Goal: Task Accomplishment & Management: Complete application form

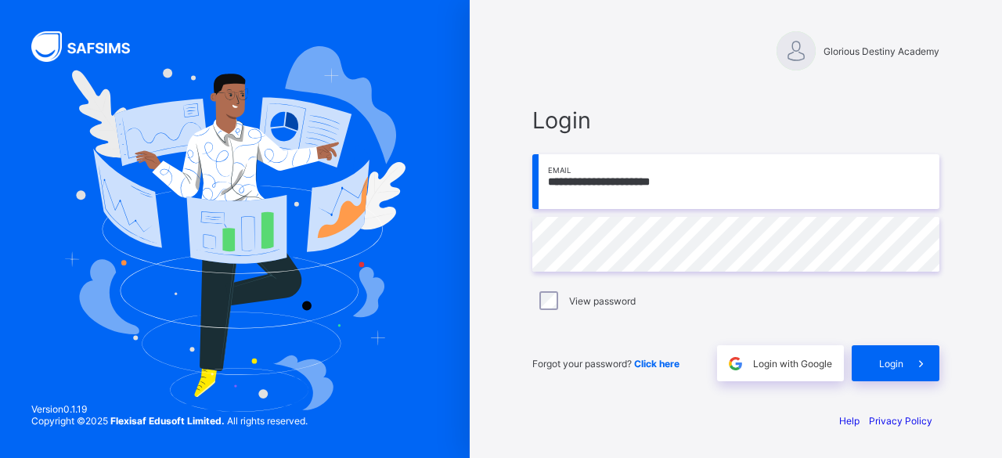
drag, startPoint x: 0, startPoint y: 0, endPoint x: 655, endPoint y: 364, distance: 749.3
click at [655, 364] on span "Click here" at bounding box center [656, 364] width 45 height 12
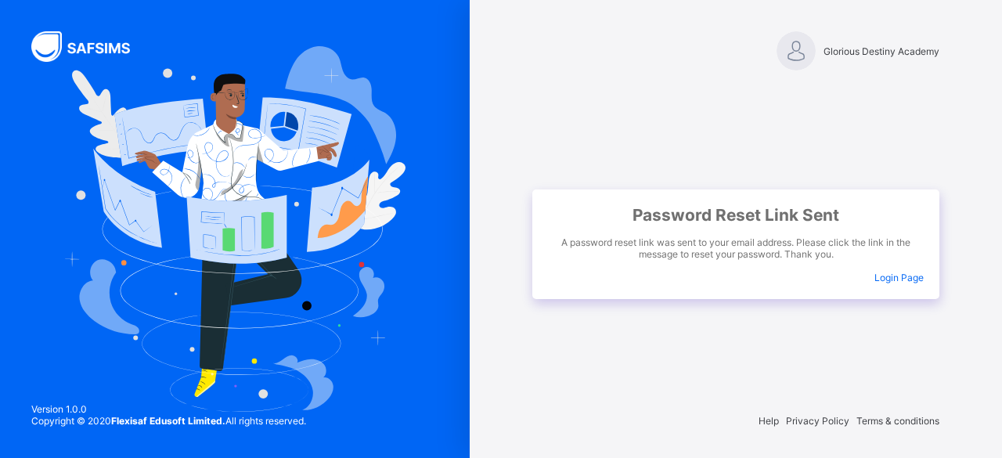
click at [898, 279] on span "Login Page" at bounding box center [898, 278] width 49 height 12
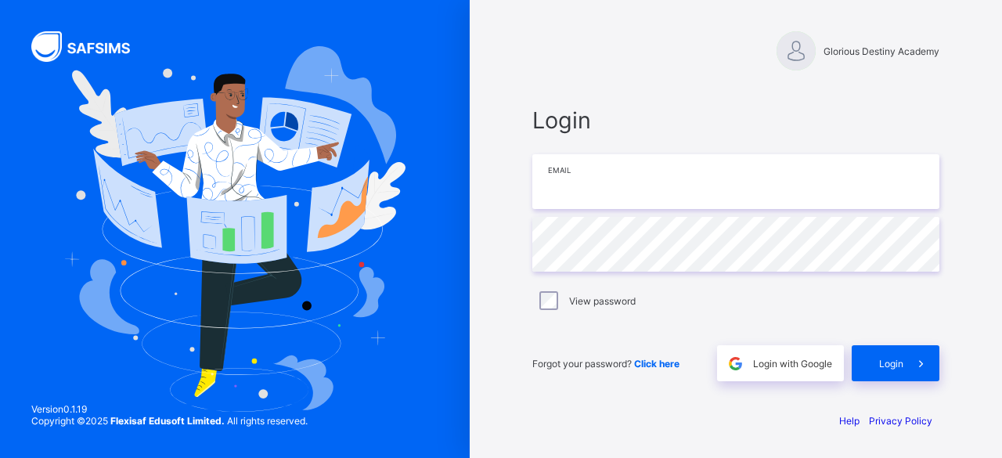
click at [598, 195] on input "email" at bounding box center [735, 181] width 407 height 55
type input "**********"
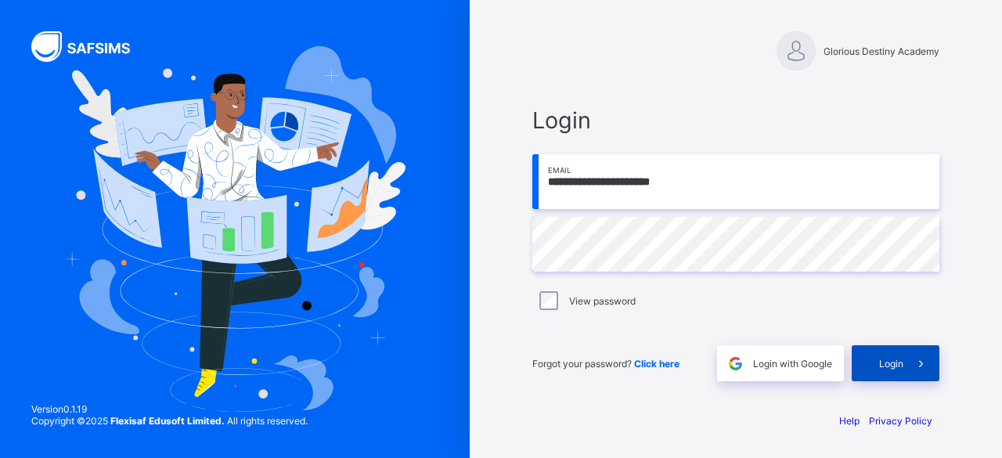
click at [901, 370] on div "Login" at bounding box center [895, 363] width 88 height 36
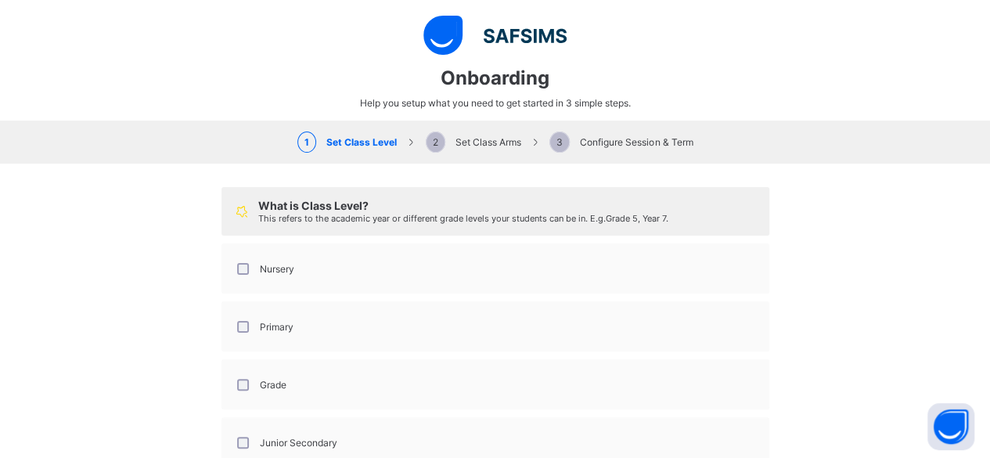
click at [243, 267] on div "Nursery" at bounding box center [264, 269] width 60 height 12
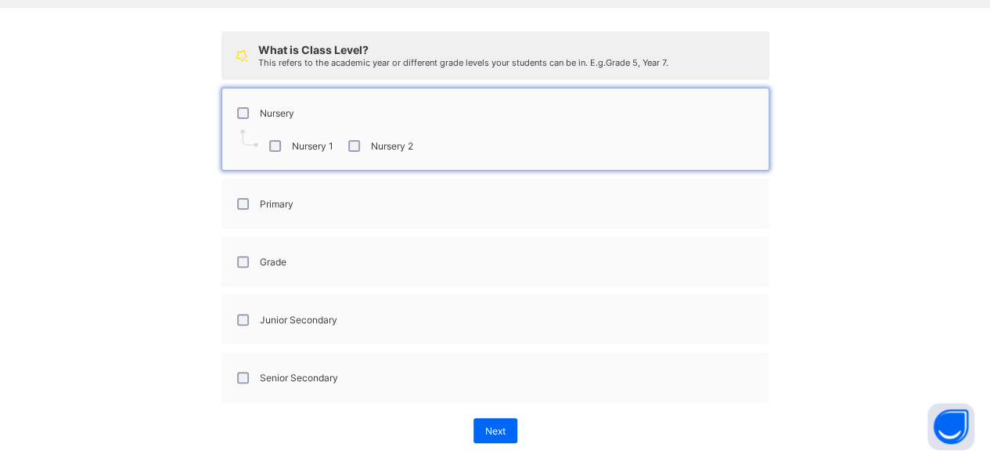
scroll to position [175, 0]
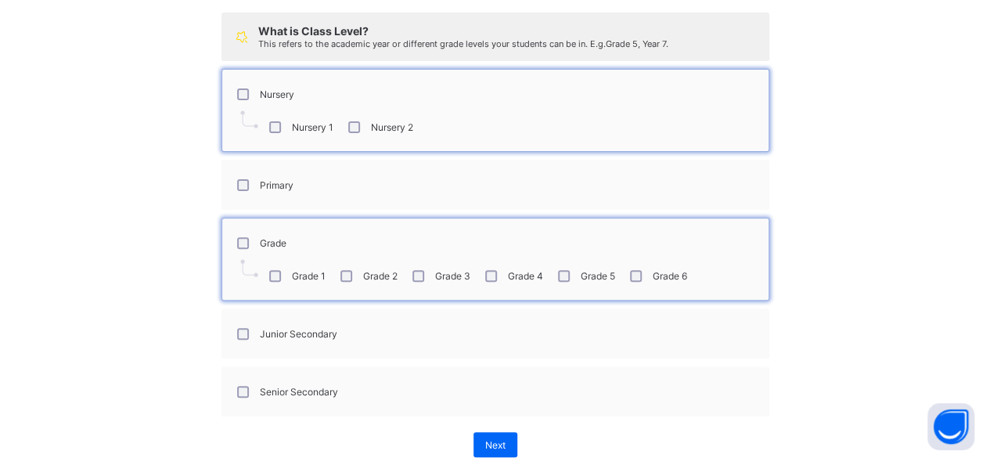
click at [239, 322] on div "Junior Secondary" at bounding box center [285, 333] width 111 height 33
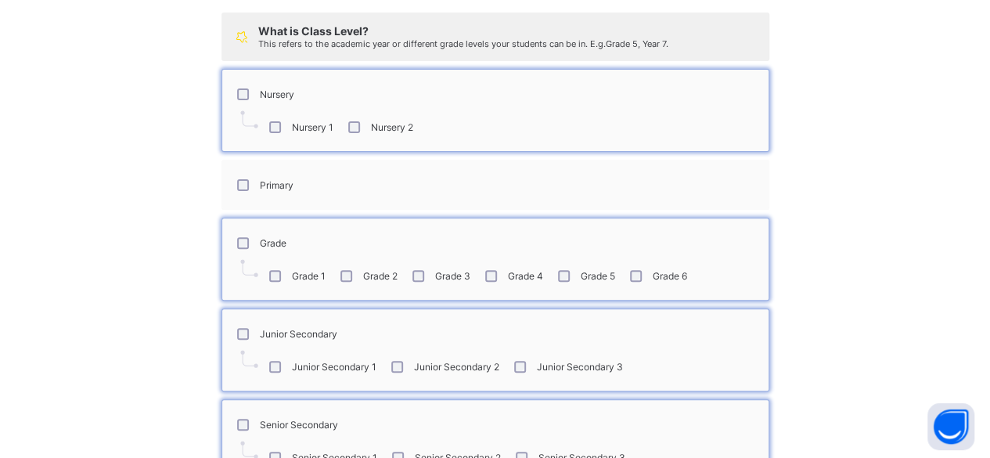
click at [236, 183] on div "Primary" at bounding box center [263, 184] width 67 height 33
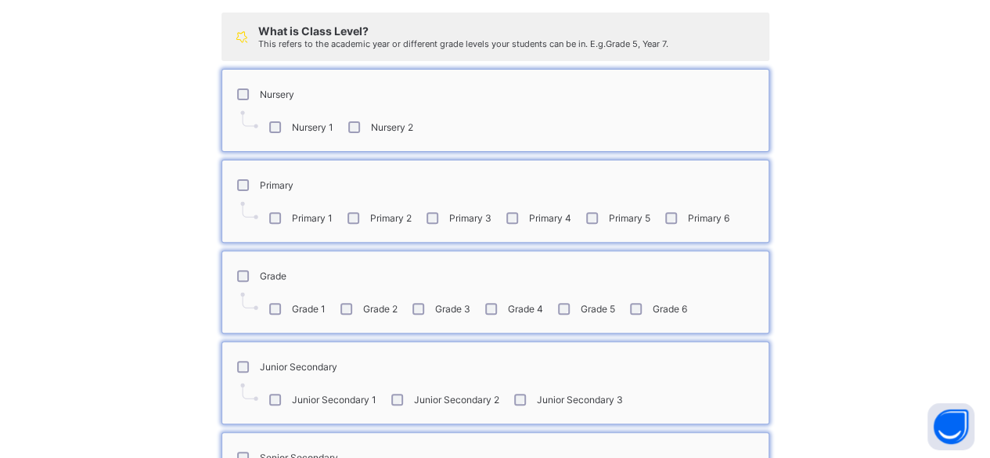
scroll to position [306, 0]
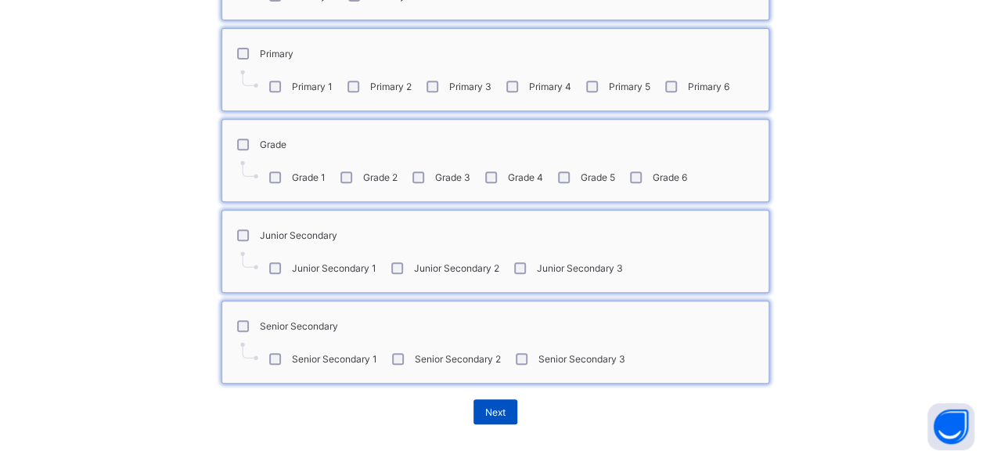
click at [496, 399] on div "Next" at bounding box center [495, 411] width 44 height 25
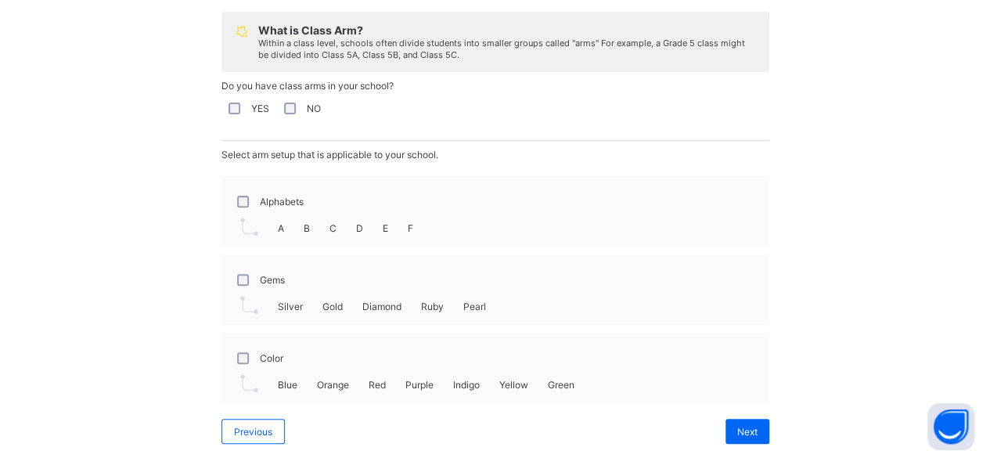
scroll to position [193, 0]
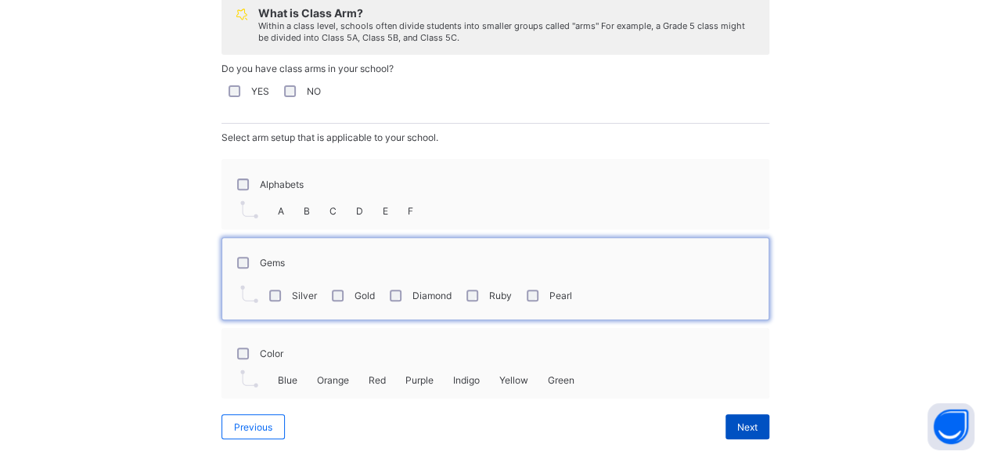
click at [739, 426] on div "Next" at bounding box center [747, 426] width 44 height 25
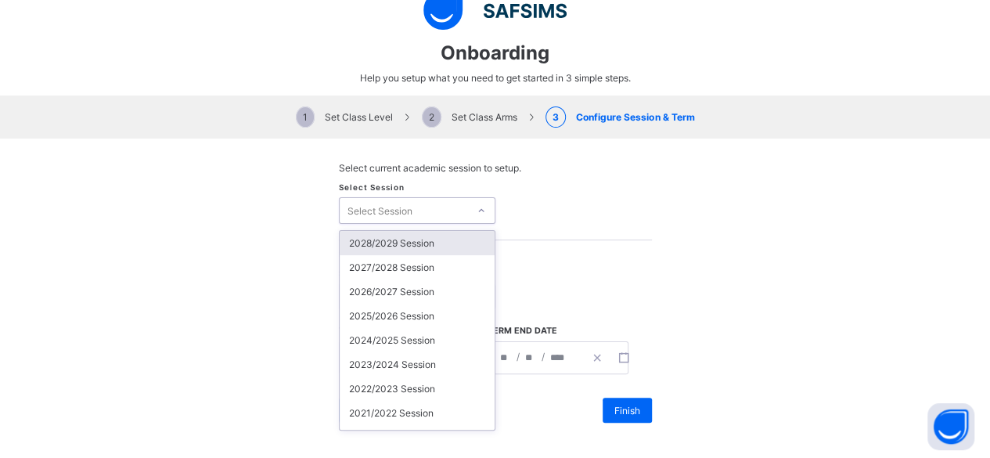
scroll to position [25, 0]
click at [477, 201] on div at bounding box center [481, 211] width 23 height 22
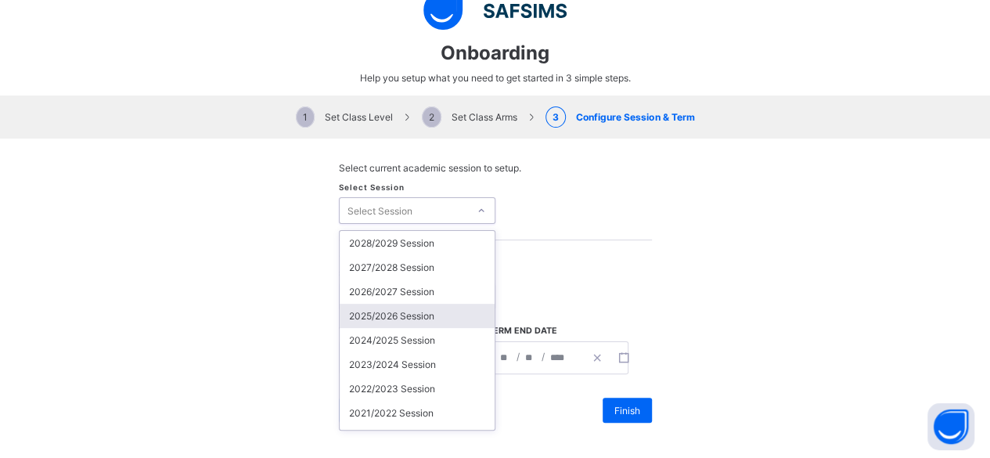
click at [395, 309] on div "2025/2026 Session" at bounding box center [417, 316] width 155 height 24
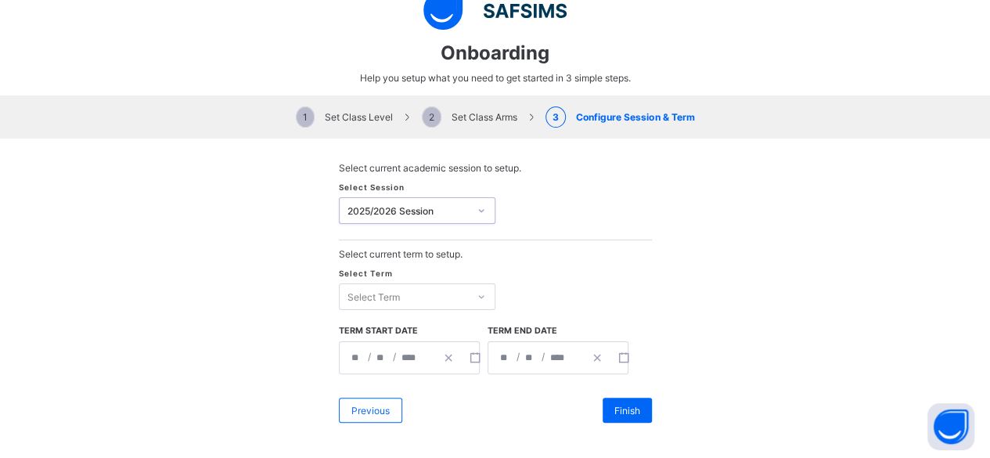
click at [401, 305] on div "Select Term" at bounding box center [417, 296] width 157 height 27
click at [373, 321] on div "First Term" at bounding box center [417, 329] width 155 height 24
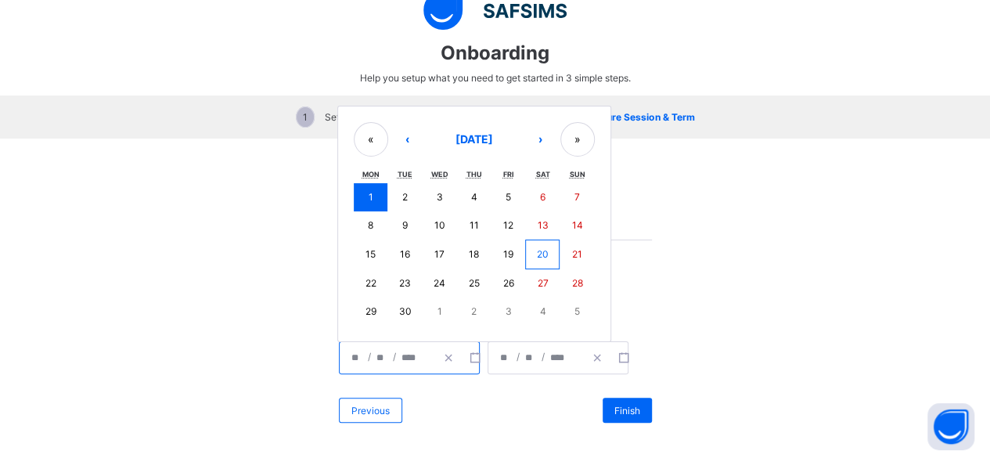
click at [401, 354] on input "****" at bounding box center [412, 357] width 23 height 31
click at [369, 218] on button "8" at bounding box center [371, 225] width 34 height 28
type input "**********"
type input "*"
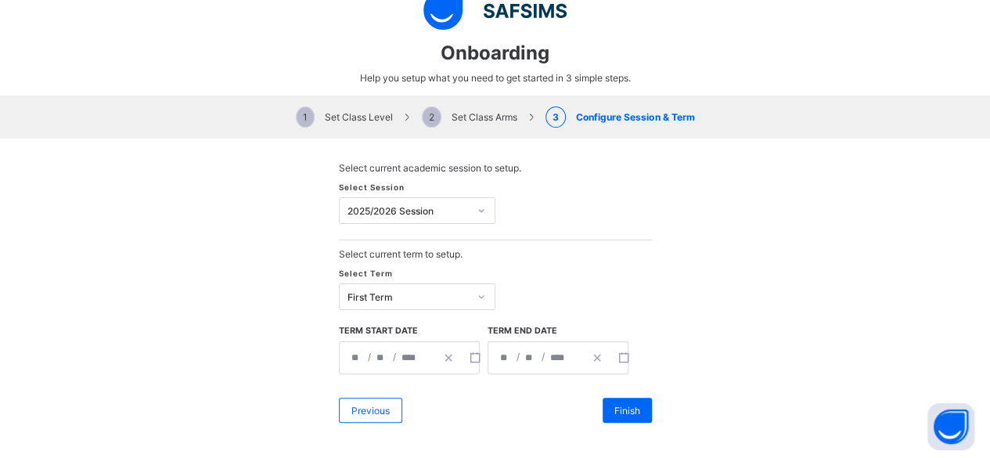
click at [532, 353] on div "**********" at bounding box center [535, 357] width 95 height 31
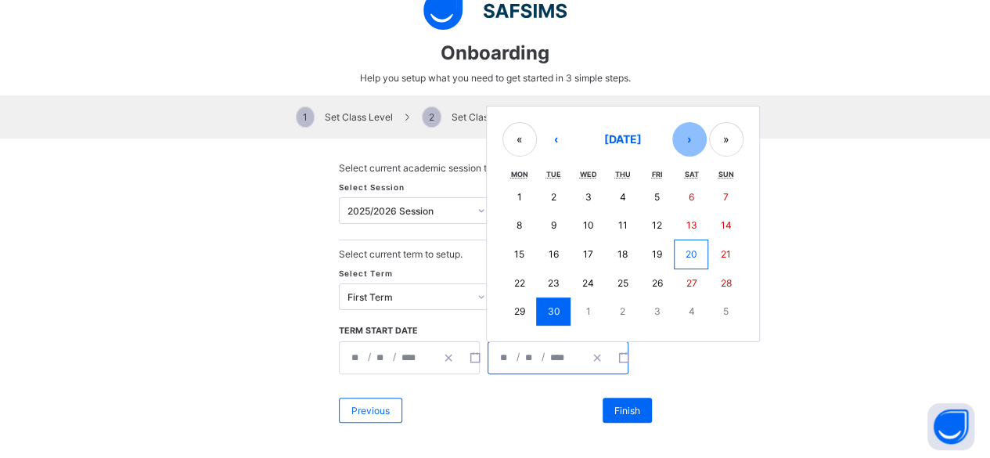
click at [683, 139] on button "›" at bounding box center [689, 139] width 34 height 34
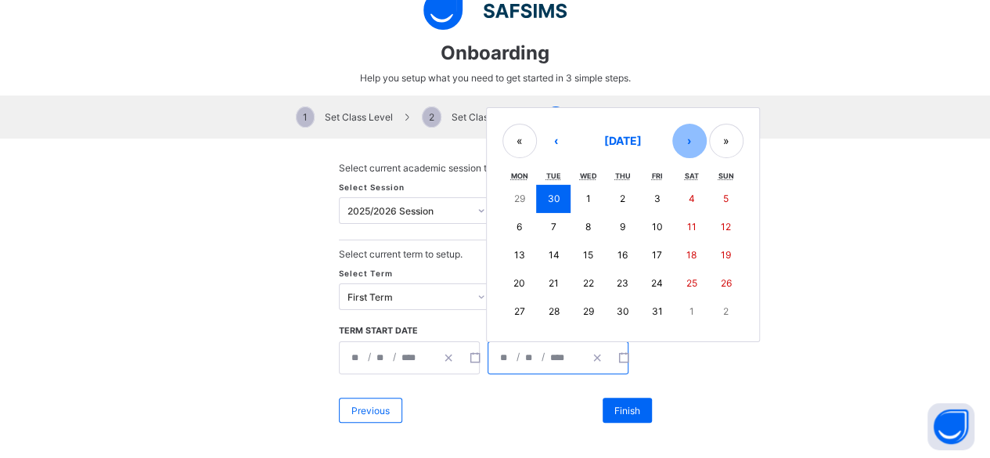
click at [683, 139] on button "›" at bounding box center [689, 141] width 34 height 34
click at [653, 221] on abbr "12" at bounding box center [657, 227] width 10 height 12
type input "**********"
type input "**"
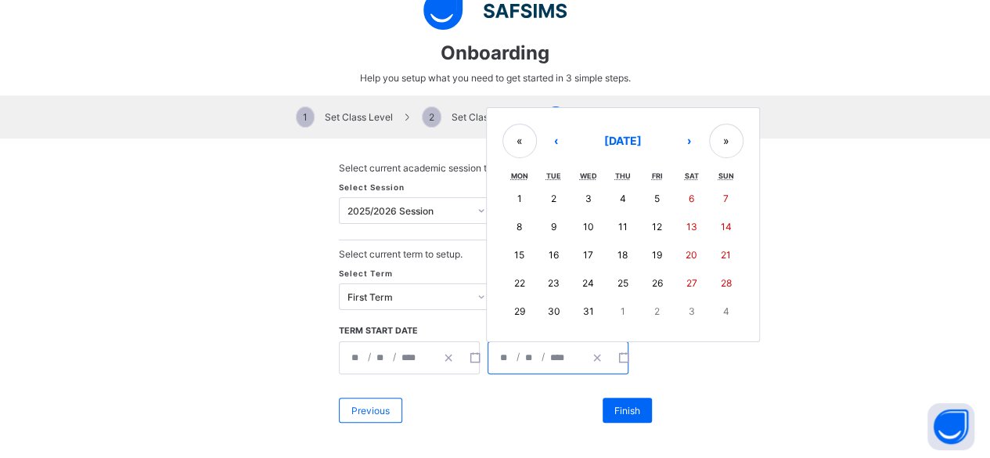
type input "**"
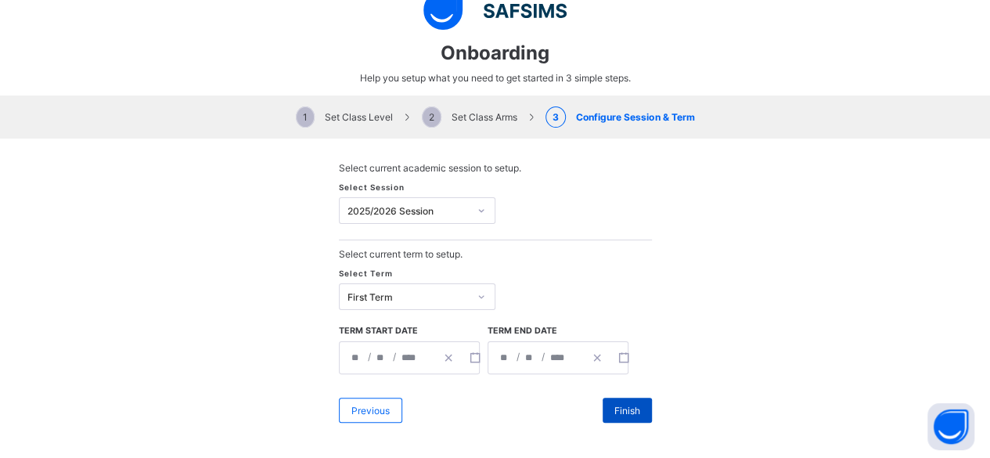
click at [620, 399] on div "Finish" at bounding box center [627, 410] width 49 height 25
click at [510, 7] on img at bounding box center [494, 10] width 143 height 39
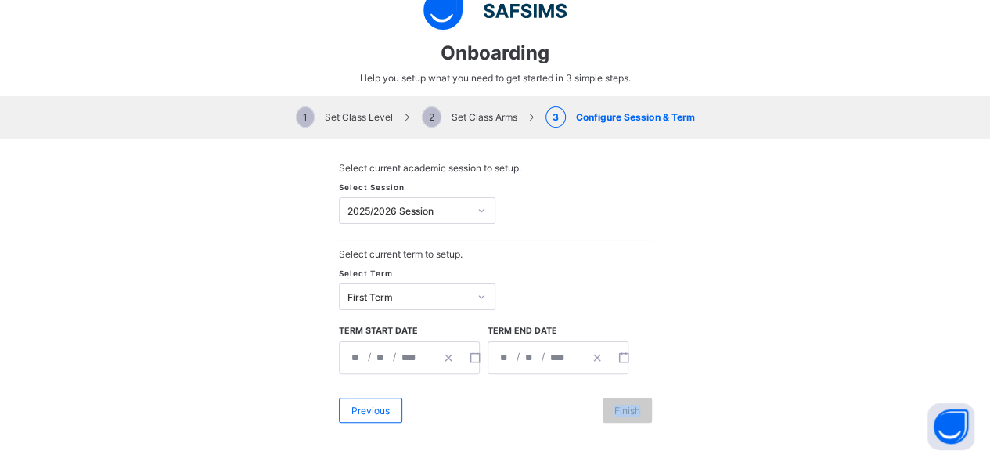
click at [434, 13] on img at bounding box center [494, 10] width 143 height 39
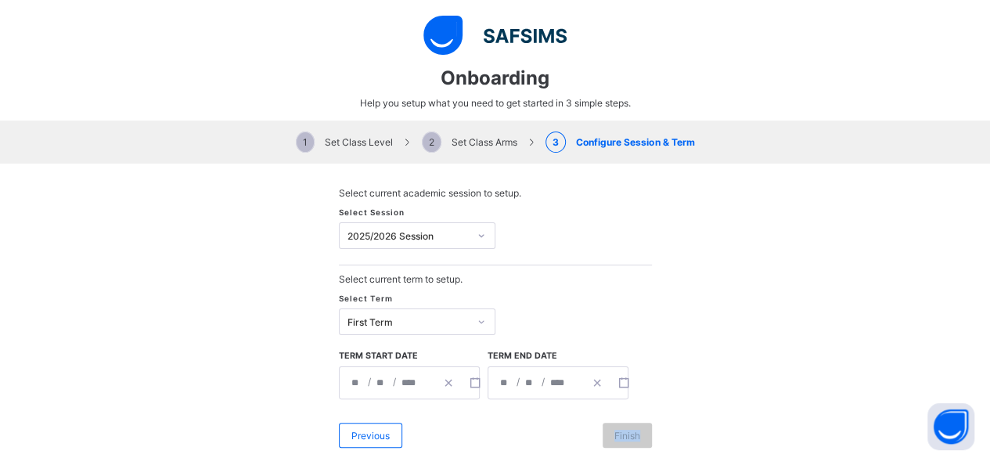
scroll to position [25, 0]
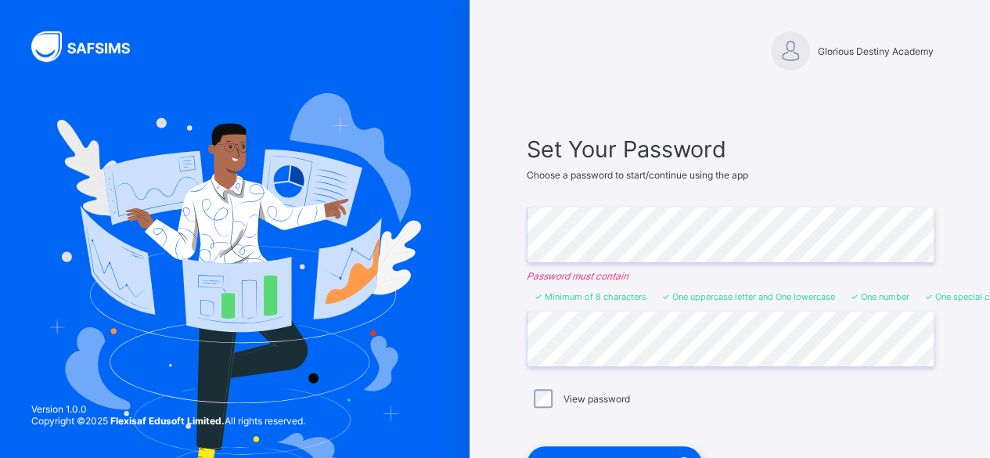
scroll to position [126, 0]
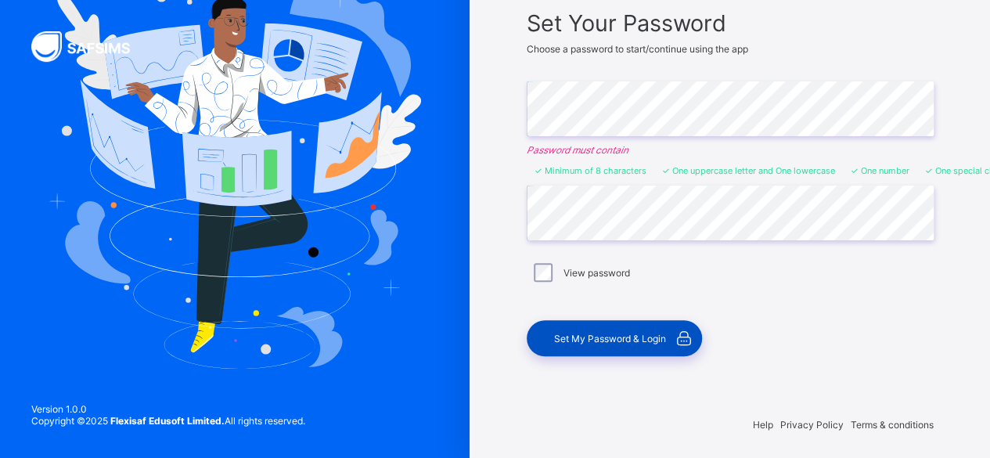
click at [634, 333] on span "Set My Password & Login" at bounding box center [610, 339] width 112 height 12
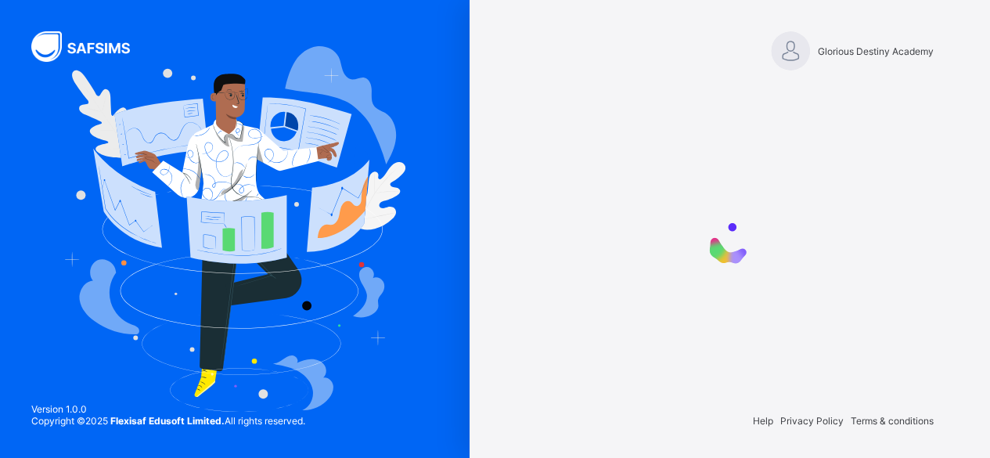
scroll to position [0, 0]
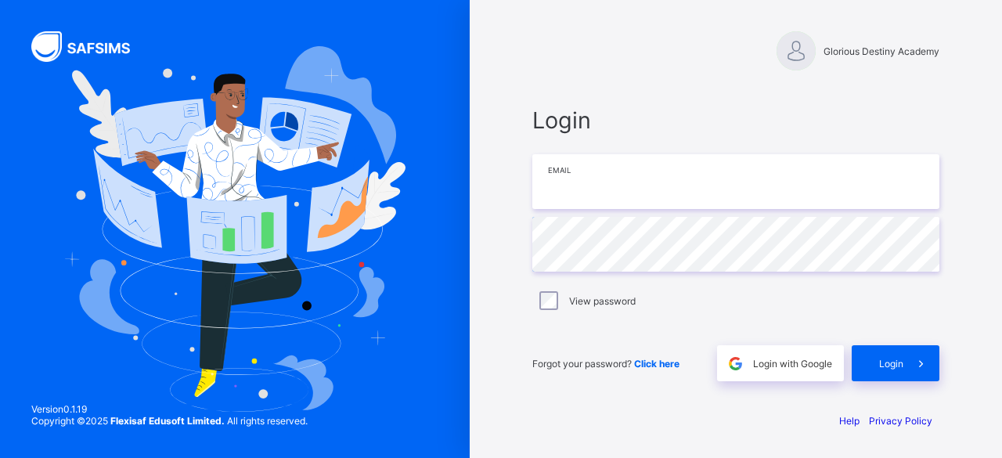
click at [612, 186] on input "email" at bounding box center [735, 181] width 407 height 55
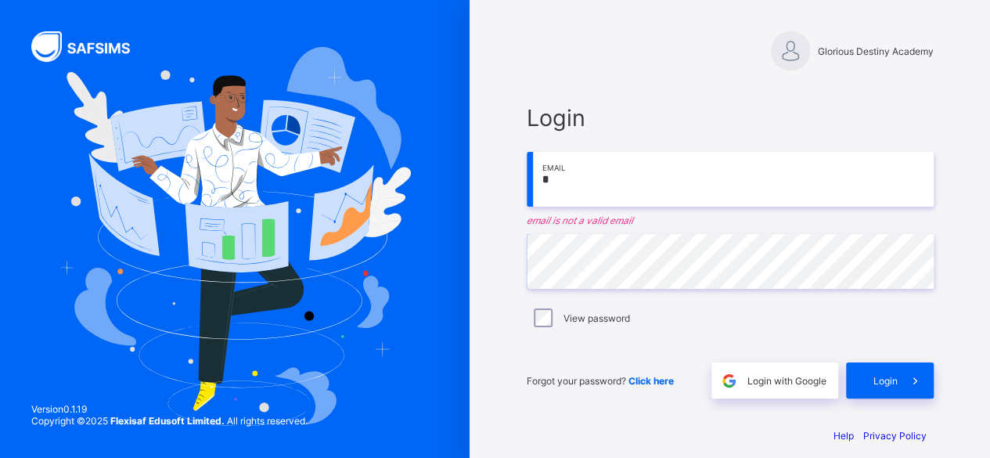
type input "**********"
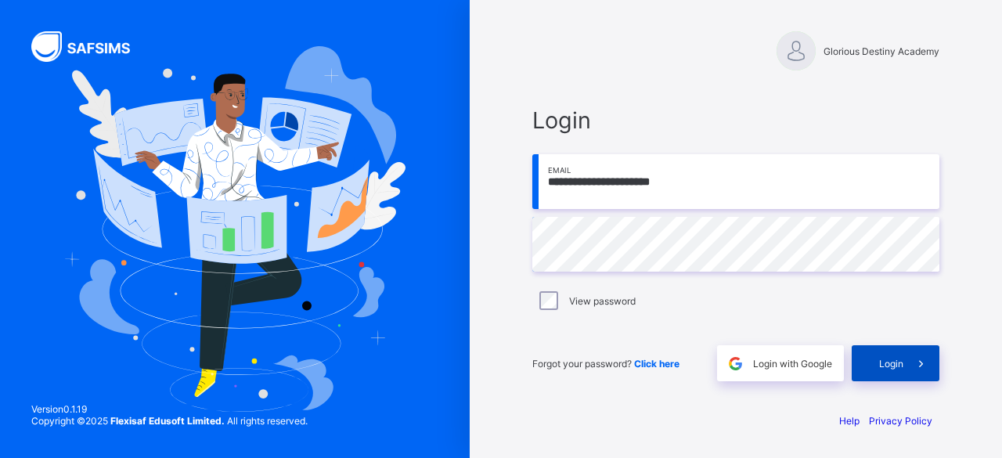
click at [922, 364] on icon at bounding box center [920, 363] width 16 height 15
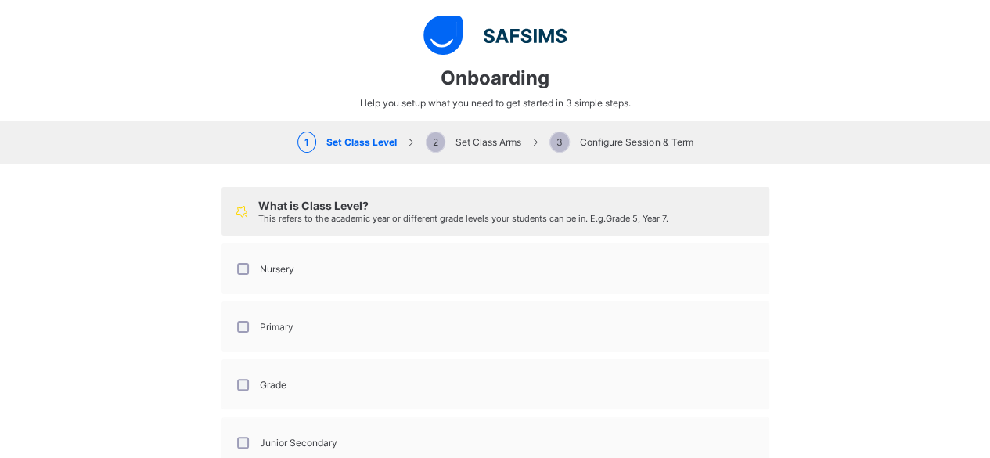
click at [272, 278] on div "Nursery" at bounding box center [264, 268] width 68 height 33
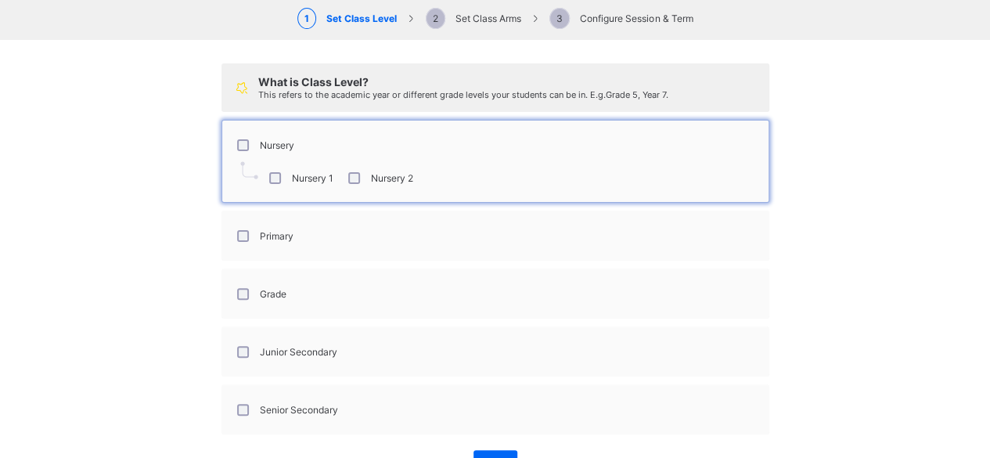
scroll to position [175, 0]
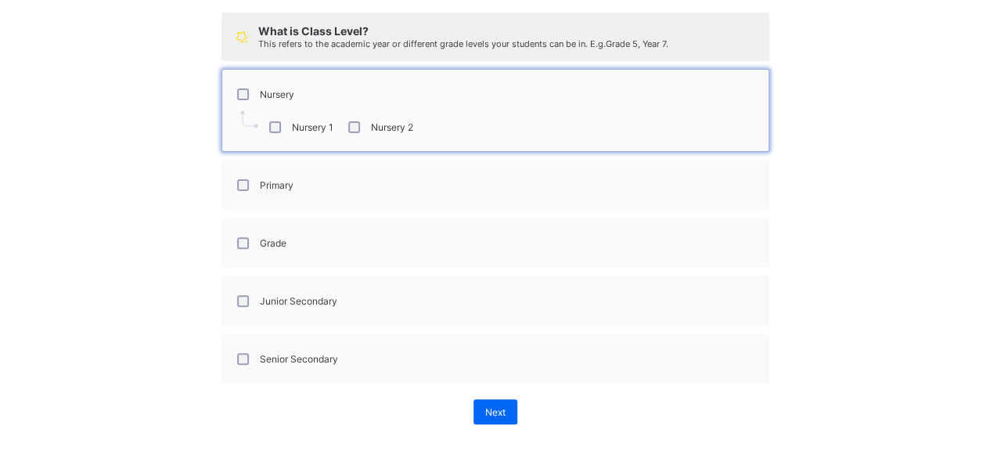
click at [260, 173] on div "Primary" at bounding box center [263, 184] width 67 height 33
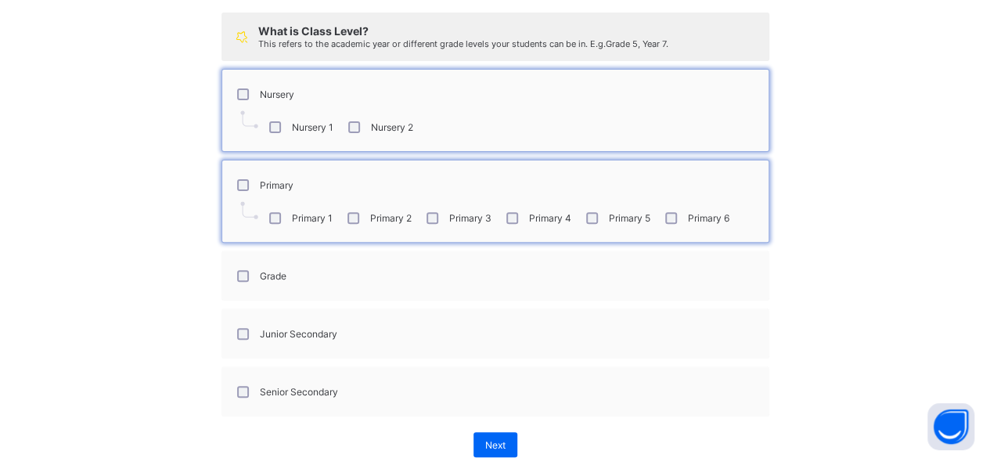
scroll to position [207, 0]
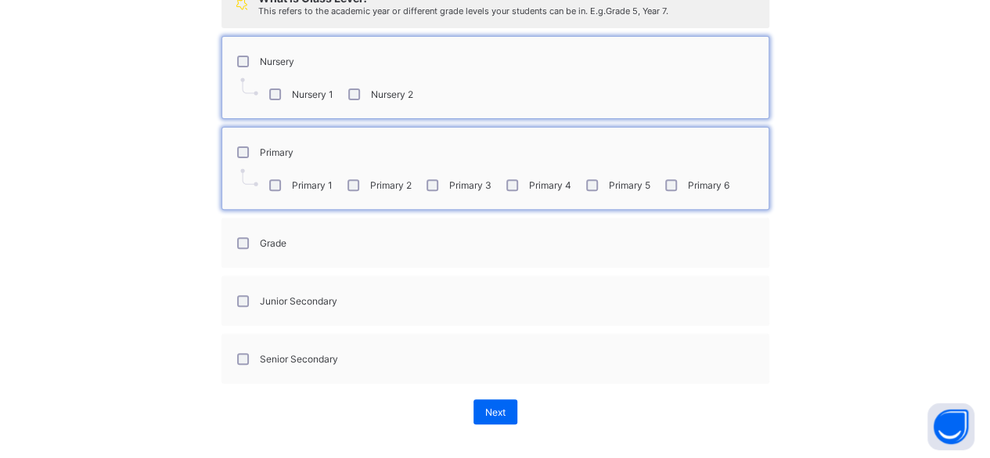
click at [372, 298] on div "Junior Secondary" at bounding box center [495, 300] width 531 height 33
click at [256, 287] on div "Junior Secondary" at bounding box center [285, 300] width 111 height 33
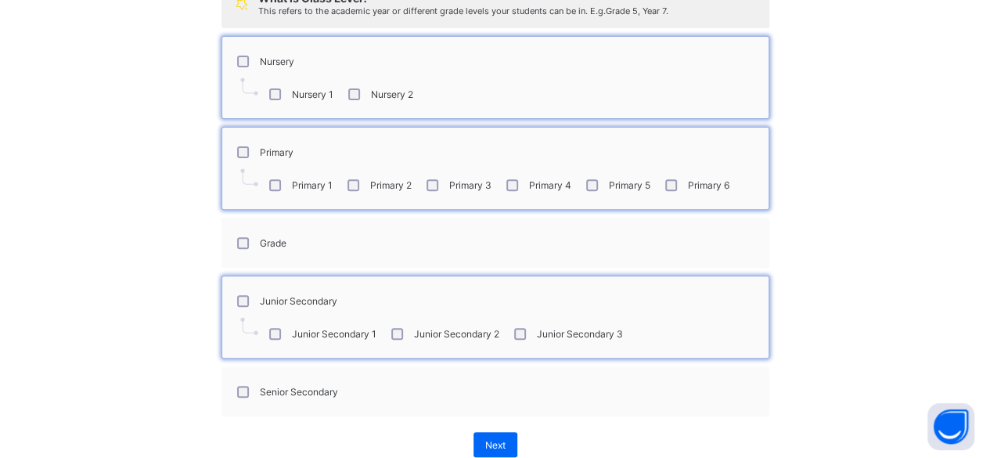
drag, startPoint x: 229, startPoint y: 383, endPoint x: 252, endPoint y: 390, distance: 23.5
click at [252, 390] on div "Senior Secondary" at bounding box center [286, 392] width 104 height 12
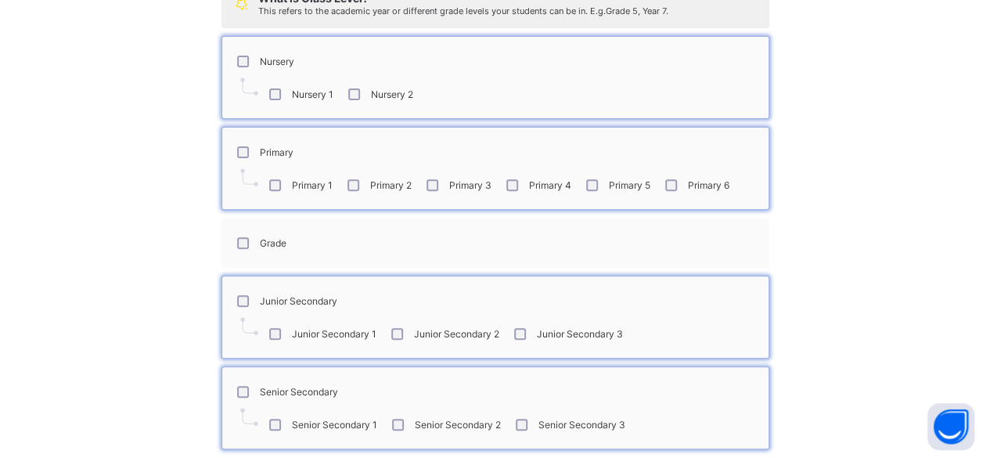
scroll to position [273, 0]
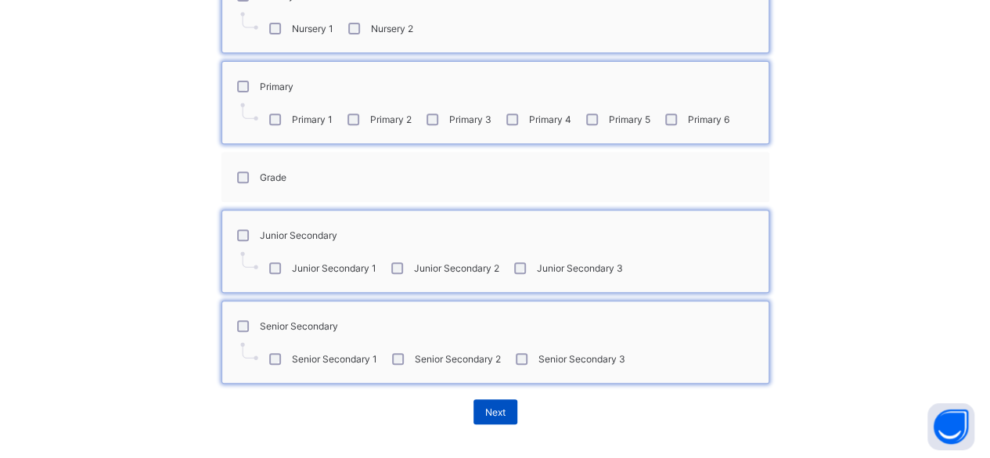
click at [485, 406] on span "Next" at bounding box center [495, 412] width 20 height 12
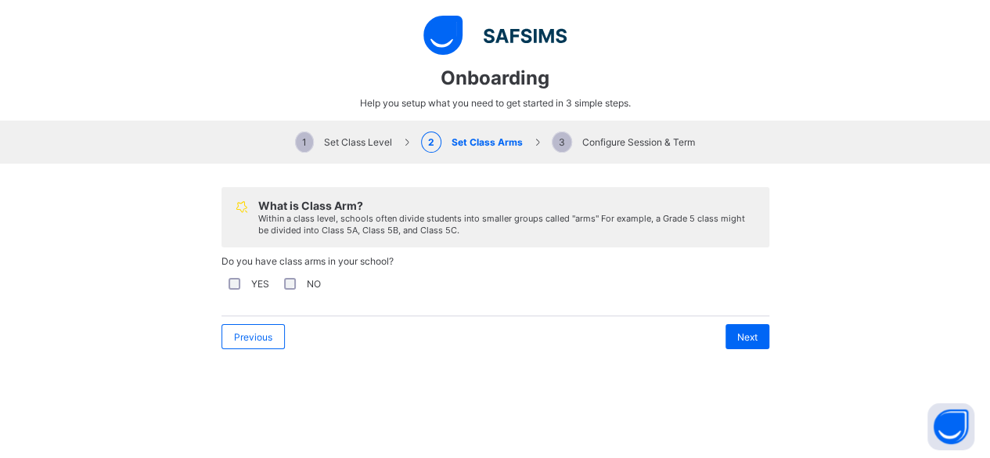
scroll to position [0, 0]
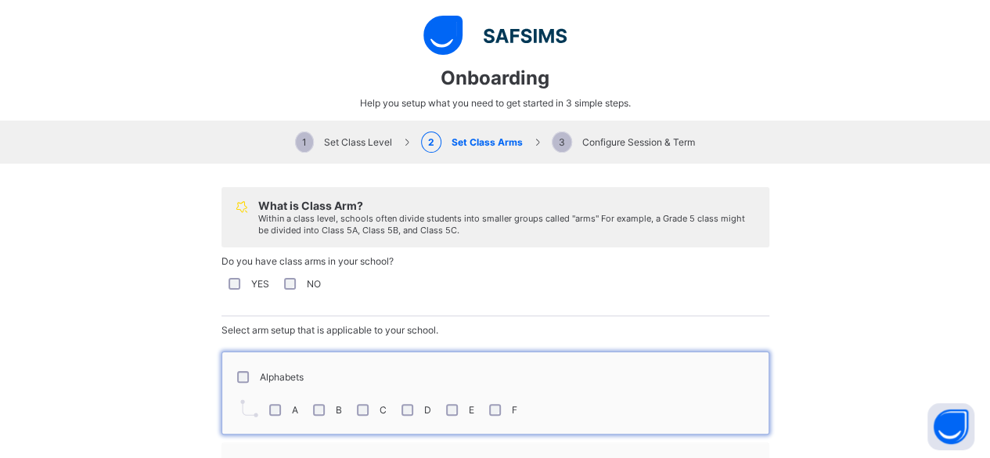
drag, startPoint x: 347, startPoint y: 405, endPoint x: 363, endPoint y: 403, distance: 15.8
click at [363, 404] on div "C" at bounding box center [370, 410] width 33 height 12
click at [451, 404] on div "E" at bounding box center [458, 410] width 31 height 12
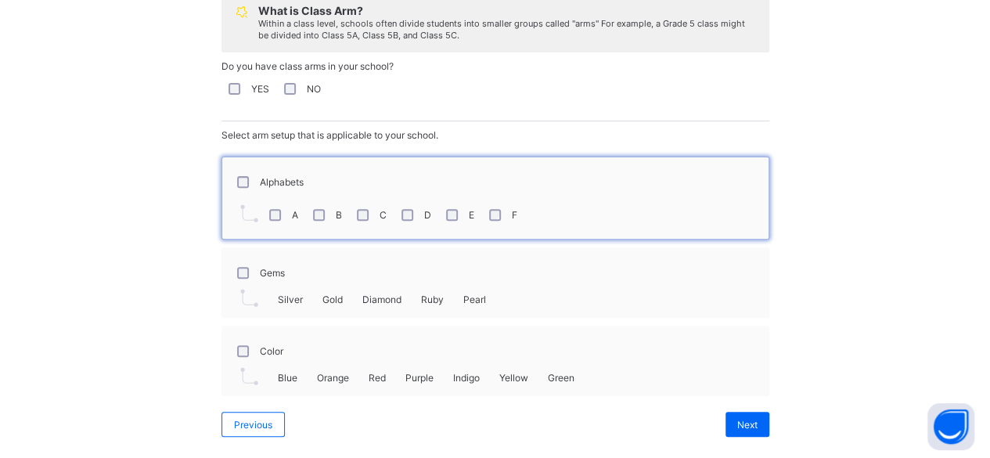
scroll to position [205, 0]
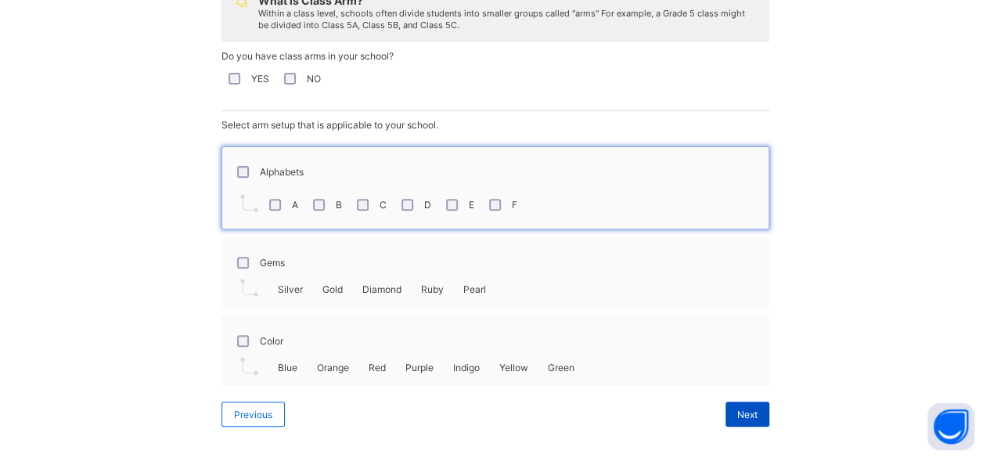
click at [744, 413] on div "Next" at bounding box center [747, 413] width 44 height 25
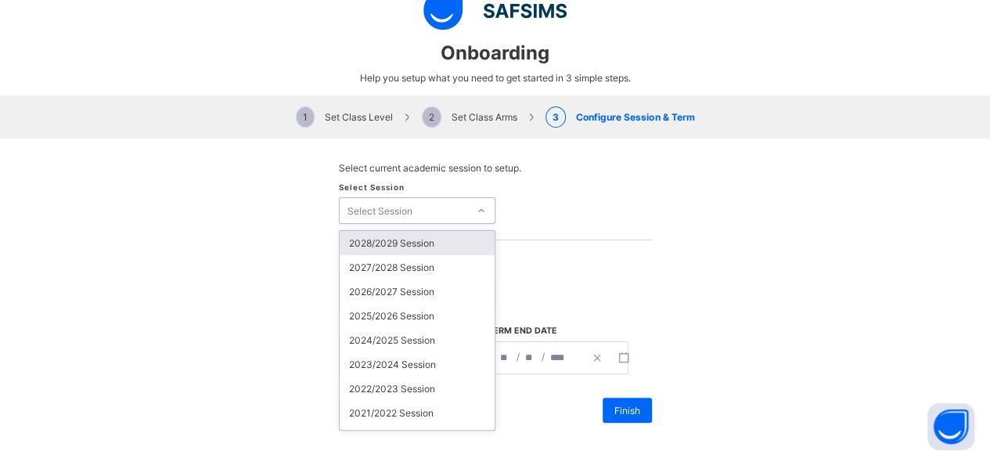
scroll to position [25, 0]
click at [412, 214] on div "Select Session" at bounding box center [404, 211] width 128 height 22
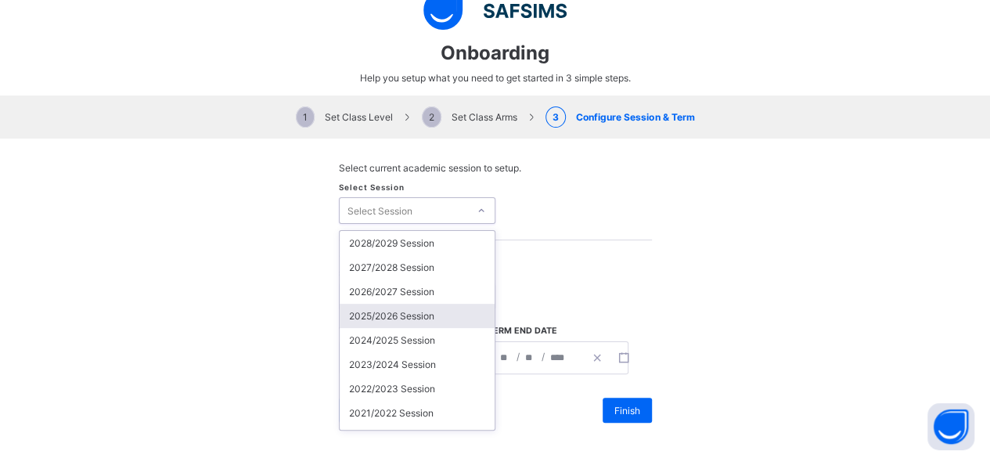
click at [401, 308] on div "2025/2026 Session" at bounding box center [417, 316] width 155 height 24
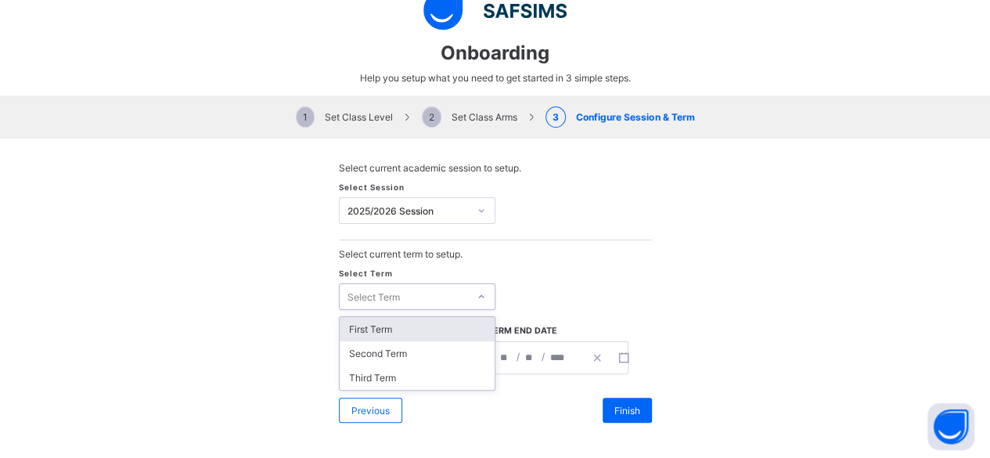
click at [408, 290] on div "Select Term" at bounding box center [404, 297] width 128 height 22
click at [390, 330] on div "First Term" at bounding box center [417, 329] width 155 height 24
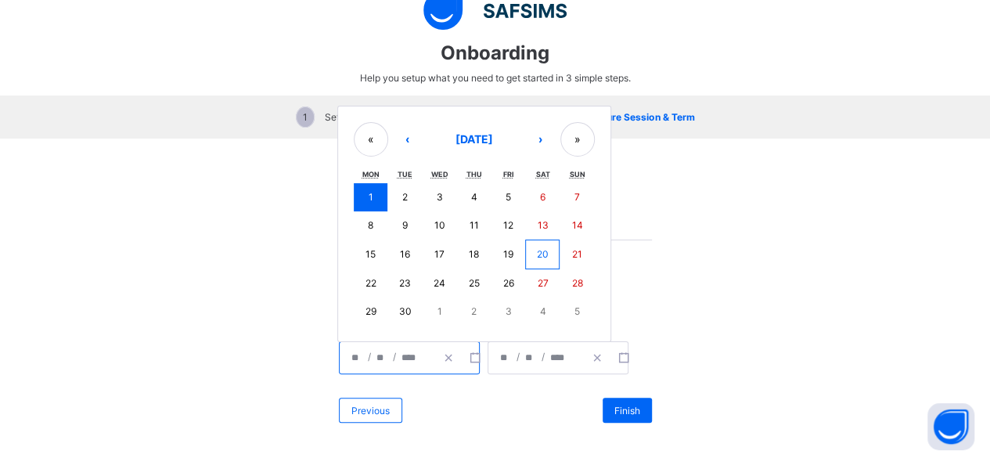
click at [401, 355] on input "****" at bounding box center [412, 357] width 23 height 31
click at [371, 215] on button "8" at bounding box center [371, 225] width 34 height 28
type input "**********"
type input "*"
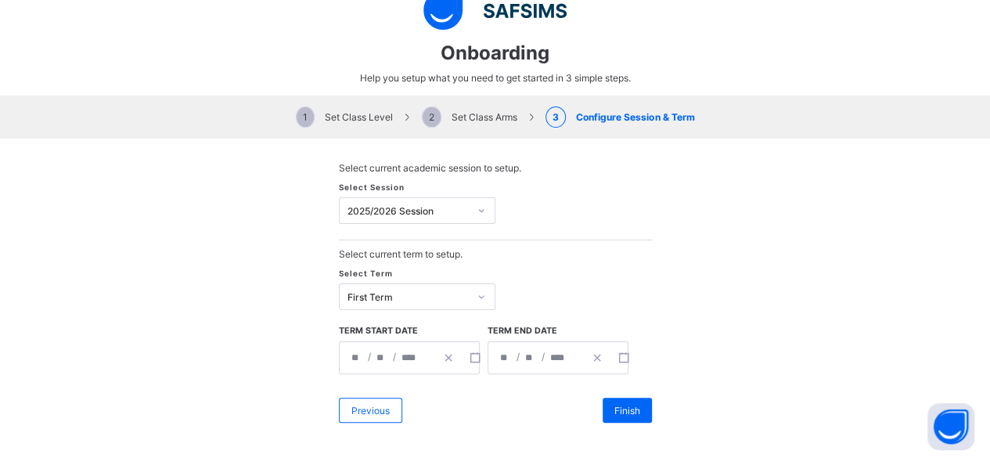
click at [540, 351] on span "/" at bounding box center [543, 356] width 6 height 13
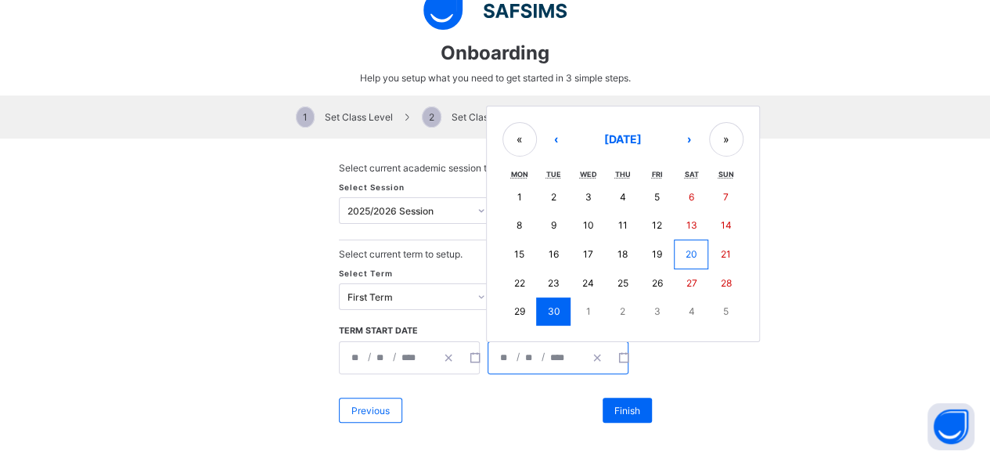
click at [561, 354] on input "****" at bounding box center [560, 357] width 23 height 31
click at [681, 141] on button "›" at bounding box center [689, 139] width 34 height 34
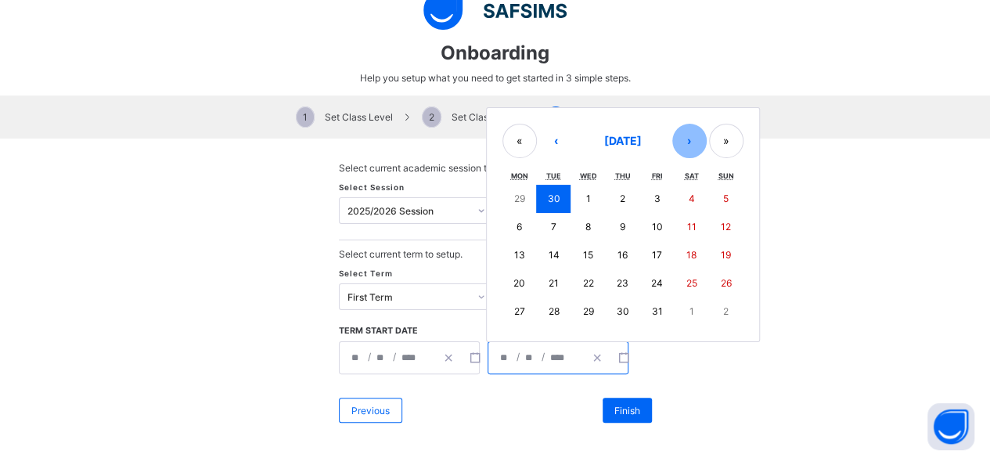
click at [681, 141] on button "›" at bounding box center [689, 141] width 34 height 34
click at [654, 222] on abbr "12" at bounding box center [657, 227] width 10 height 12
type input "**********"
type input "**"
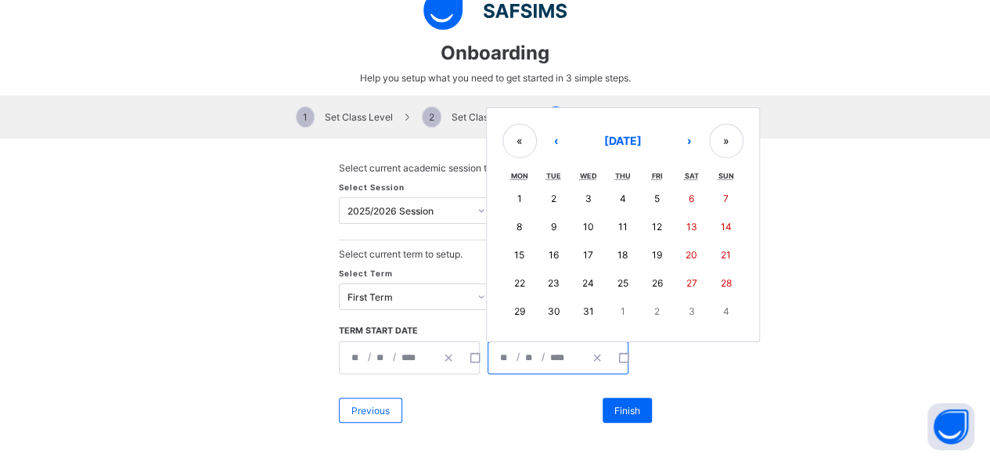
type input "**"
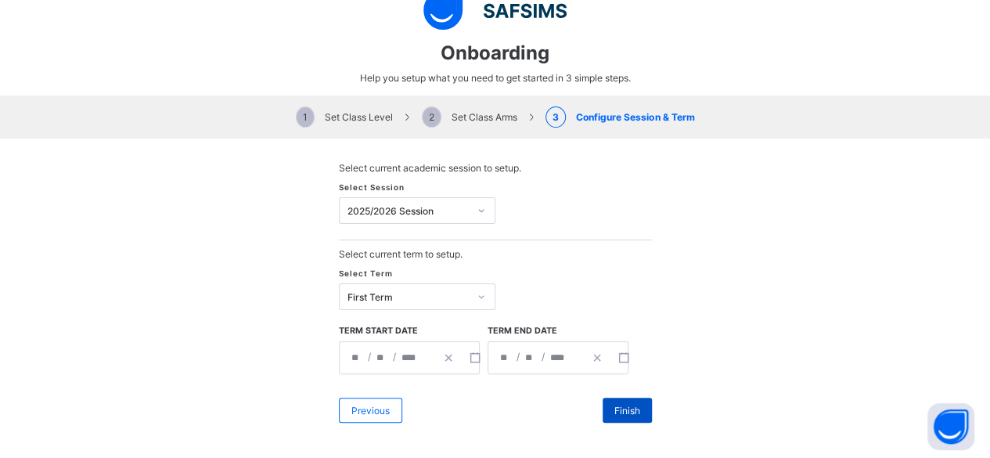
click at [614, 411] on span "Finish" at bounding box center [627, 411] width 26 height 12
click at [456, 112] on span "2 Set Class Arms" at bounding box center [469, 117] width 95 height 12
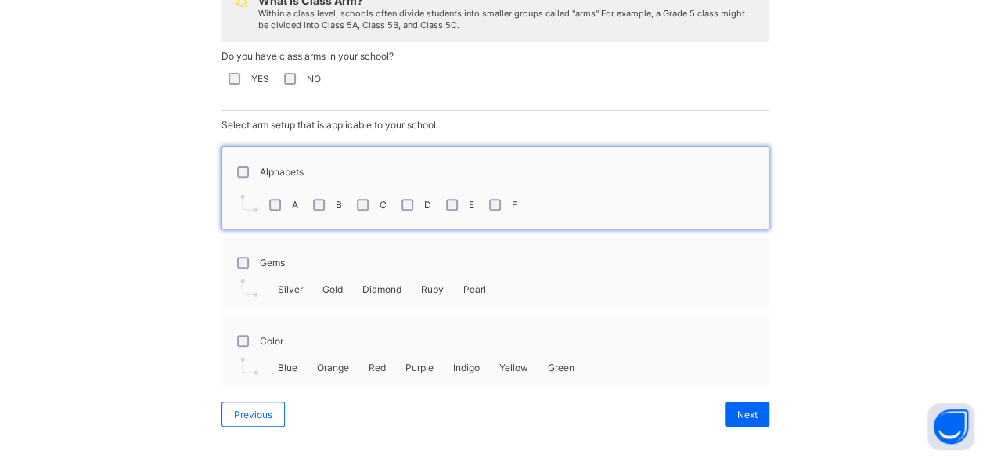
scroll to position [141, 0]
click at [955, 430] on button "Open asap" at bounding box center [950, 426] width 47 height 47
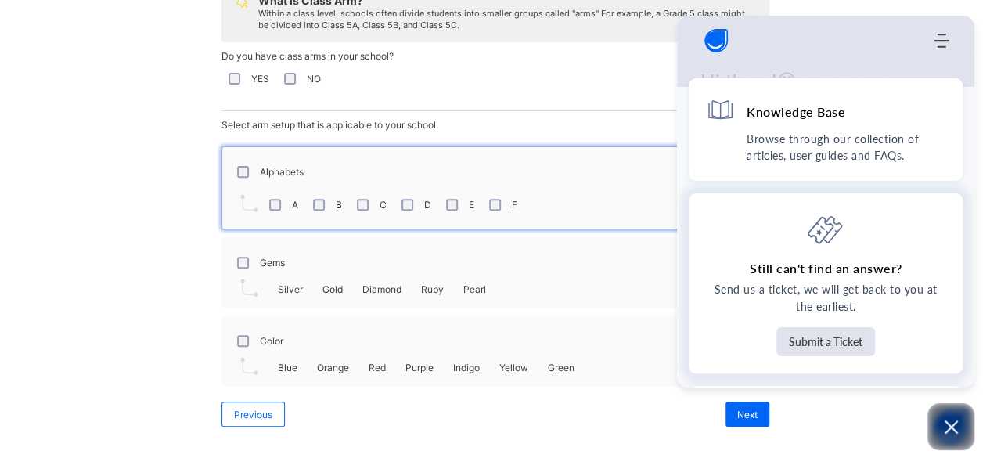
scroll to position [0, 0]
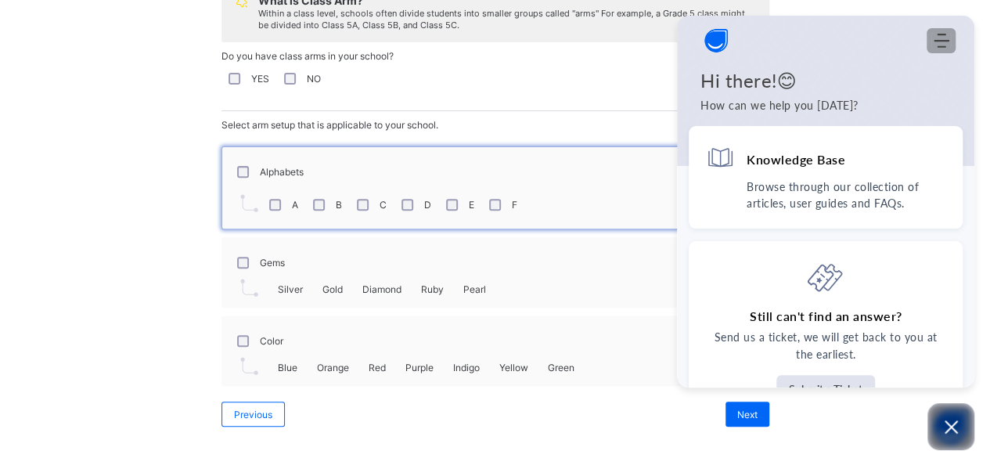
click at [942, 45] on icon "Modules Menu" at bounding box center [942, 41] width 16 height 16
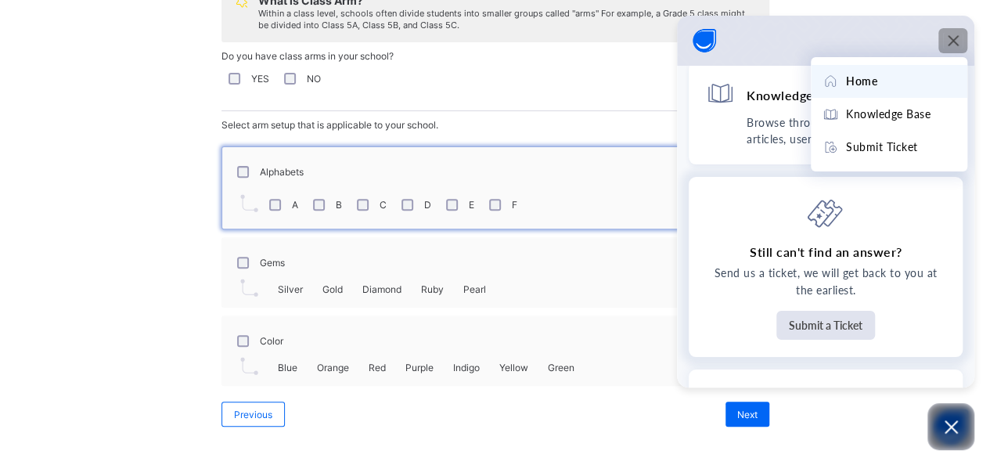
scroll to position [5, 0]
click at [833, 316] on button "Submit a Ticket" at bounding box center [825, 324] width 99 height 29
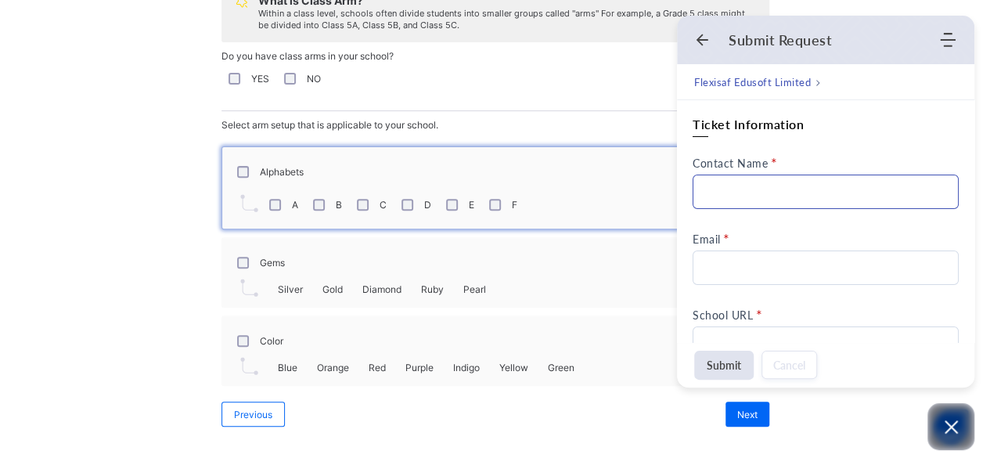
scroll to position [0, 0]
click at [748, 195] on input "Contact Name" at bounding box center [826, 192] width 266 height 34
type input "**********"
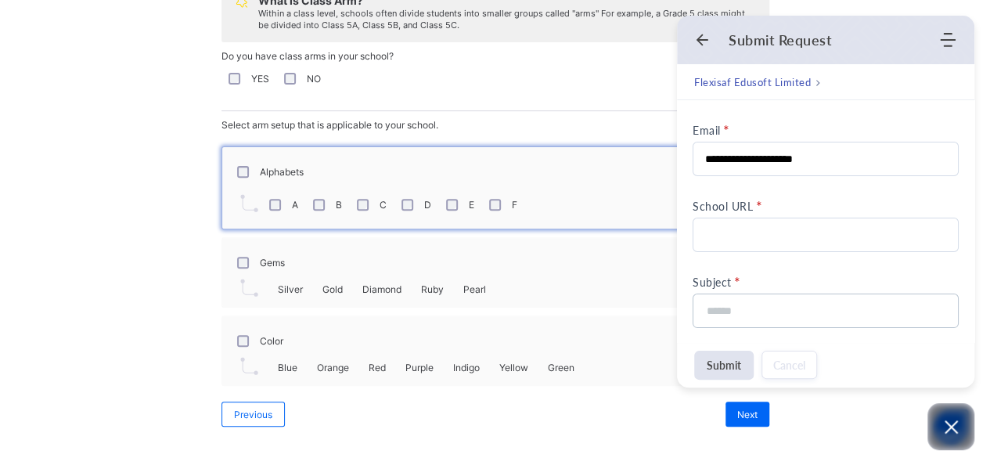
scroll to position [111, 0]
click at [765, 225] on input "School URL" at bounding box center [826, 232] width 266 height 34
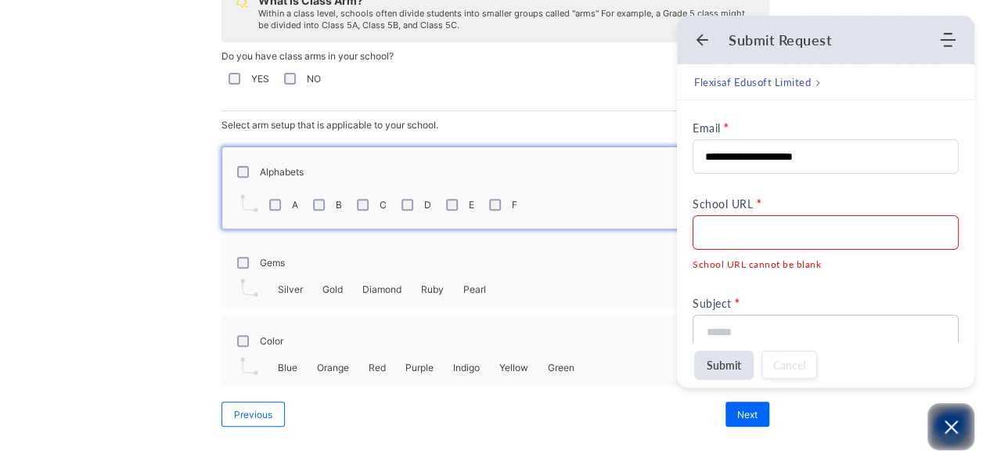
click at [603, 272] on div "Gems" at bounding box center [495, 262] width 531 height 33
click at [784, 370] on button "Cancel" at bounding box center [789, 365] width 56 height 28
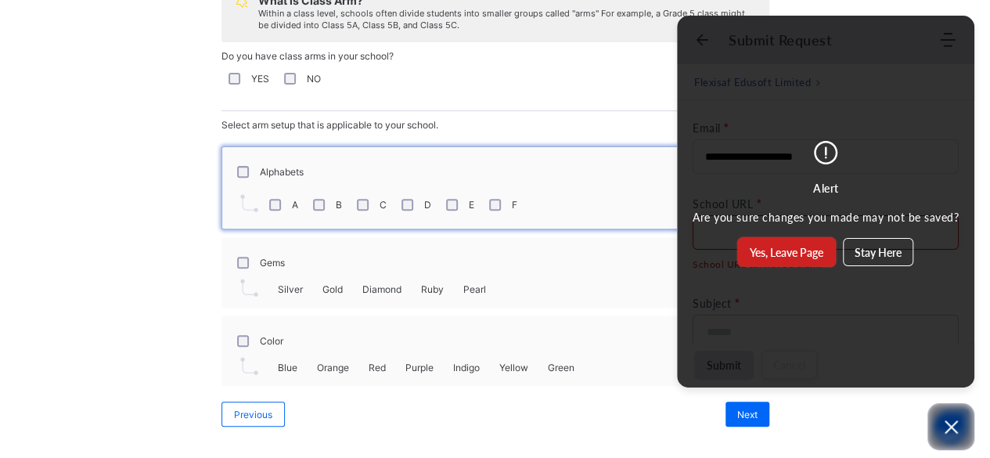
click at [811, 252] on button "Yes, Leave Page" at bounding box center [786, 252] width 97 height 28
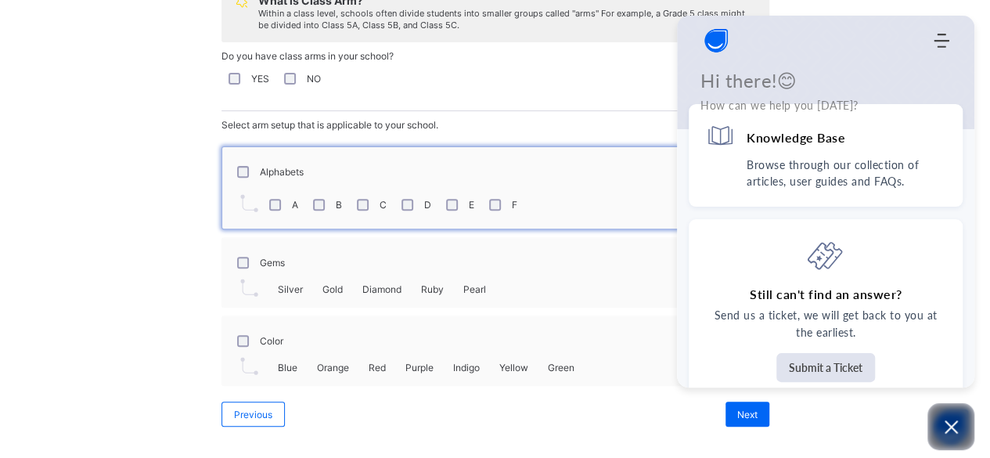
scroll to position [0, 0]
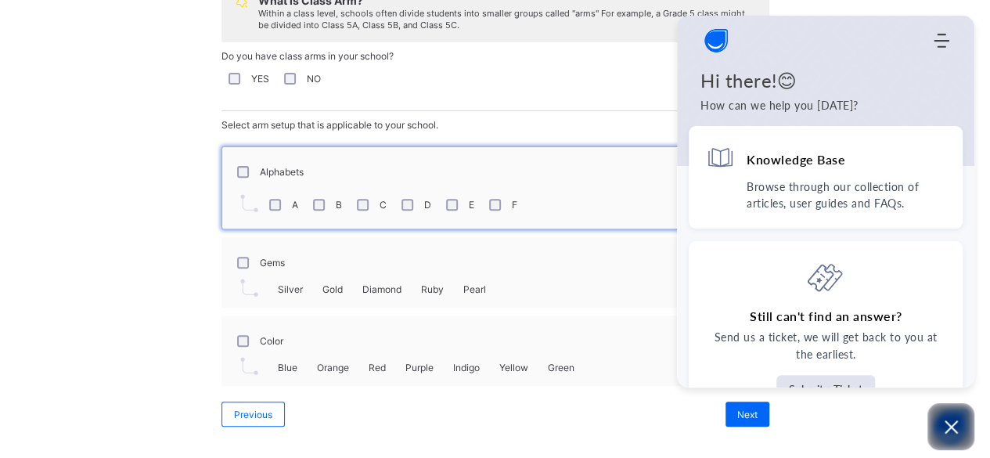
click at [233, 262] on div "Gems" at bounding box center [259, 262] width 59 height 33
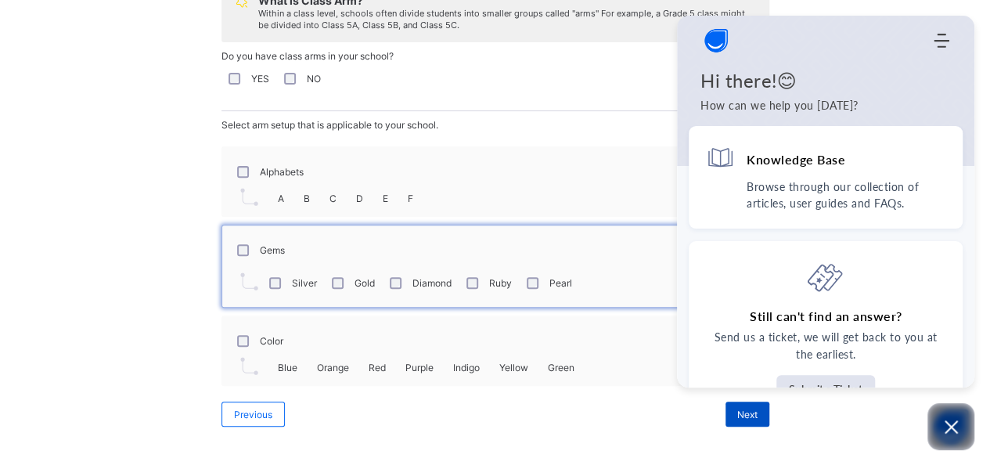
click at [748, 409] on span "Next" at bounding box center [747, 414] width 20 height 12
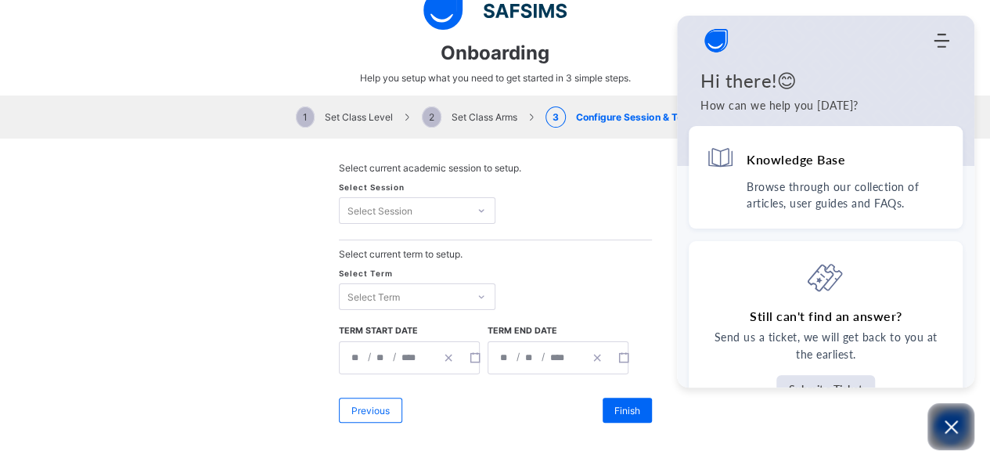
scroll to position [25, 0]
click at [448, 218] on div "Select Session" at bounding box center [404, 211] width 128 height 22
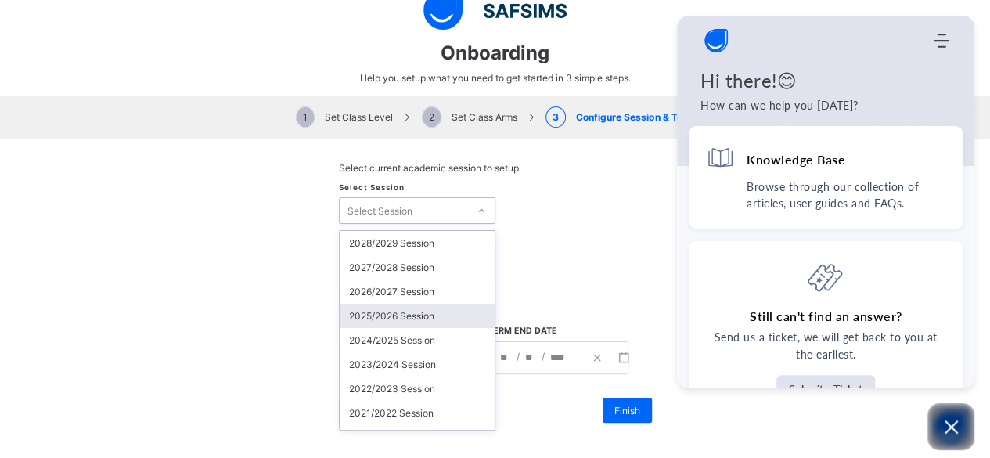
click at [401, 311] on div "2025/2026 Session" at bounding box center [417, 316] width 155 height 24
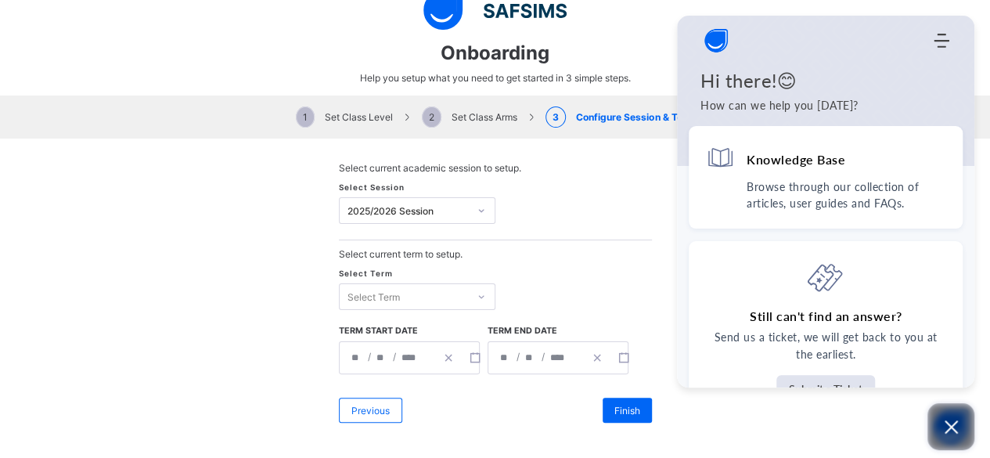
click at [966, 426] on button "Open asap" at bounding box center [950, 426] width 47 height 47
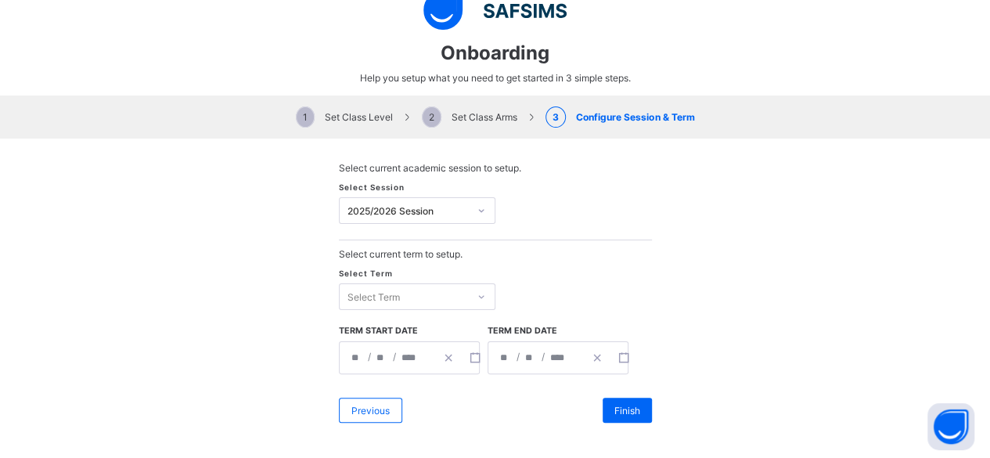
click at [457, 287] on div "Select Term" at bounding box center [404, 297] width 128 height 22
click at [381, 324] on div "First Term" at bounding box center [417, 329] width 155 height 24
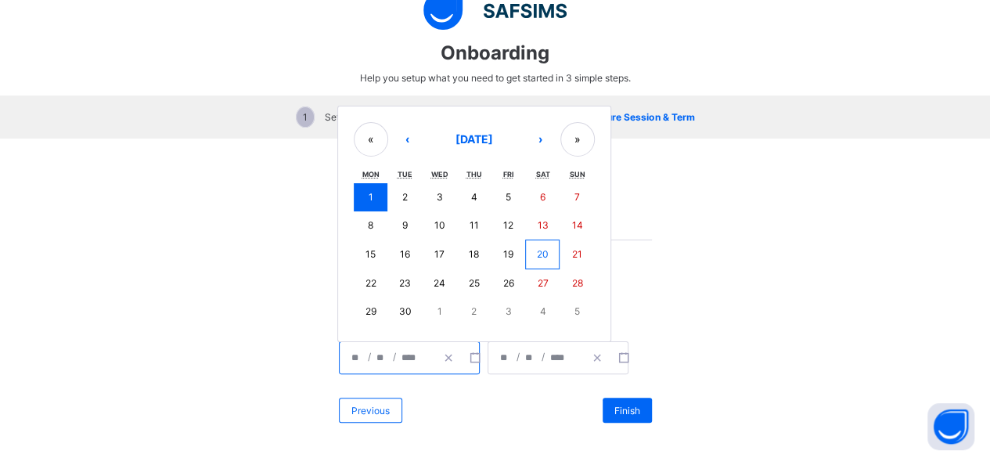
click at [402, 352] on input "****" at bounding box center [412, 357] width 23 height 31
click at [368, 219] on abbr "8" at bounding box center [370, 225] width 5 height 12
type input "**********"
type input "*"
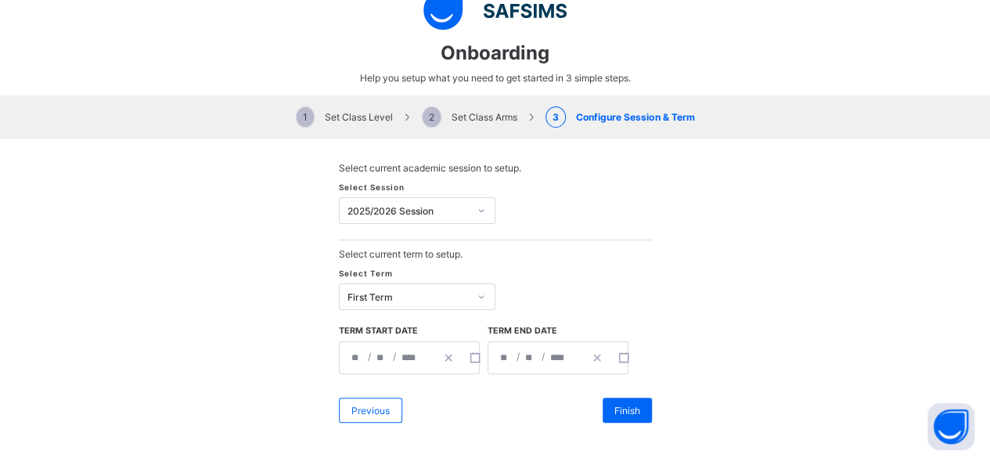
click at [540, 356] on span "/" at bounding box center [543, 356] width 6 height 13
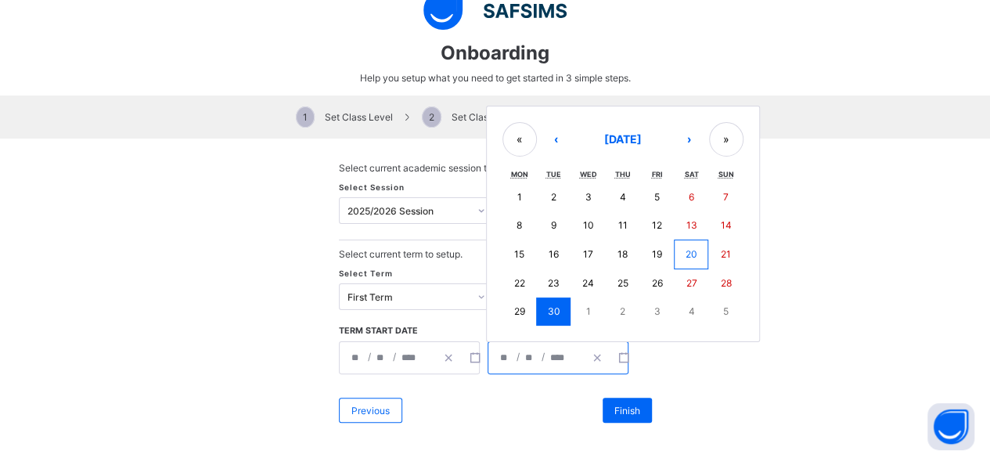
click at [527, 351] on input "**" at bounding box center [530, 357] width 13 height 31
click at [681, 129] on button "›" at bounding box center [689, 139] width 34 height 34
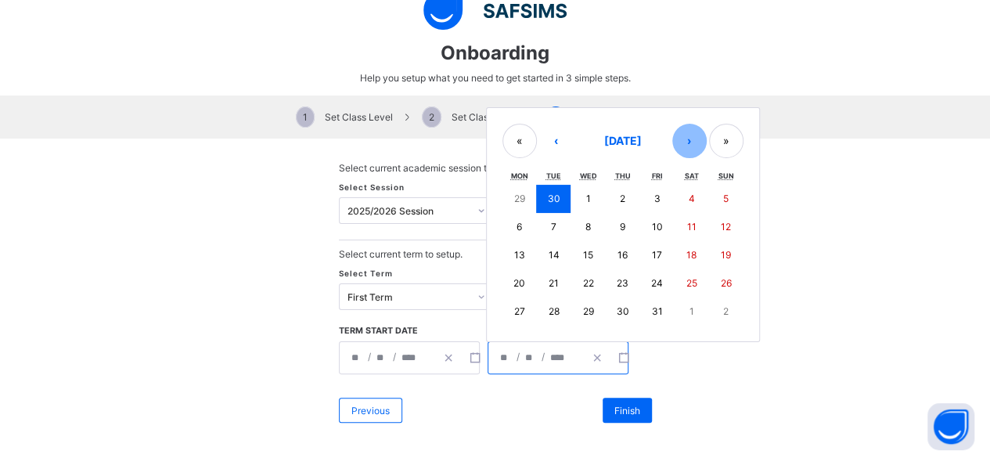
click at [681, 129] on button "›" at bounding box center [689, 141] width 34 height 34
click at [641, 229] on button "12" at bounding box center [656, 227] width 34 height 28
type input "**********"
type input "**"
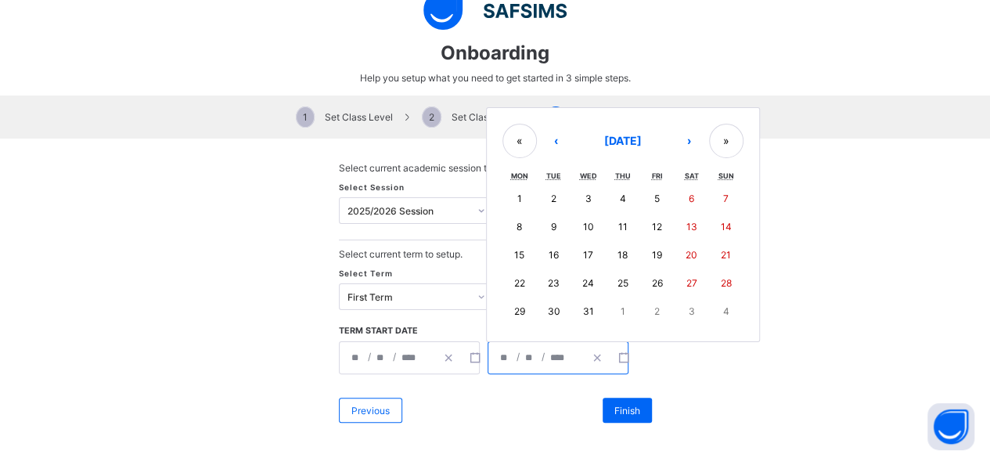
type input "**"
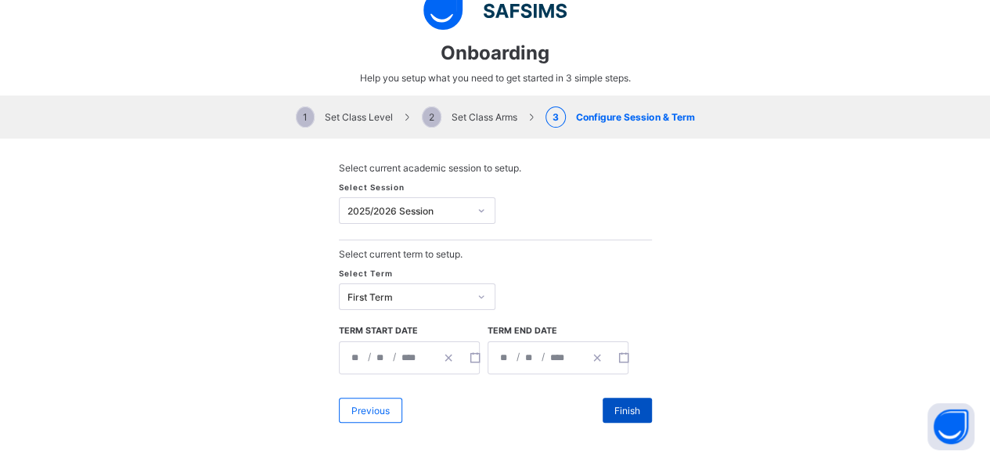
click at [604, 413] on div "Finish" at bounding box center [627, 410] width 49 height 25
click at [363, 405] on span "Previous" at bounding box center [370, 411] width 38 height 12
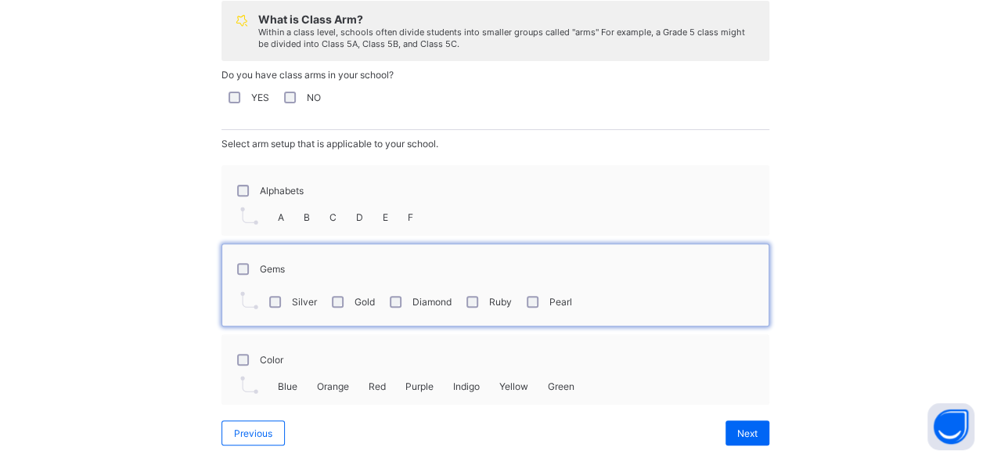
scroll to position [203, 0]
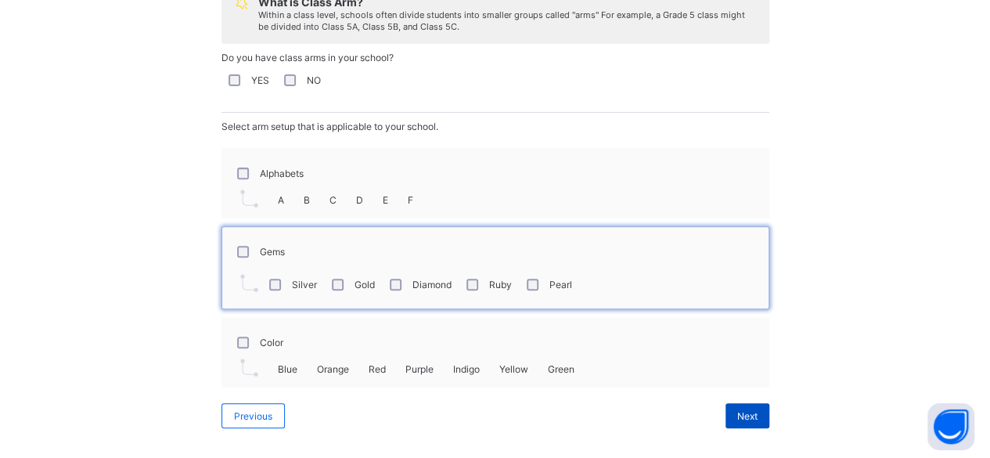
click at [755, 405] on div "Next" at bounding box center [747, 415] width 44 height 25
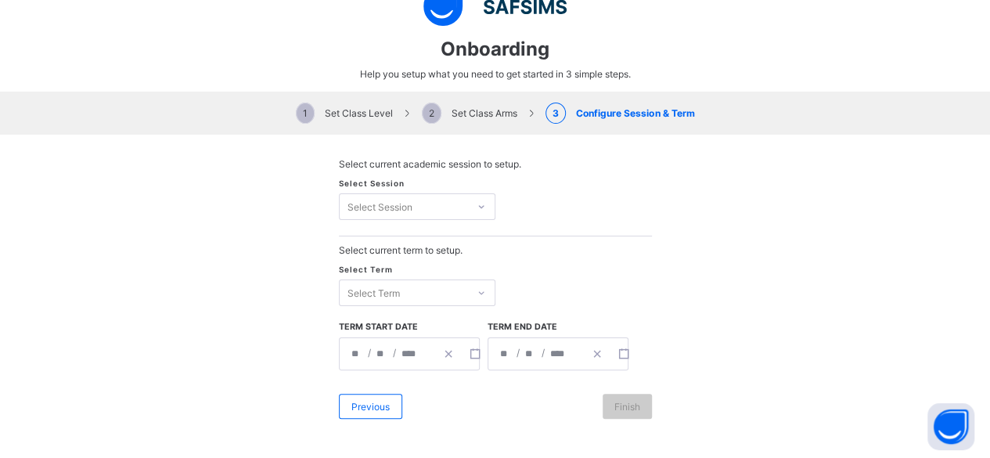
scroll to position [25, 0]
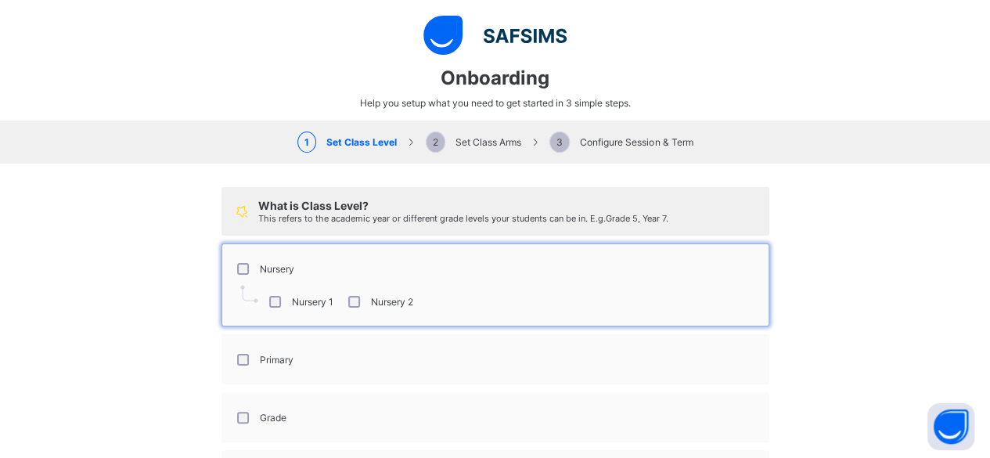
scroll to position [142, 0]
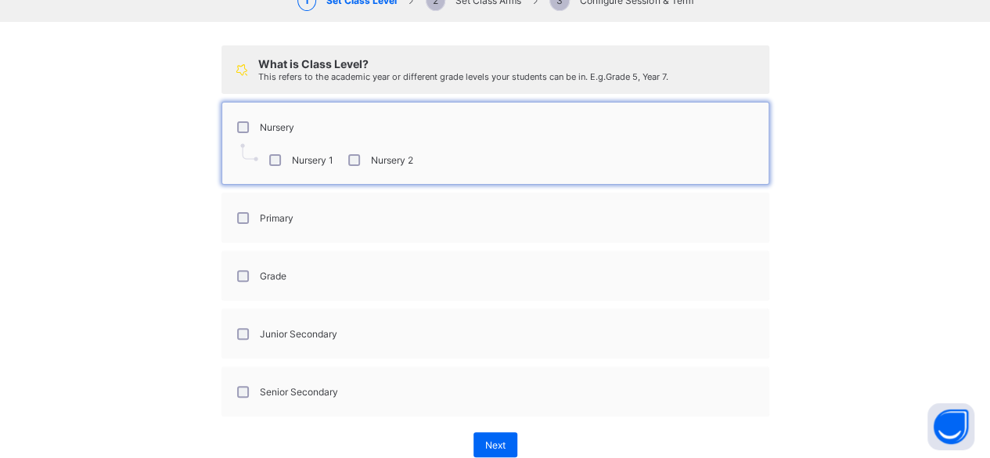
click at [237, 207] on div "Primary" at bounding box center [263, 217] width 67 height 33
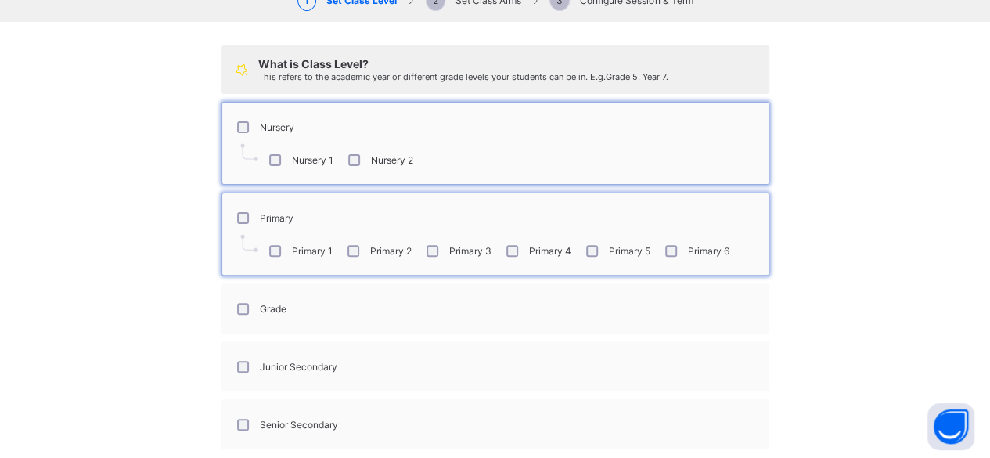
scroll to position [207, 0]
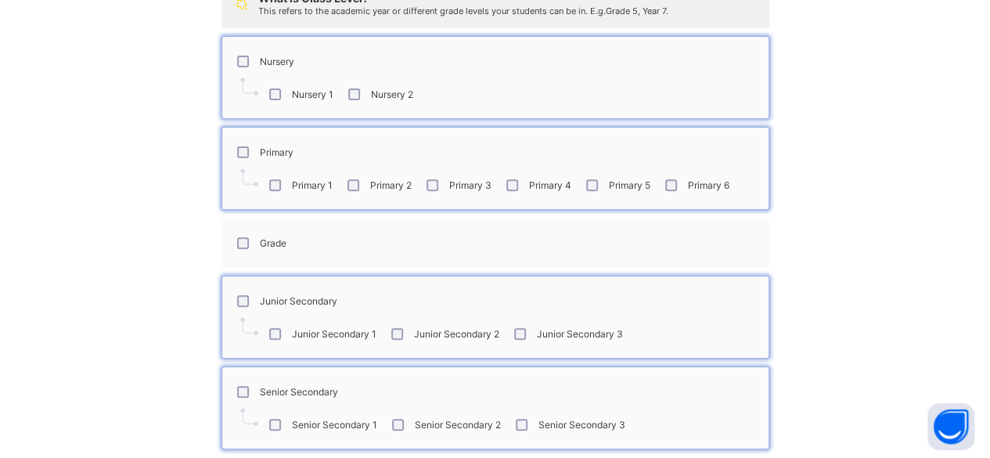
click at [240, 232] on div "Grade" at bounding box center [260, 242] width 60 height 33
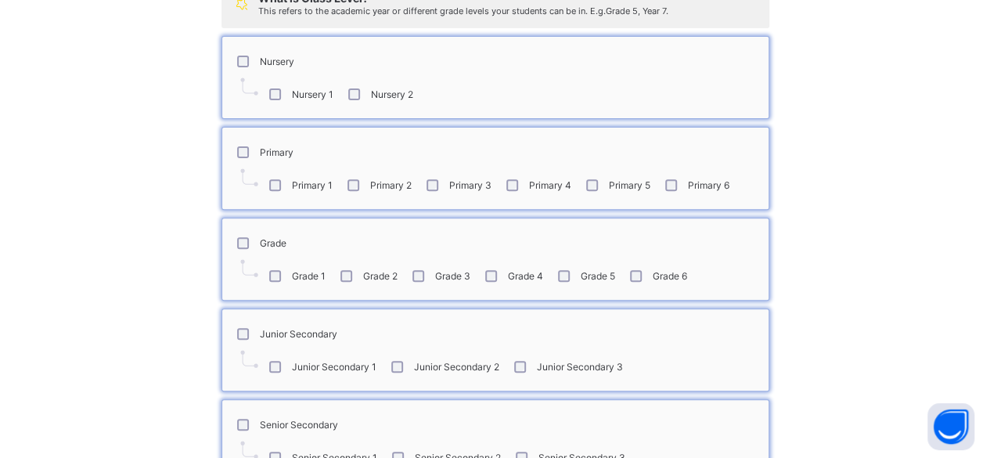
click at [419, 270] on div "Grade 3" at bounding box center [439, 276] width 61 height 12
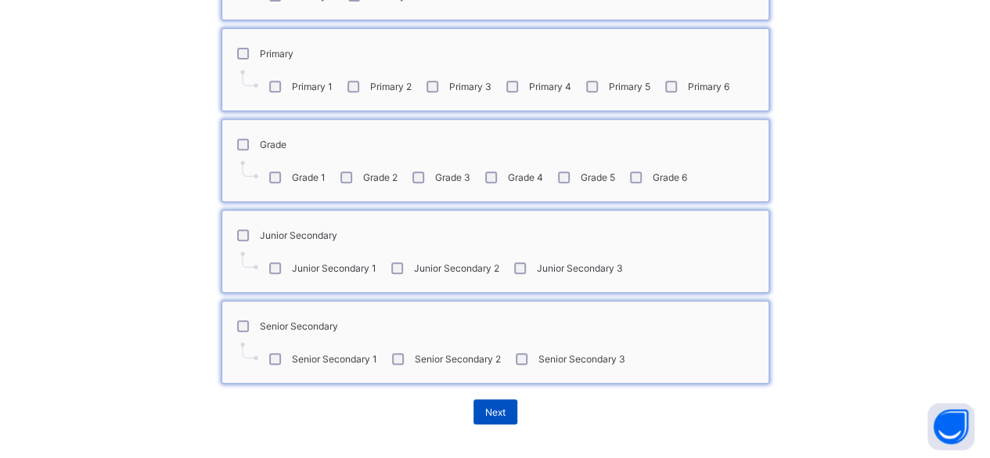
click at [485, 408] on span "Next" at bounding box center [495, 412] width 20 height 12
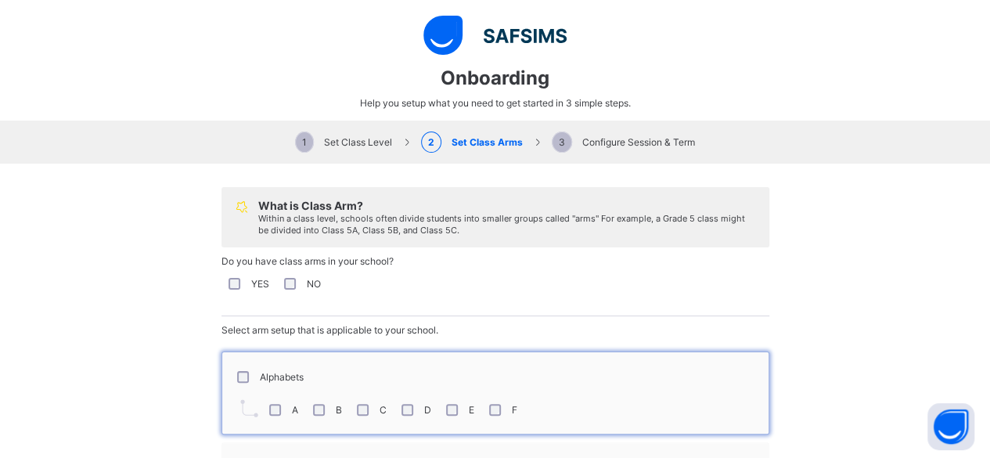
scroll to position [205, 0]
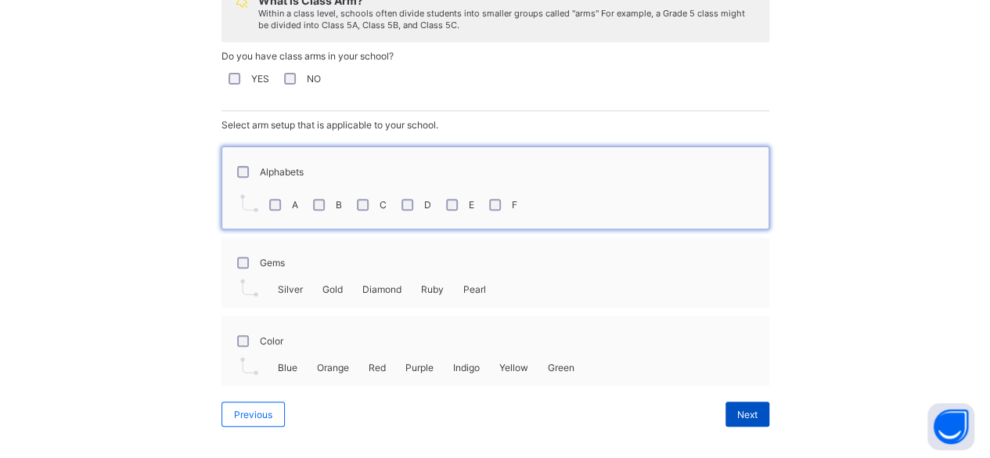
click at [725, 406] on div "Next" at bounding box center [747, 413] width 44 height 25
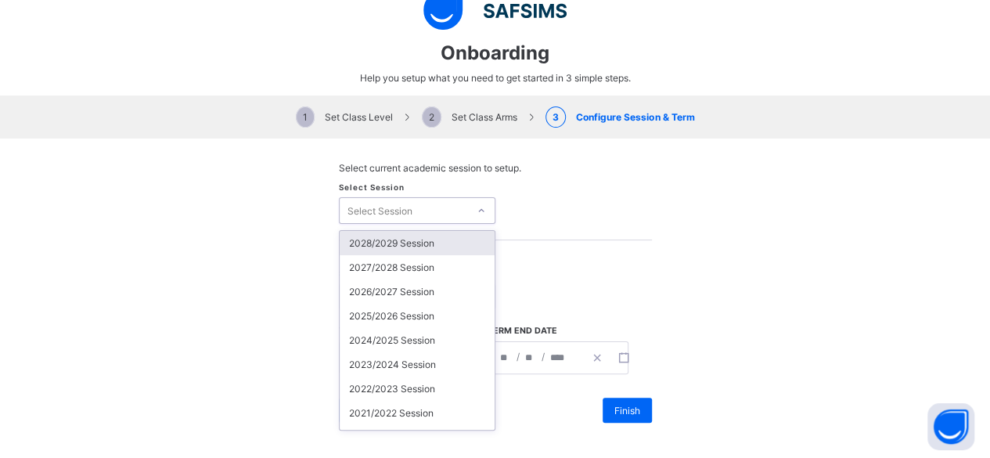
scroll to position [25, 0]
click at [426, 220] on div "Select Session" at bounding box center [417, 210] width 157 height 27
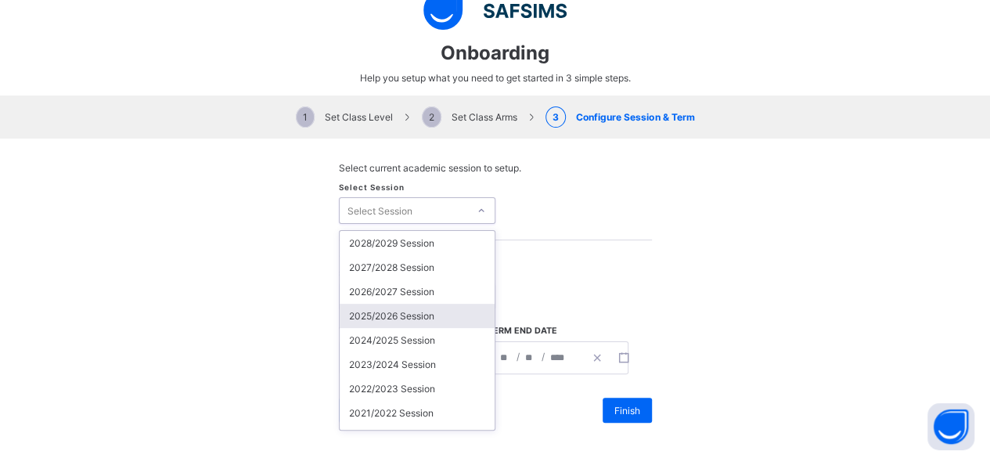
click at [410, 311] on div "2025/2026 Session" at bounding box center [417, 316] width 155 height 24
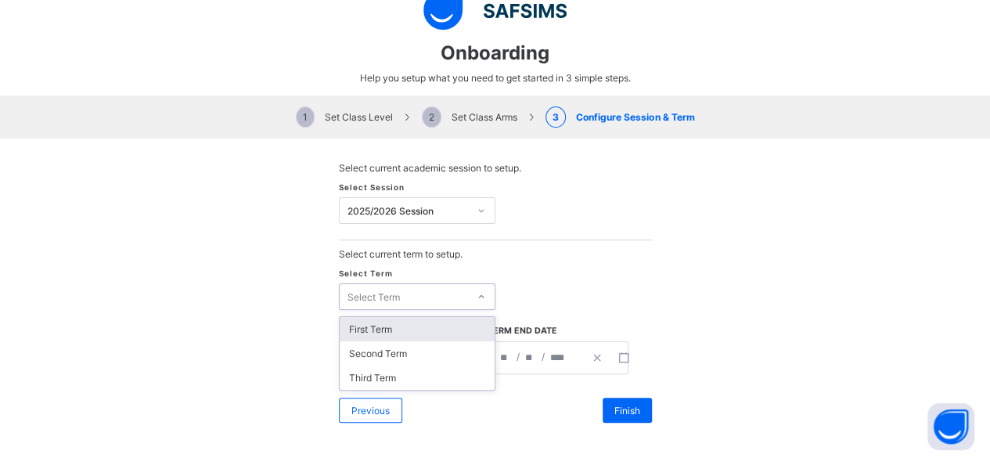
click at [410, 295] on div "Select Term" at bounding box center [404, 297] width 128 height 22
click at [394, 333] on div "First Term" at bounding box center [417, 329] width 155 height 24
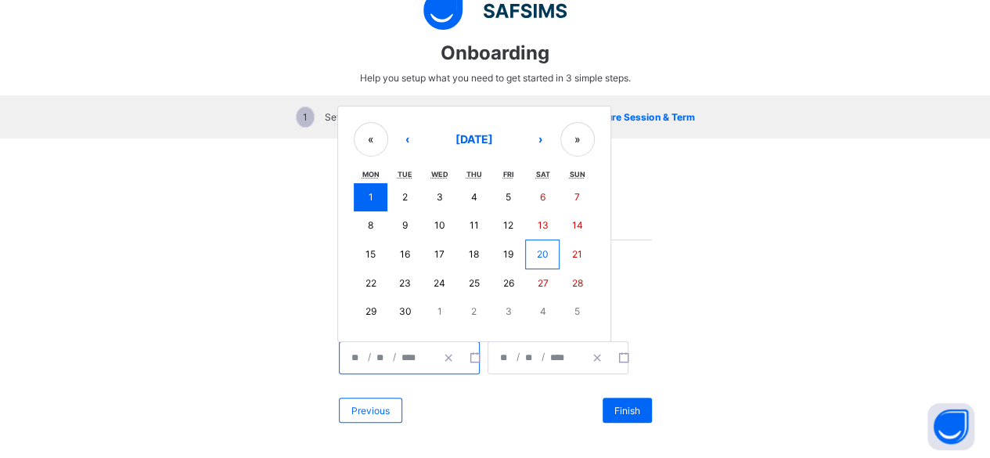
click at [401, 351] on input "****" at bounding box center [412, 357] width 23 height 31
click at [354, 220] on button "8" at bounding box center [371, 225] width 34 height 28
type input "**********"
type input "*"
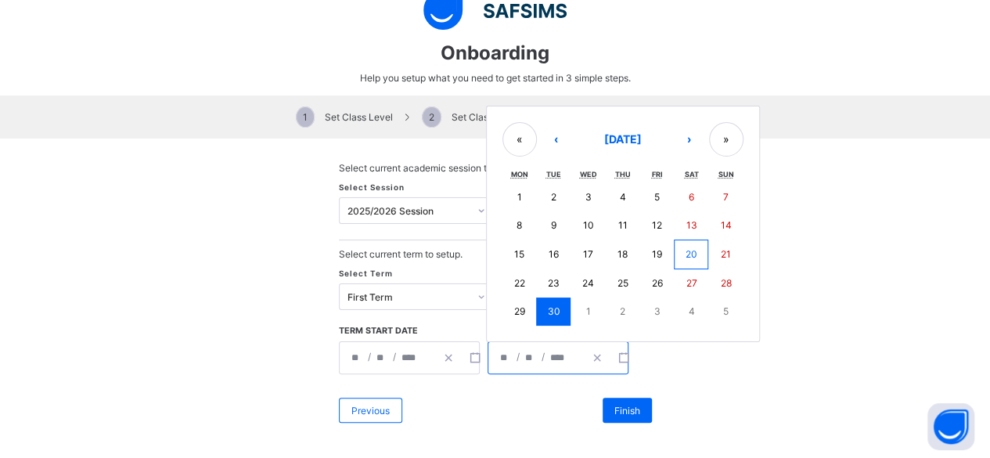
click at [549, 357] on input "****" at bounding box center [560, 357] width 23 height 31
click at [691, 137] on button "›" at bounding box center [689, 139] width 34 height 34
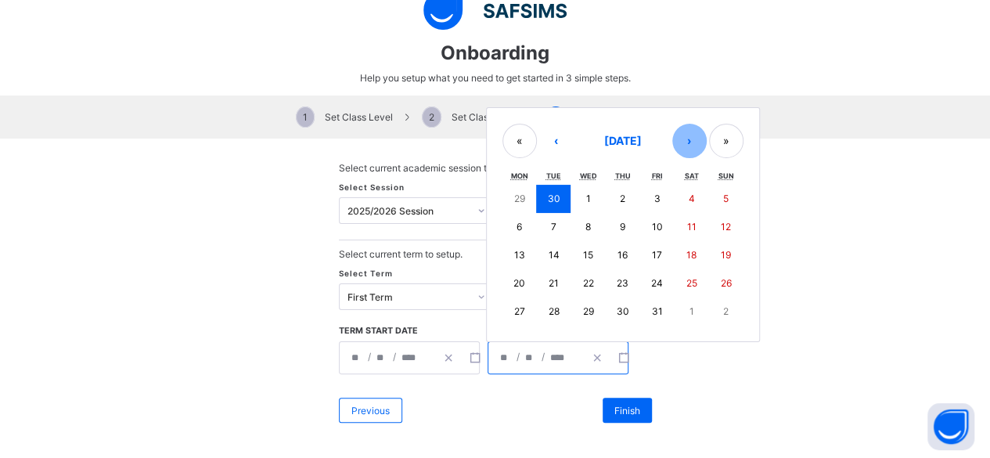
click at [691, 137] on button "›" at bounding box center [689, 141] width 34 height 34
click at [652, 225] on abbr "12" at bounding box center [657, 227] width 10 height 12
type input "**********"
type input "**"
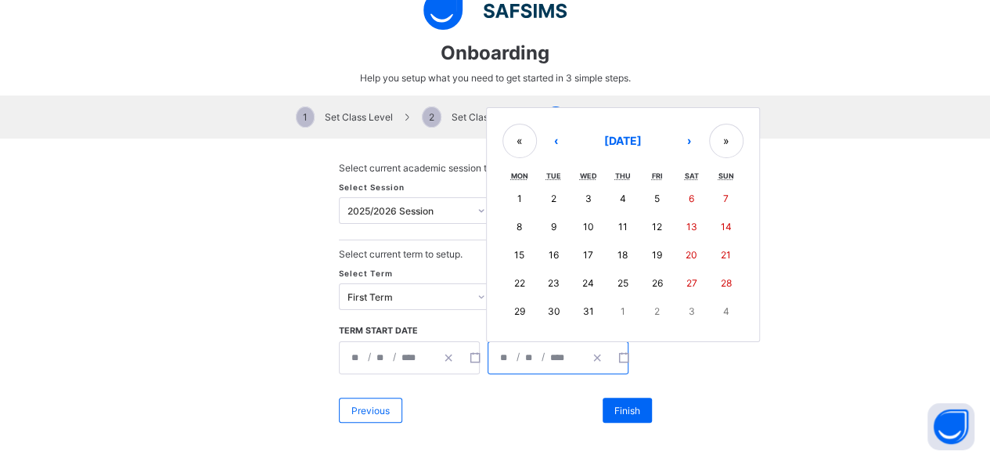
type input "**"
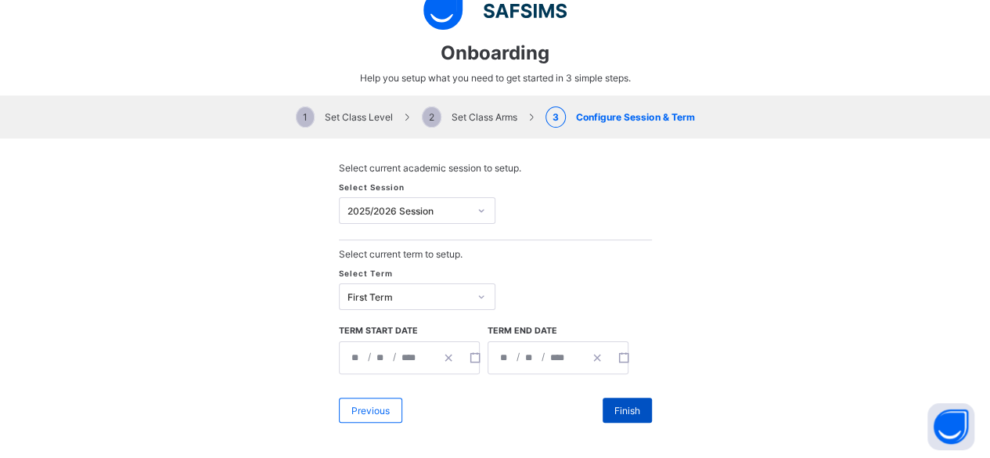
click at [628, 398] on div "Finish" at bounding box center [627, 410] width 49 height 25
click at [606, 401] on div "Finish" at bounding box center [627, 410] width 49 height 25
click at [476, 111] on span "2 Set Class Arms" at bounding box center [469, 117] width 95 height 12
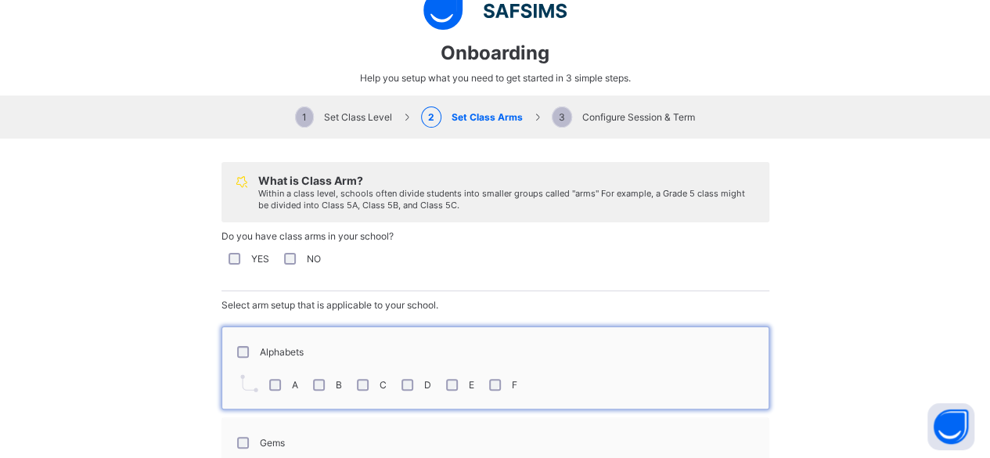
scroll to position [205, 0]
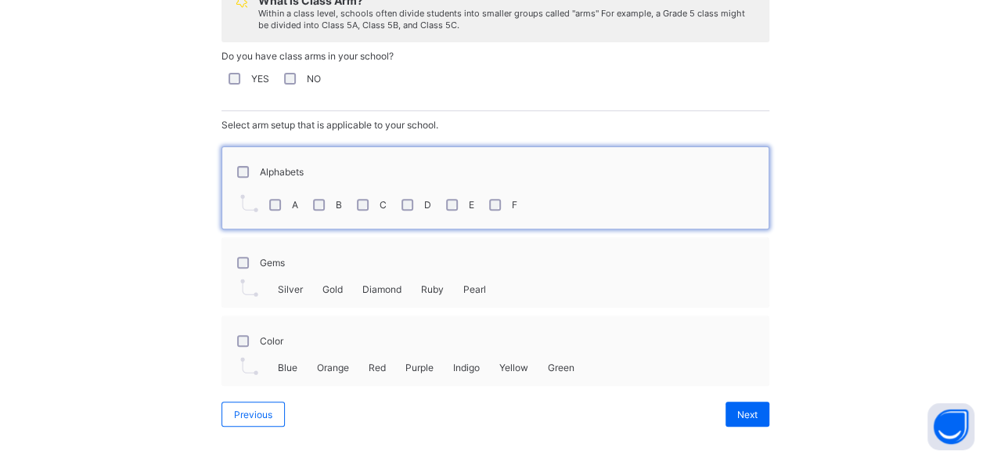
click at [237, 264] on div "Gems" at bounding box center [259, 262] width 59 height 33
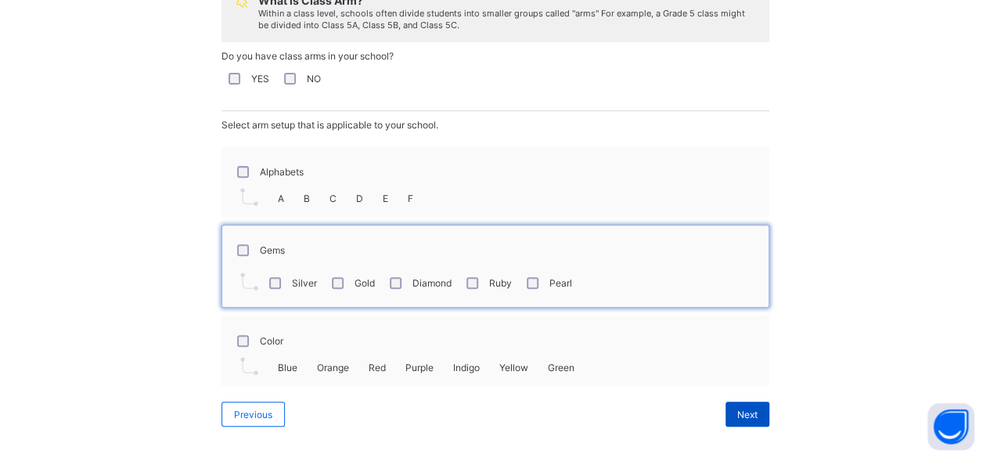
click at [729, 406] on div "Next" at bounding box center [747, 413] width 44 height 25
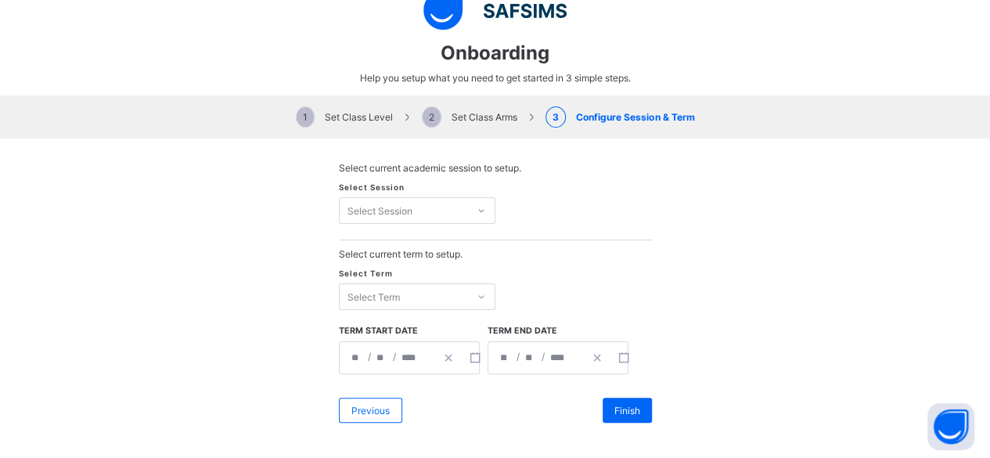
click at [390, 191] on div "Select Session Select Session" at bounding box center [495, 211] width 313 height 59
click at [391, 221] on div "Select Session Select Session" at bounding box center [495, 211] width 313 height 59
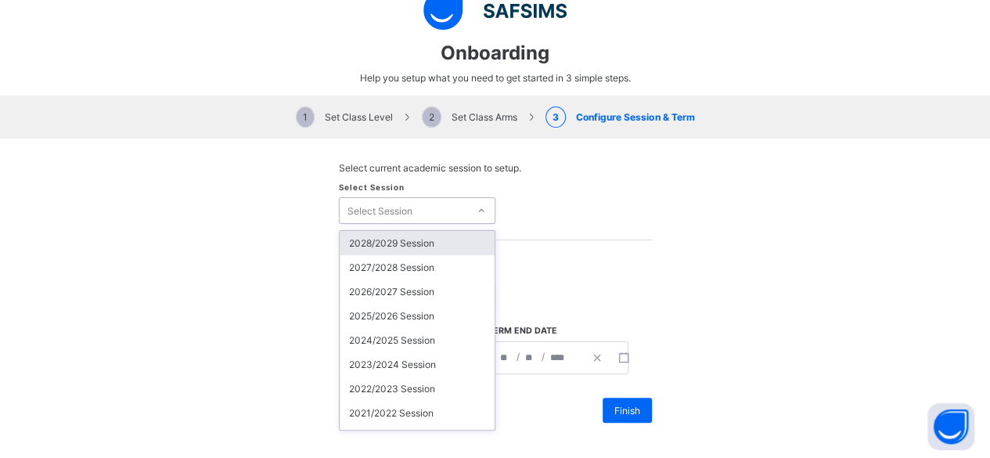
click at [391, 213] on div "Select Session" at bounding box center [379, 210] width 65 height 27
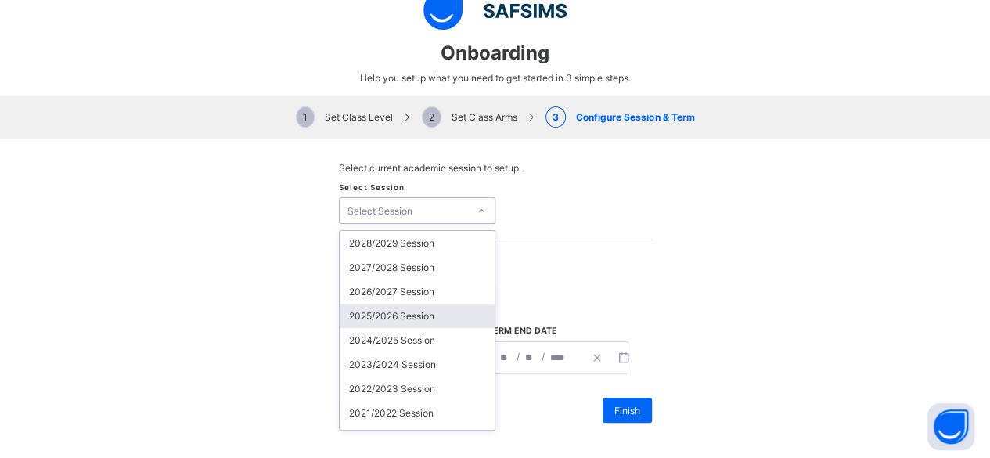
click at [387, 312] on div "2025/2026 Session" at bounding box center [417, 316] width 155 height 24
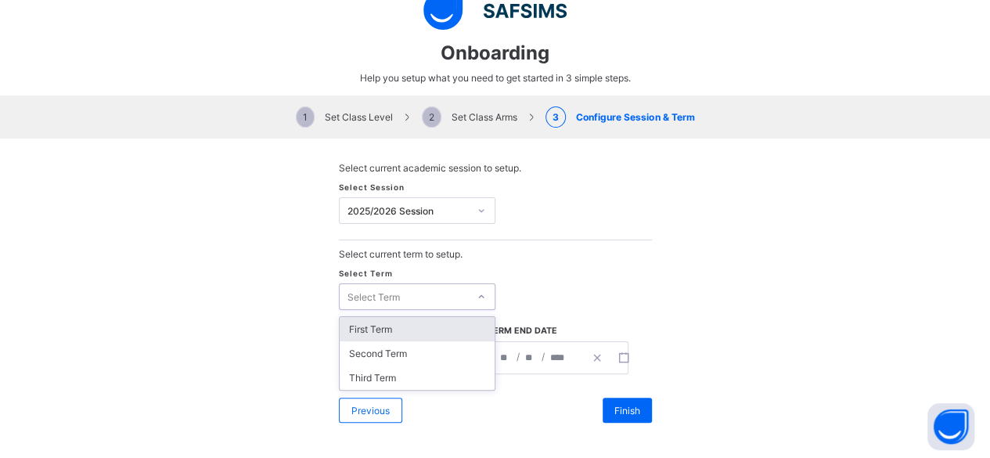
click at [383, 294] on div "Select Term" at bounding box center [373, 296] width 52 height 27
click at [392, 329] on div "First Term" at bounding box center [417, 329] width 155 height 24
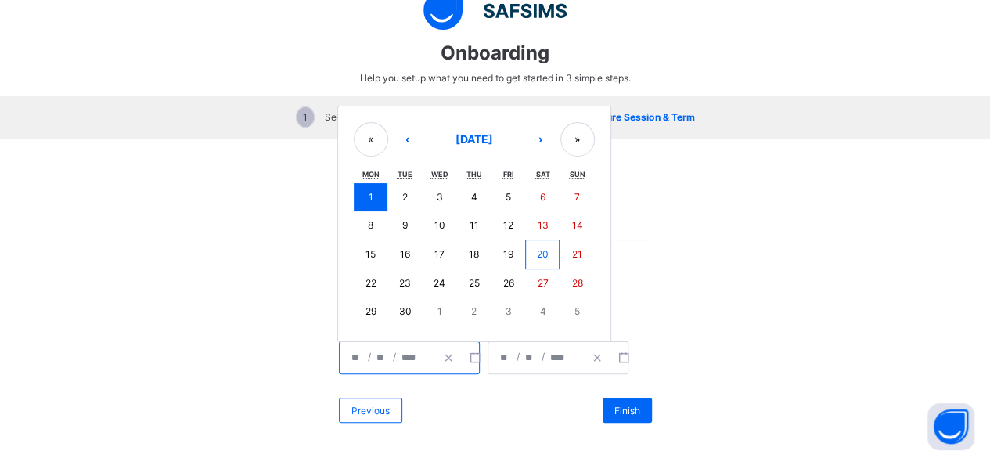
click at [413, 359] on input "****" at bounding box center [412, 357] width 23 height 31
click at [369, 223] on button "8" at bounding box center [371, 225] width 34 height 28
type input "**********"
type input "*"
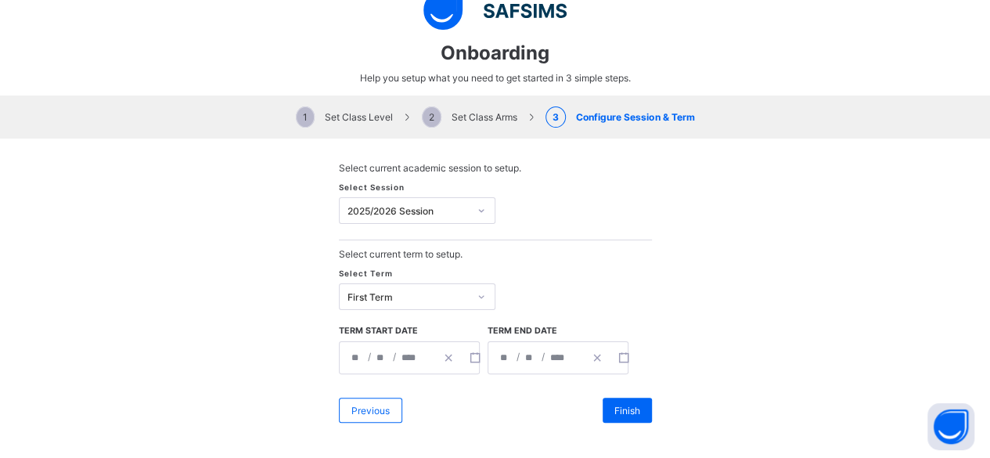
click at [540, 350] on span "/" at bounding box center [543, 356] width 6 height 13
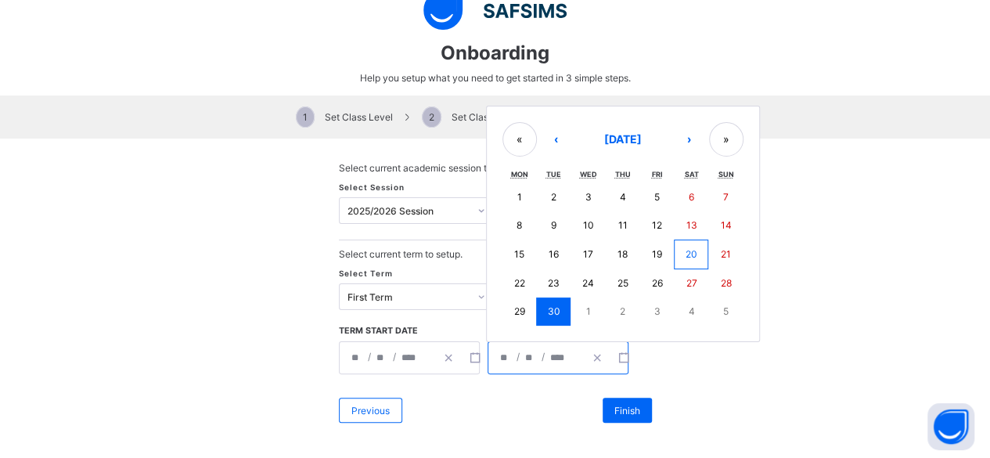
click at [527, 354] on input "**" at bounding box center [530, 357] width 13 height 31
click at [678, 131] on button "›" at bounding box center [689, 139] width 34 height 34
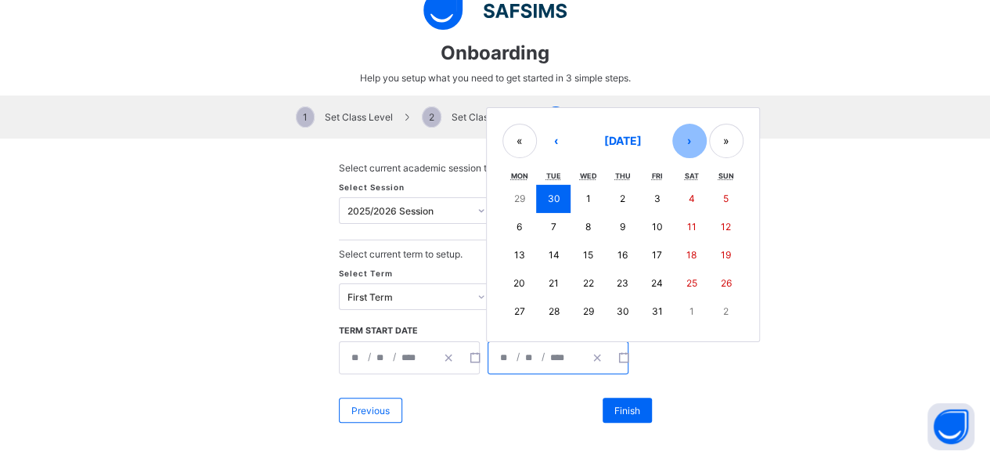
click at [678, 131] on button "›" at bounding box center [689, 141] width 34 height 34
click at [641, 223] on button "12" at bounding box center [656, 227] width 34 height 28
type input "**********"
type input "**"
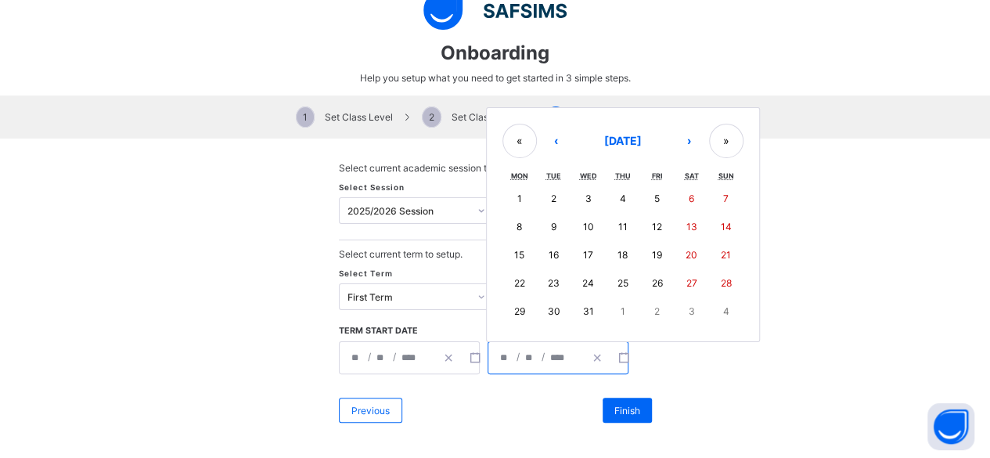
type input "**"
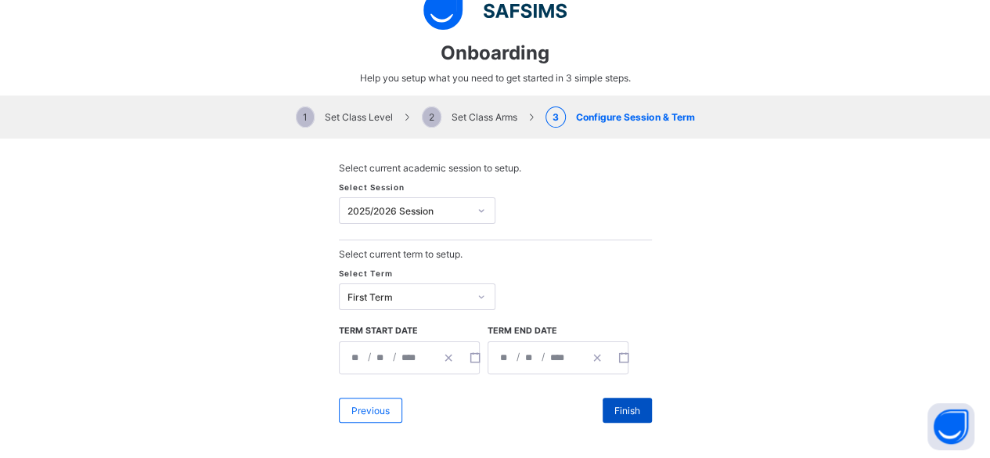
click at [626, 414] on div "Finish" at bounding box center [627, 410] width 49 height 25
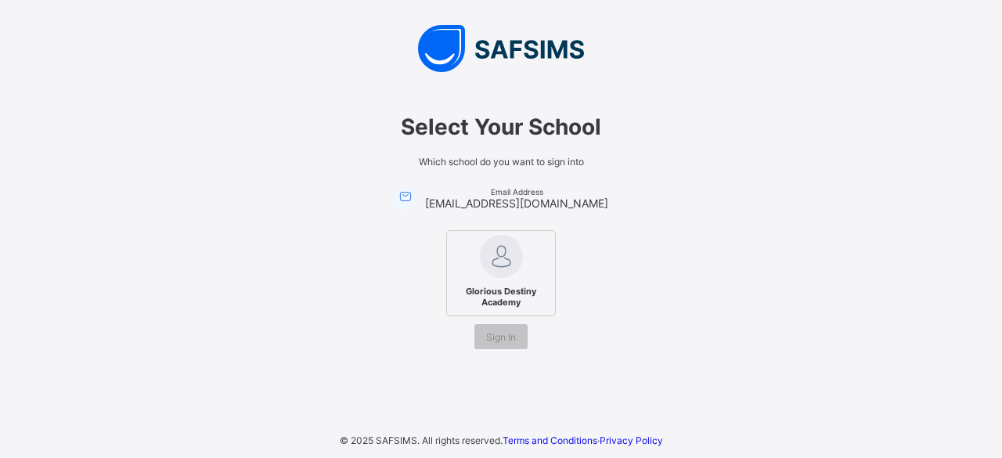
click at [512, 280] on div "Glorious Destiny Academy" at bounding box center [501, 273] width 110 height 86
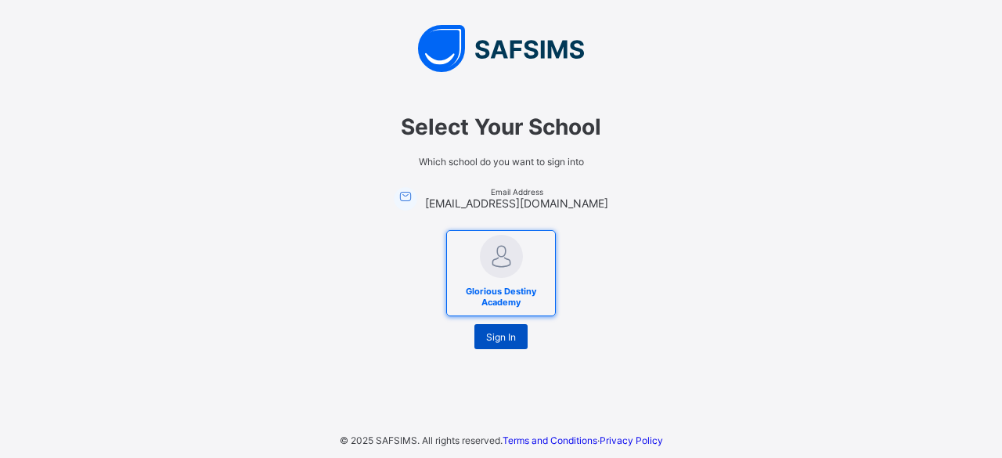
click at [508, 342] on div "Sign In" at bounding box center [500, 336] width 53 height 25
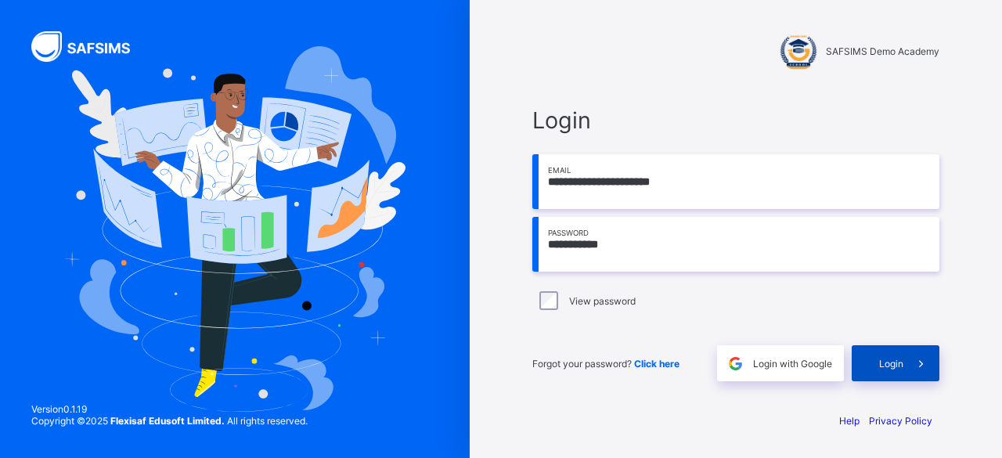
click at [865, 374] on div "Login" at bounding box center [895, 363] width 88 height 36
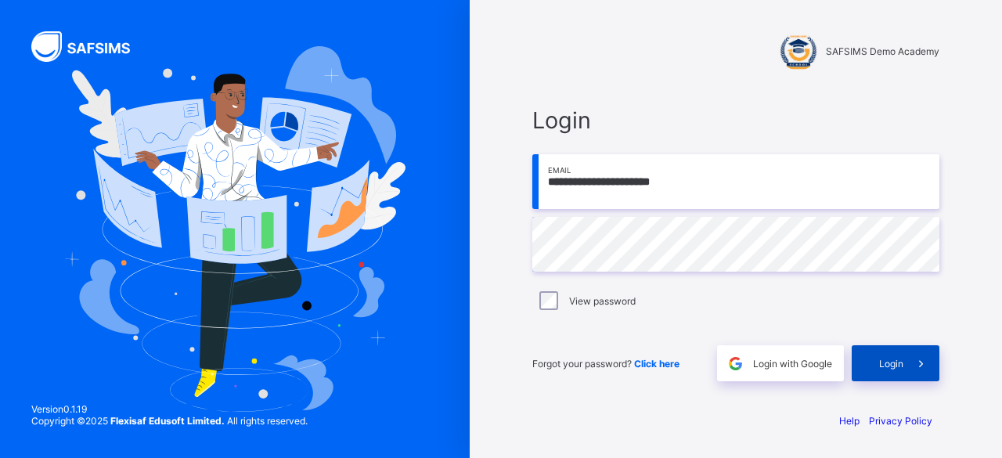
click at [900, 376] on div "Login" at bounding box center [895, 363] width 88 height 36
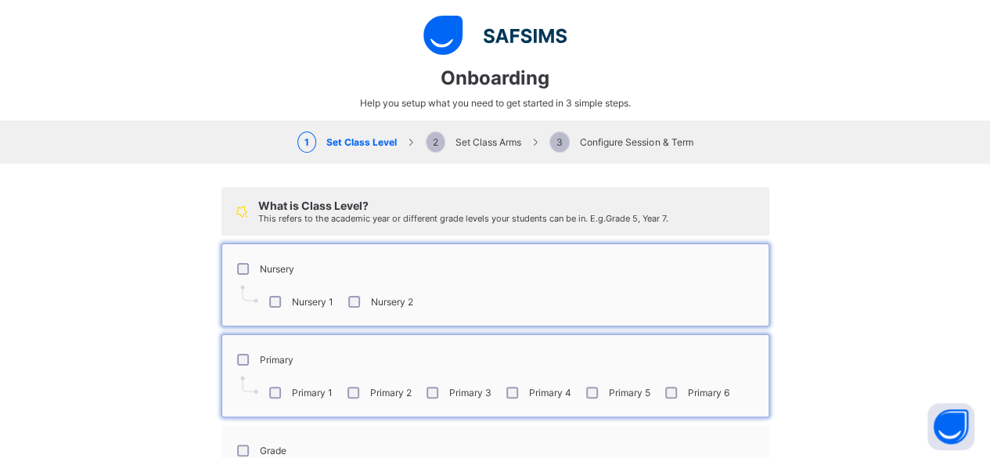
scroll to position [142, 0]
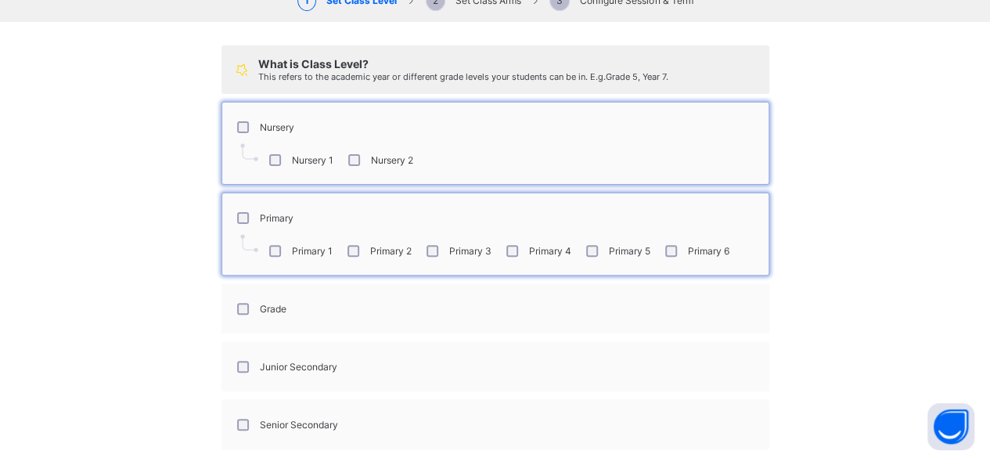
click at [413, 309] on div "Grade" at bounding box center [495, 308] width 531 height 33
click at [243, 306] on div "Grade" at bounding box center [260, 309] width 52 height 12
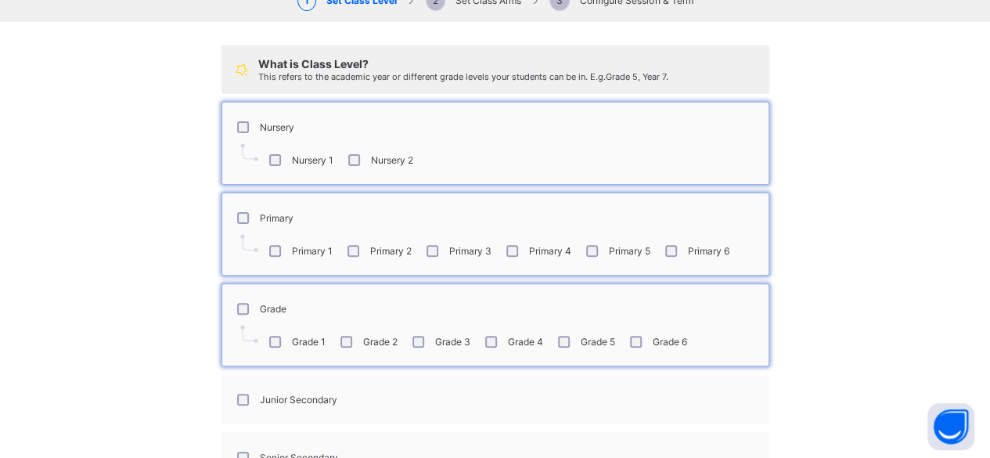
click at [419, 342] on div "Grade 3" at bounding box center [439, 342] width 61 height 12
click at [400, 383] on div "Junior Secondary" at bounding box center [495, 399] width 531 height 33
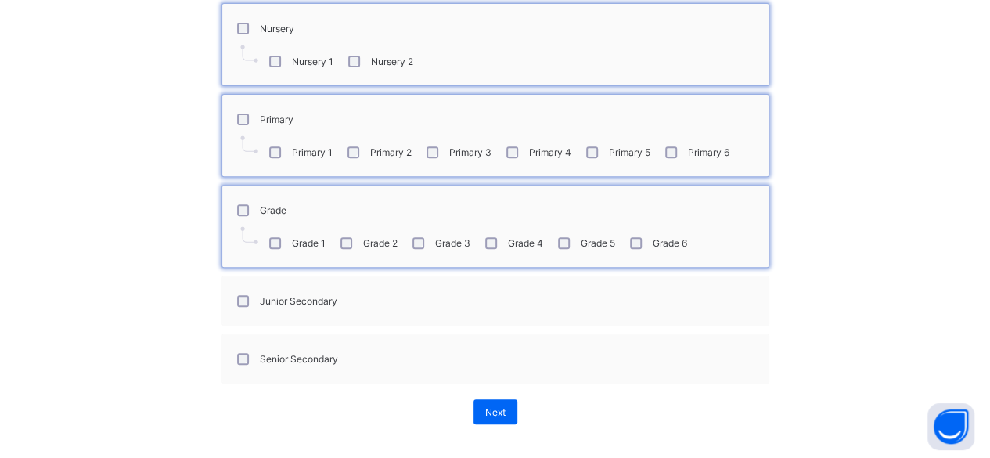
click at [247, 295] on div "Junior Secondary" at bounding box center [285, 301] width 103 height 12
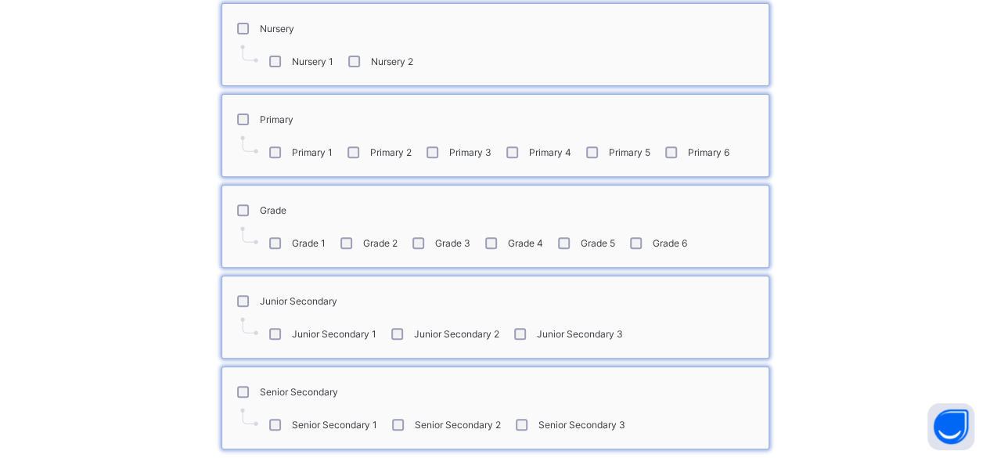
scroll to position [306, 0]
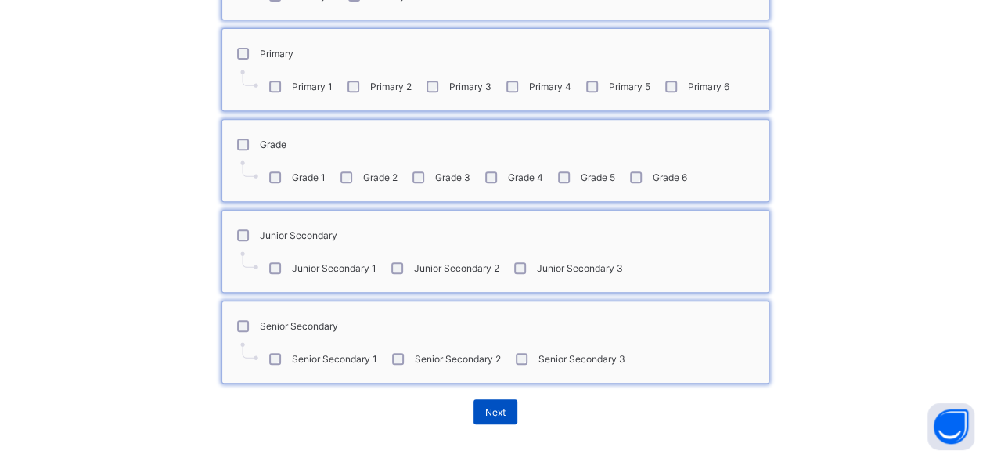
click at [489, 399] on div "Next" at bounding box center [495, 411] width 44 height 25
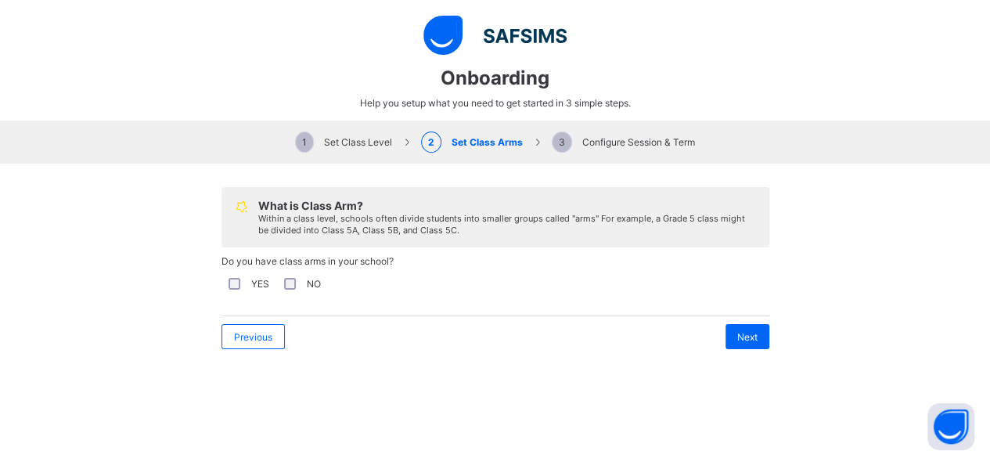
scroll to position [0, 0]
click at [233, 279] on div "YES" at bounding box center [247, 284] width 44 height 12
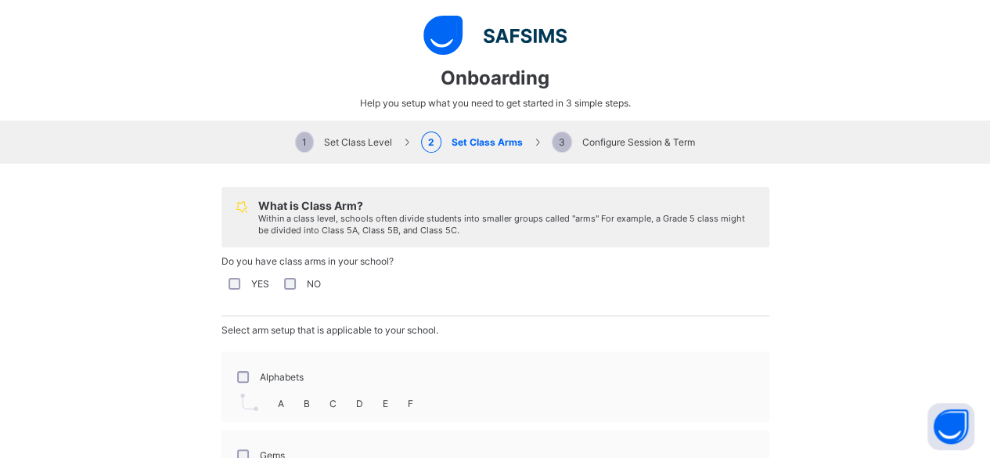
scroll to position [193, 0]
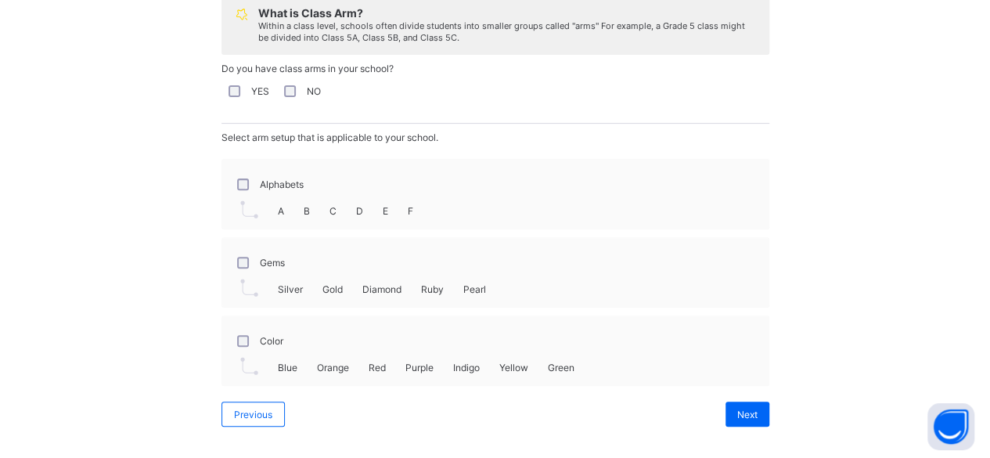
click at [239, 264] on div "Gems" at bounding box center [259, 262] width 59 height 33
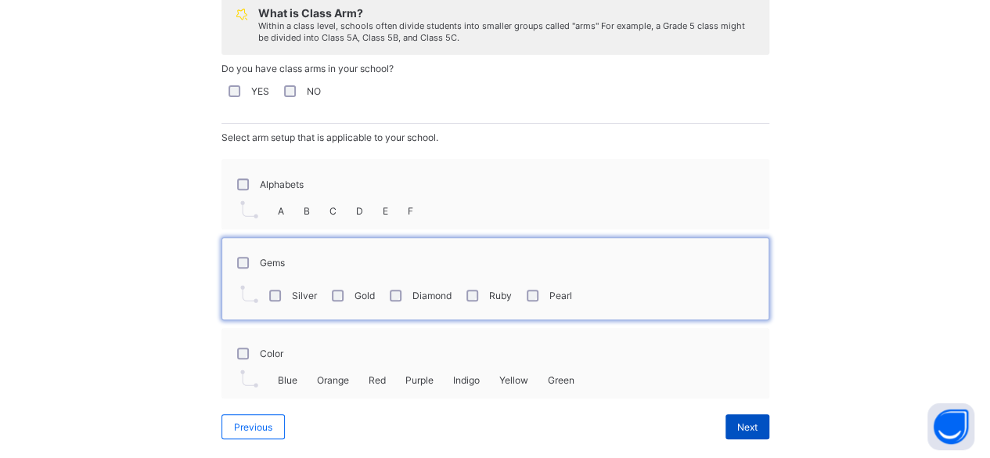
click at [738, 414] on div "Next" at bounding box center [747, 426] width 44 height 25
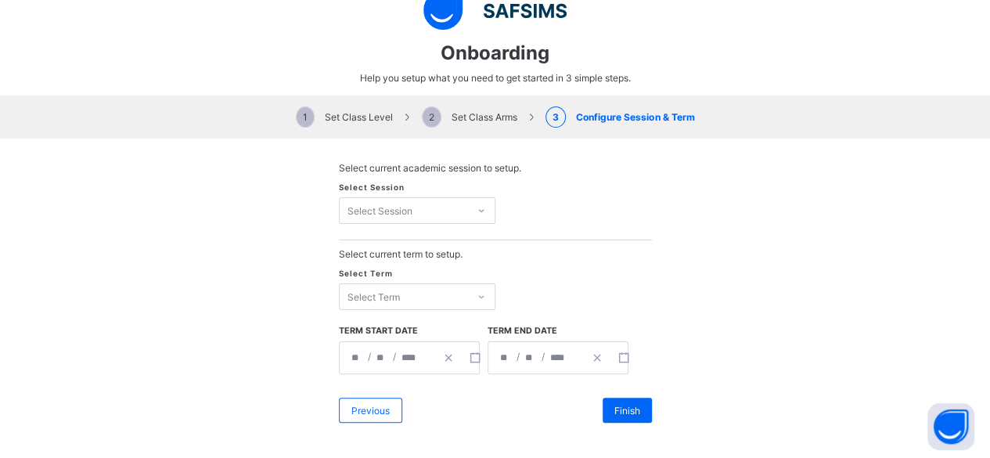
scroll to position [25, 0]
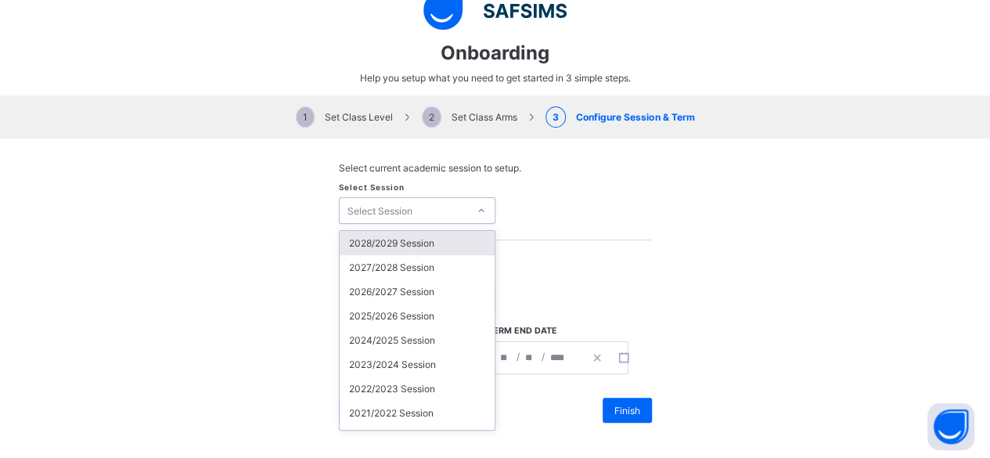
click at [468, 204] on div at bounding box center [481, 210] width 27 height 25
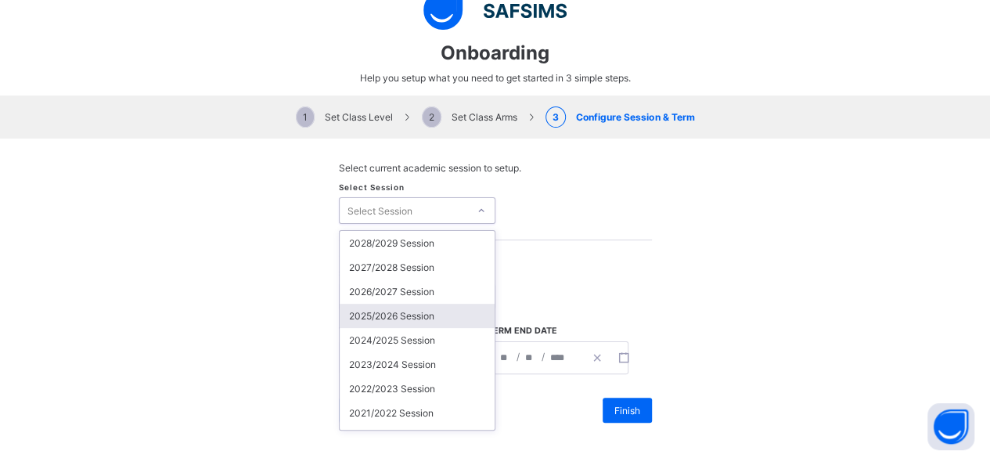
click at [412, 315] on div "2025/2026 Session" at bounding box center [417, 316] width 155 height 24
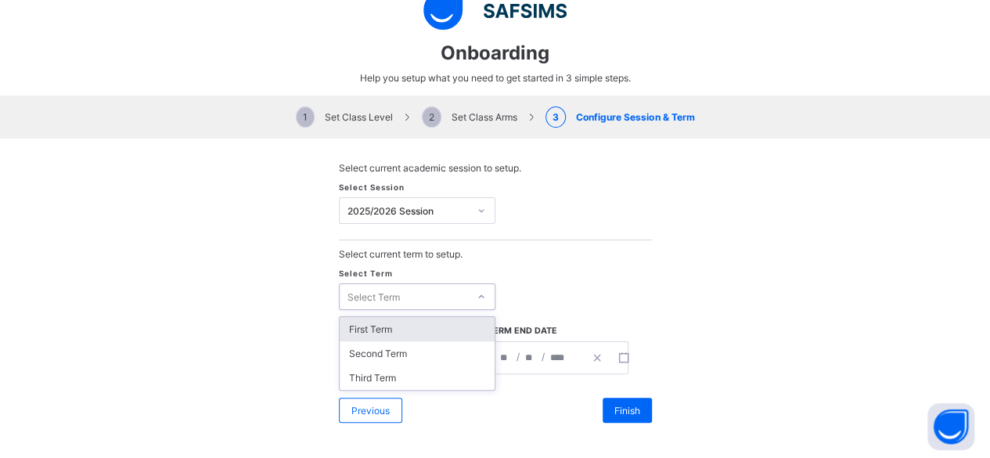
click at [402, 299] on div "Select Term" at bounding box center [404, 297] width 128 height 22
click at [388, 320] on div "First Term" at bounding box center [417, 329] width 155 height 24
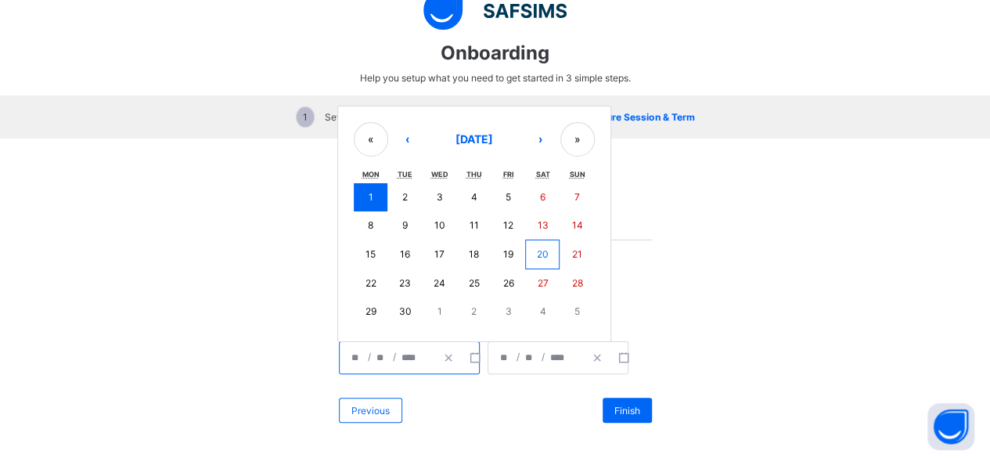
click at [401, 354] on input "****" at bounding box center [412, 357] width 23 height 31
click at [362, 214] on button "8" at bounding box center [371, 225] width 34 height 28
type input "**********"
type input "*"
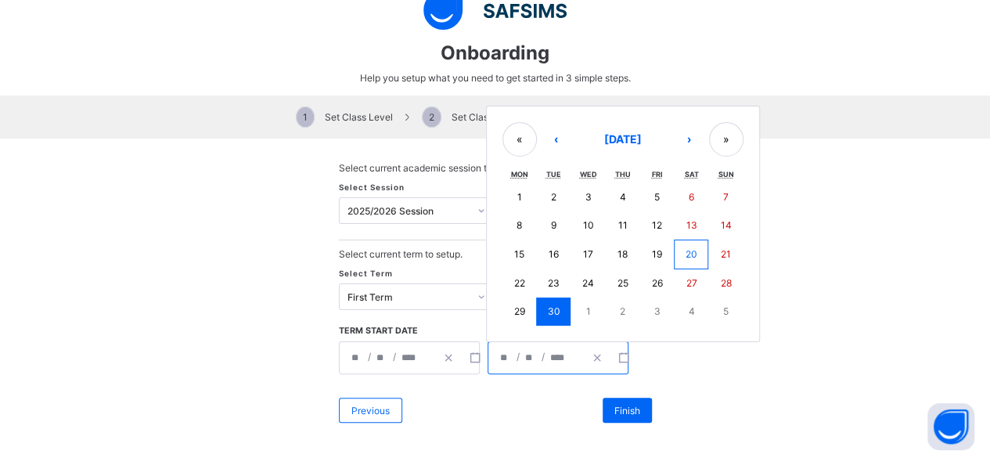
click at [550, 356] on input "****" at bounding box center [560, 357] width 23 height 31
drag, startPoint x: 700, startPoint y: 135, endPoint x: 688, endPoint y: 139, distance: 12.4
click at [688, 139] on div "« ‹ September 2025 › »" at bounding box center [622, 139] width 241 height 34
click at [688, 139] on button "›" at bounding box center [689, 139] width 34 height 34
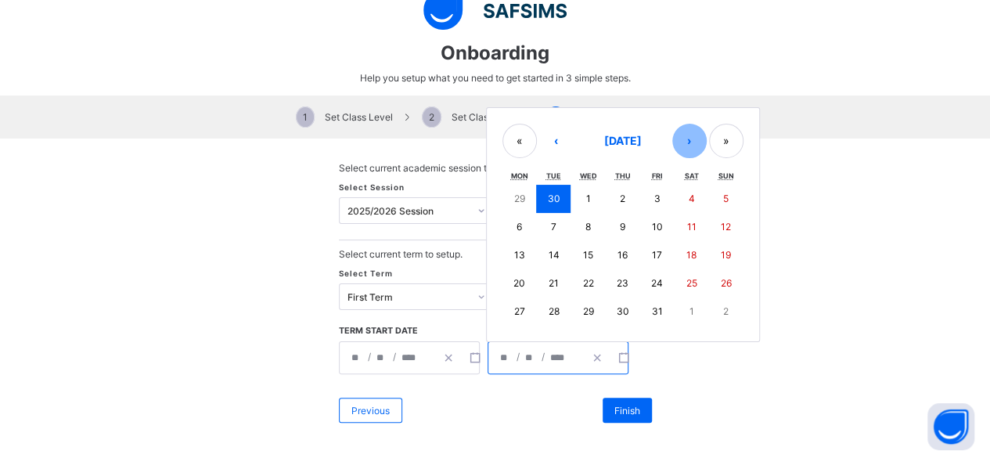
click at [688, 139] on button "›" at bounding box center [689, 141] width 34 height 34
click at [549, 138] on button "‹" at bounding box center [556, 141] width 34 height 34
click at [639, 228] on button "12" at bounding box center [656, 227] width 34 height 28
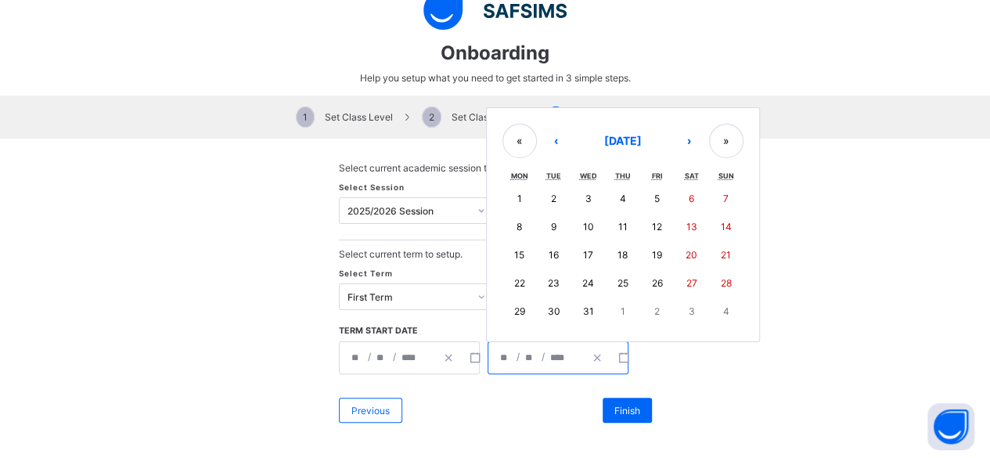
type input "**********"
type input "**"
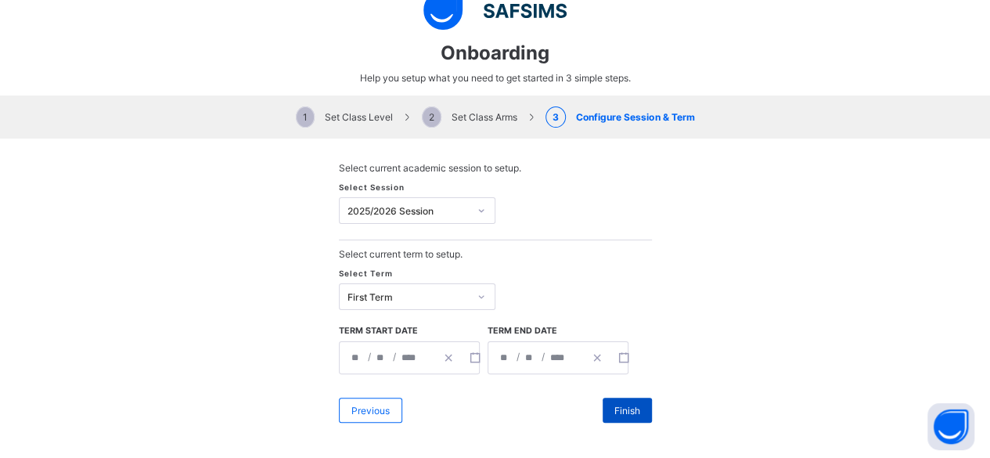
click at [610, 400] on div "Finish" at bounding box center [627, 410] width 49 height 25
click at [943, 422] on button "Open asap" at bounding box center [950, 426] width 47 height 47
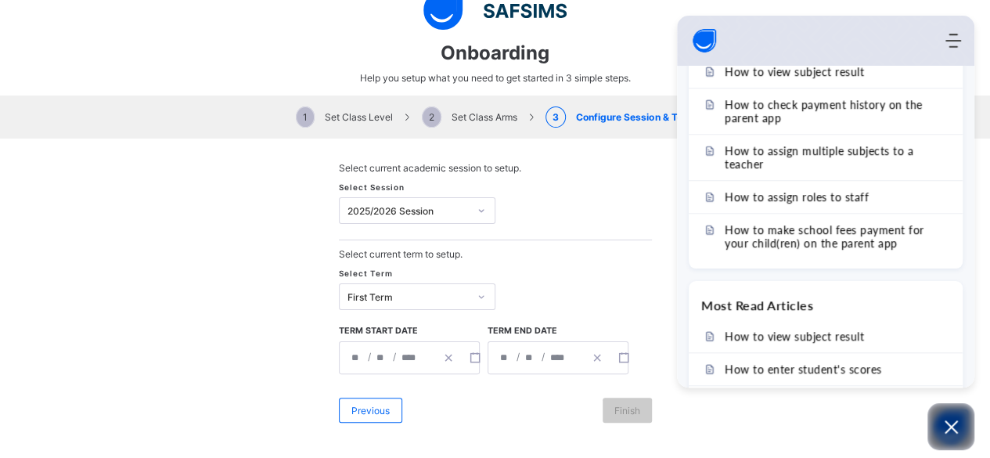
scroll to position [590, 0]
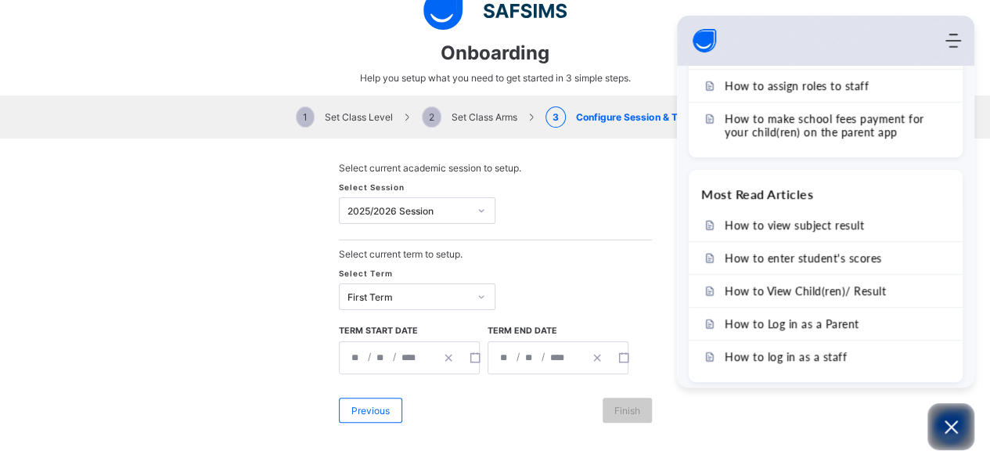
click at [612, 246] on div "Select current term to setup." at bounding box center [495, 253] width 313 height 27
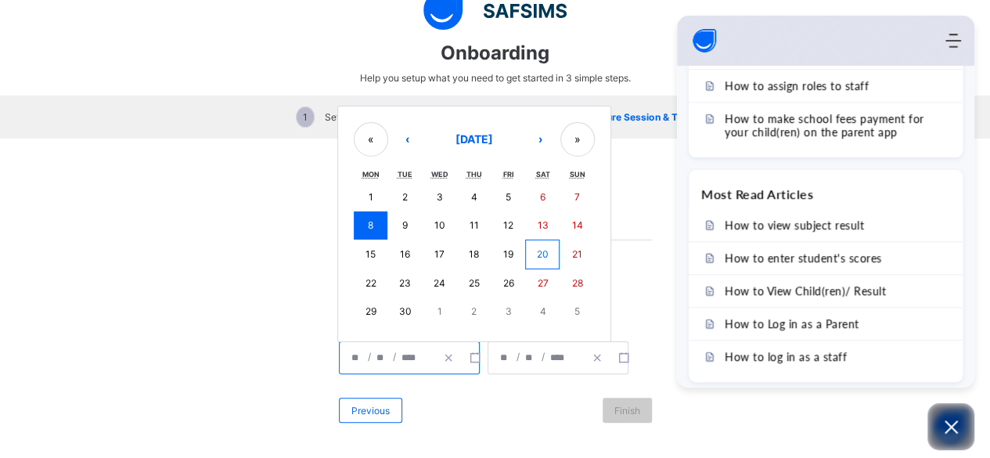
click at [401, 356] on input "****" at bounding box center [412, 357] width 23 height 31
click at [355, 187] on button "1" at bounding box center [371, 197] width 34 height 28
type input "**********"
type input "*"
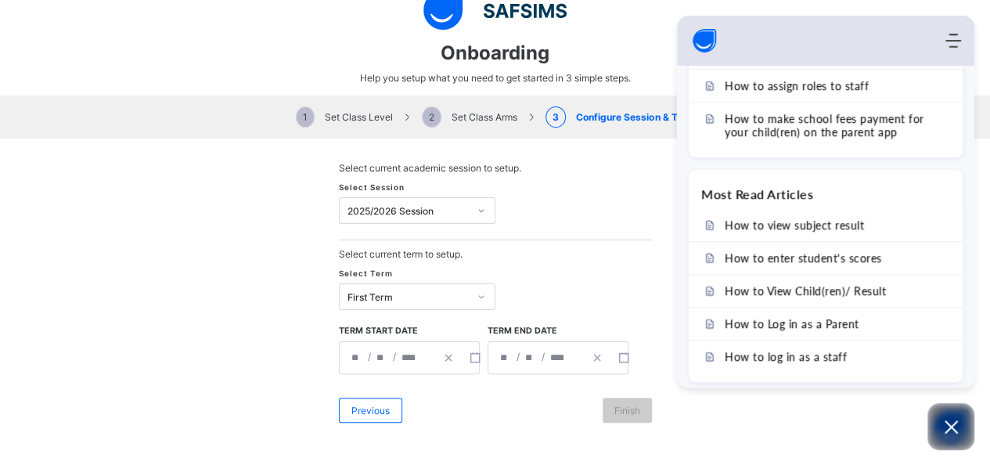
click at [391, 347] on div "**********" at bounding box center [387, 357] width 95 height 31
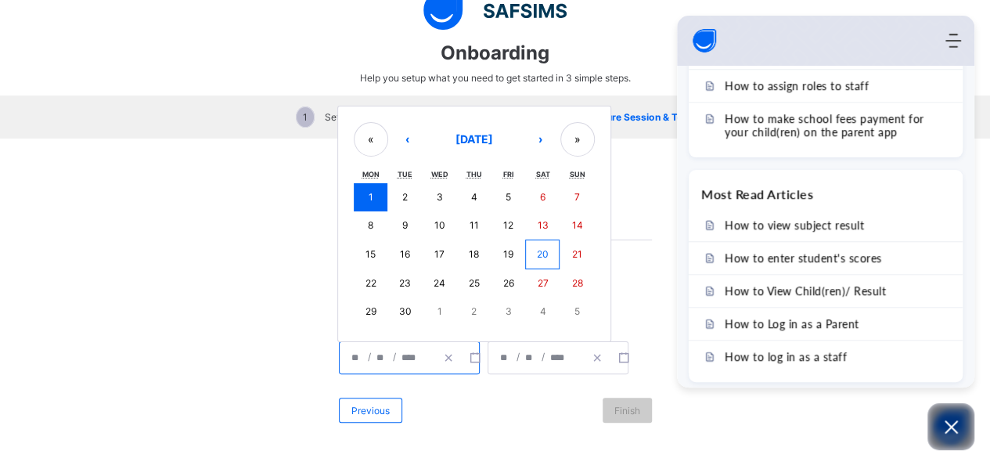
click at [357, 214] on button "8" at bounding box center [371, 225] width 34 height 28
type input "**********"
type input "*"
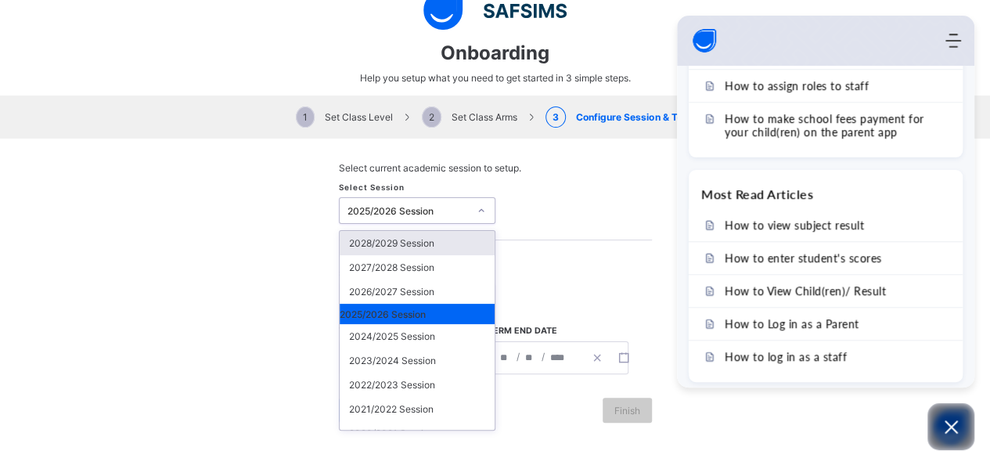
click at [357, 214] on div "2025/2026 Session" at bounding box center [404, 211] width 128 height 22
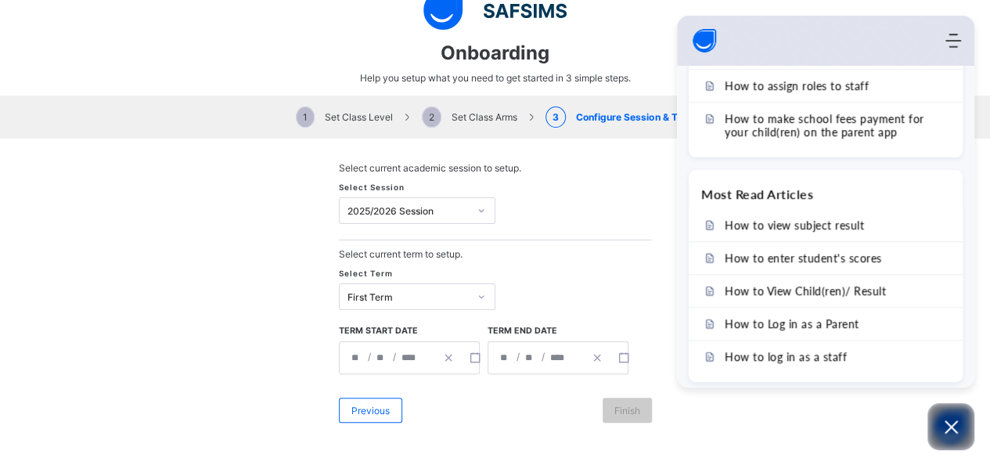
click at [577, 254] on div "Select current term to setup." at bounding box center [495, 253] width 313 height 27
click at [950, 418] on icon "Open asap" at bounding box center [951, 427] width 20 height 20
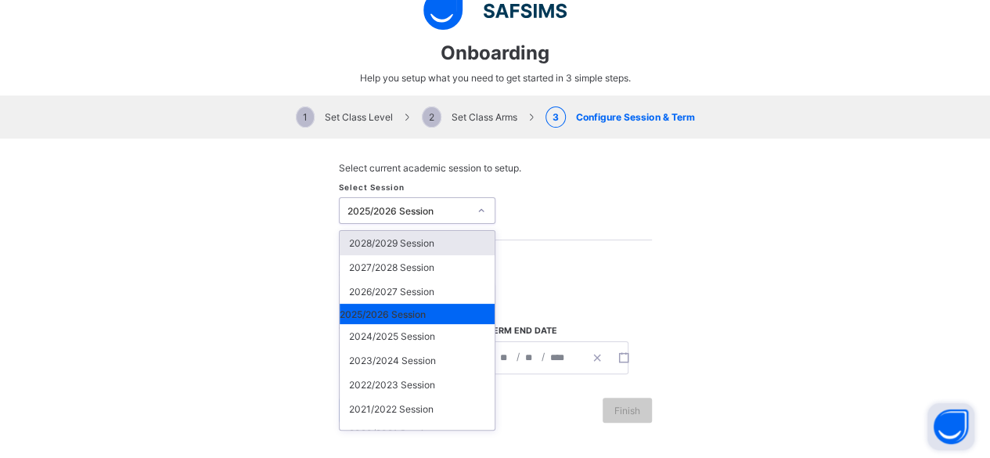
click at [482, 214] on div at bounding box center [481, 211] width 23 height 22
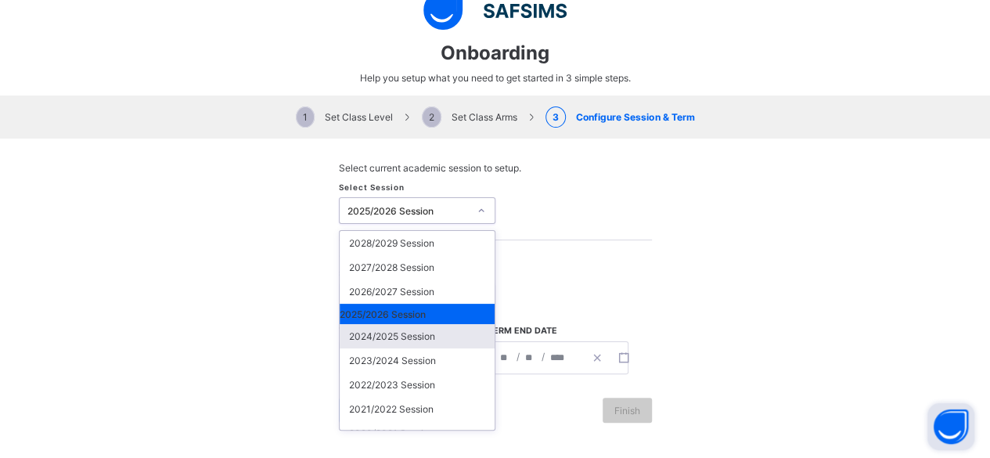
click at [396, 337] on div "2024/2025 Session" at bounding box center [417, 336] width 155 height 24
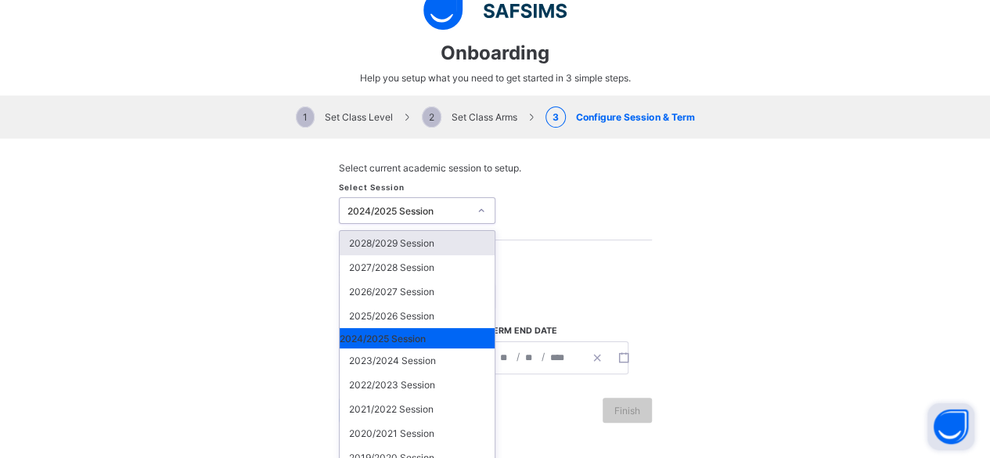
click at [405, 207] on div "2024/2025 Session" at bounding box center [408, 211] width 122 height 12
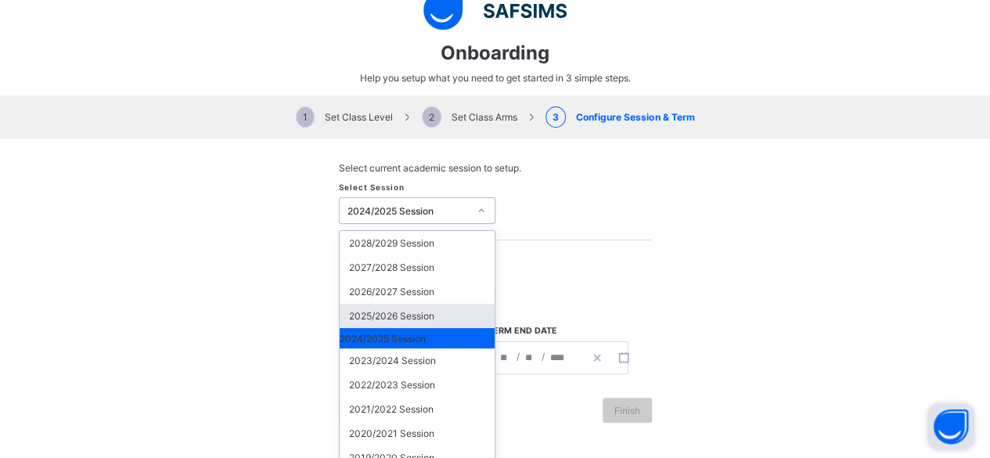
click at [396, 304] on div "2025/2026 Session" at bounding box center [417, 316] width 155 height 24
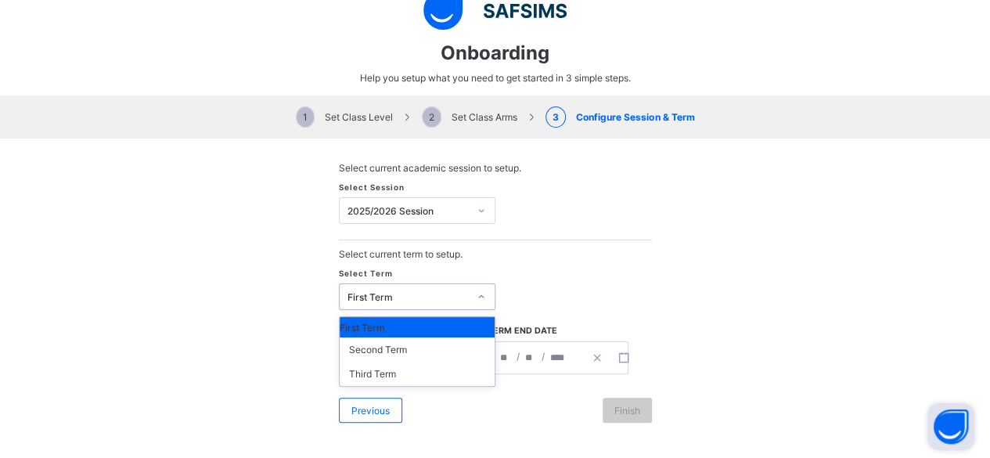
click at [403, 299] on div "First Term" at bounding box center [404, 297] width 128 height 22
click at [400, 342] on div "Second Term" at bounding box center [417, 349] width 155 height 24
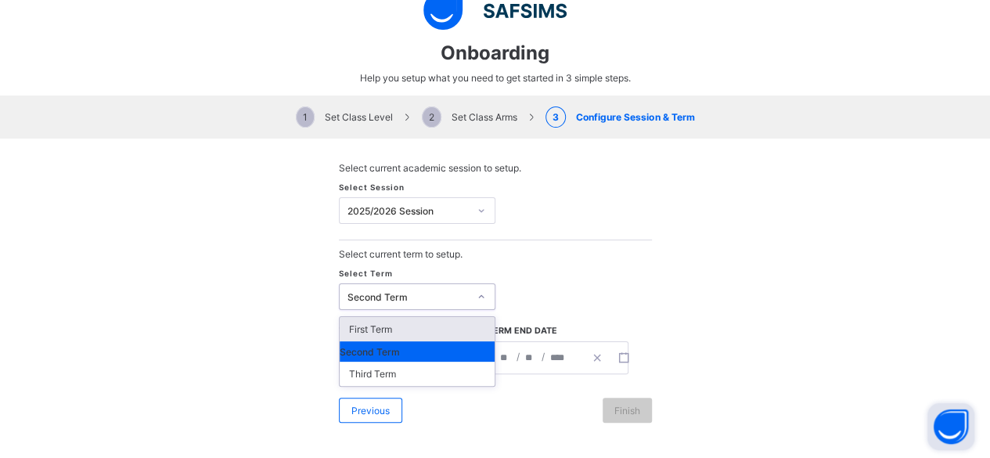
click at [402, 286] on div "Second Term" at bounding box center [404, 297] width 128 height 22
click at [399, 318] on div "First Term" at bounding box center [417, 329] width 155 height 24
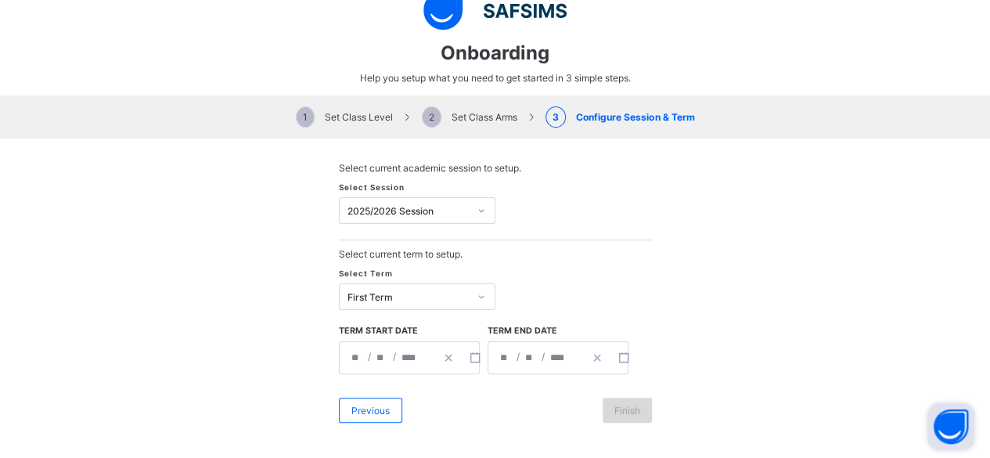
click at [618, 412] on div "Finish" at bounding box center [627, 410] width 49 height 25
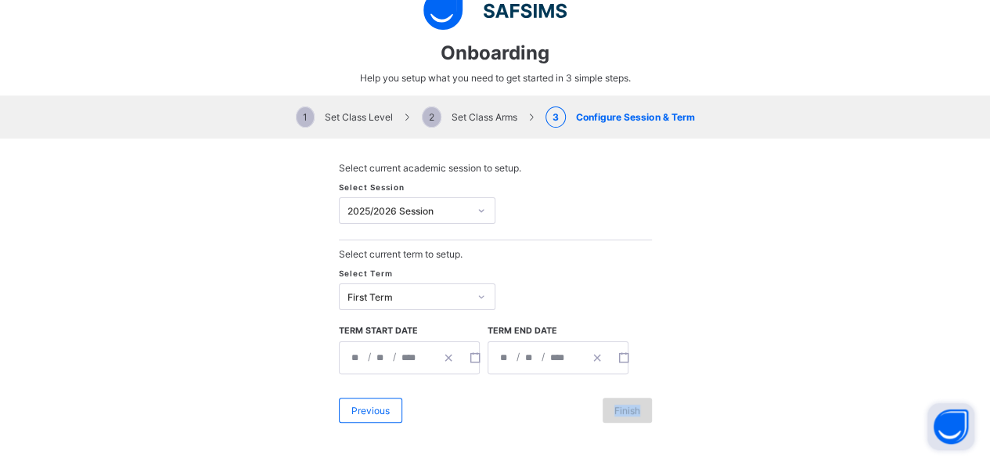
click at [629, 412] on div "Finish" at bounding box center [627, 410] width 49 height 25
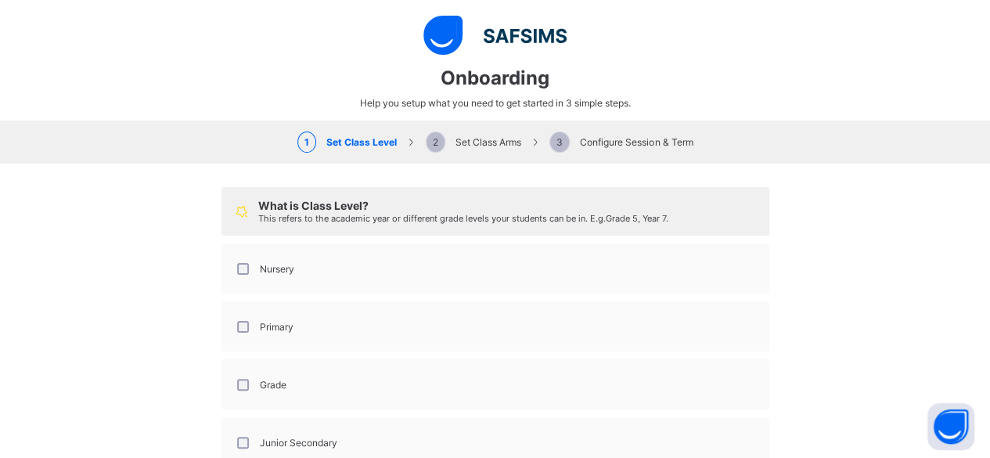
scroll to position [142, 0]
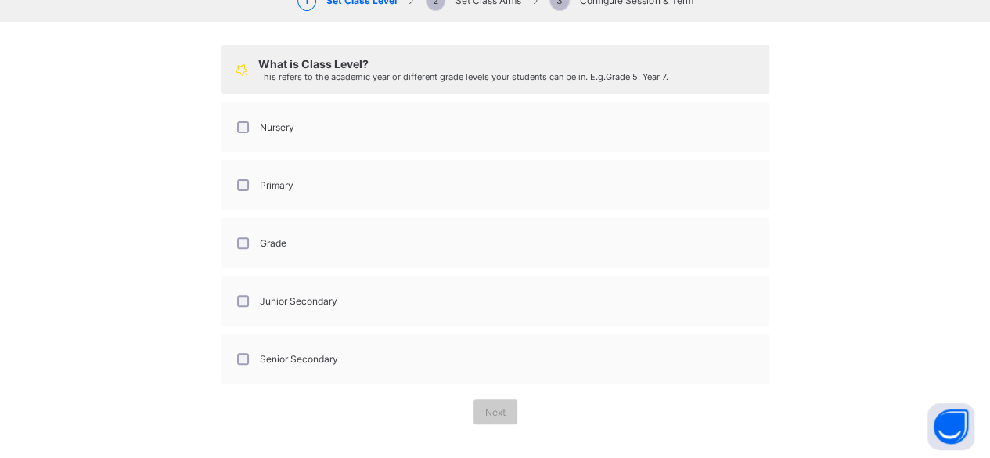
click at [266, 126] on label "Nursery" at bounding box center [277, 127] width 34 height 12
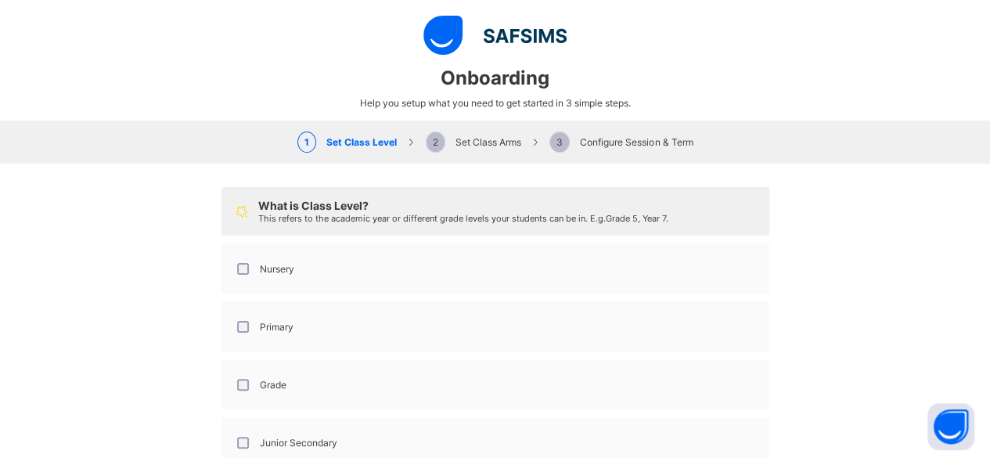
click at [245, 277] on div "Nursery" at bounding box center [264, 268] width 68 height 33
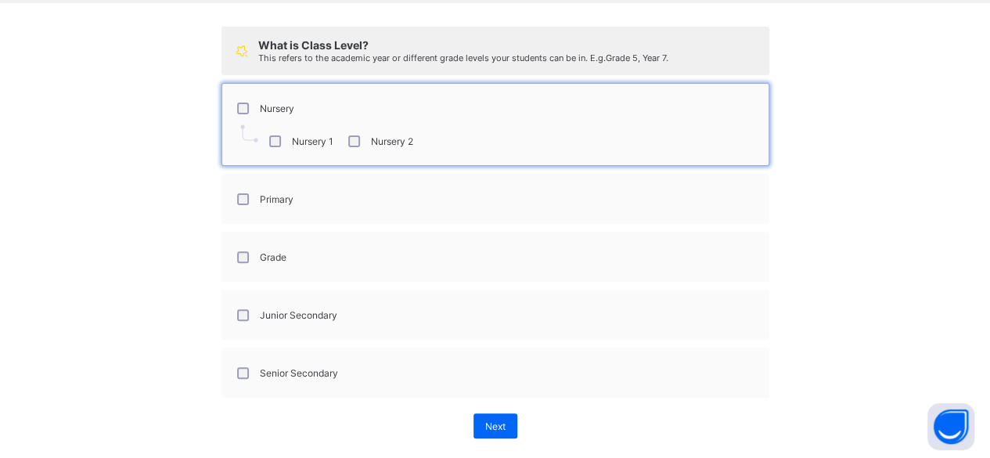
scroll to position [161, 0]
click at [247, 193] on div "Primary" at bounding box center [263, 199] width 59 height 12
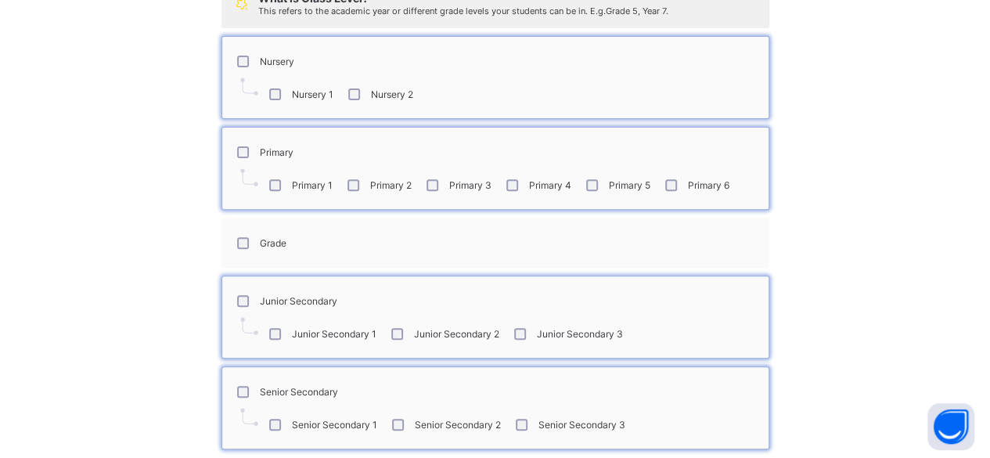
scroll to position [273, 0]
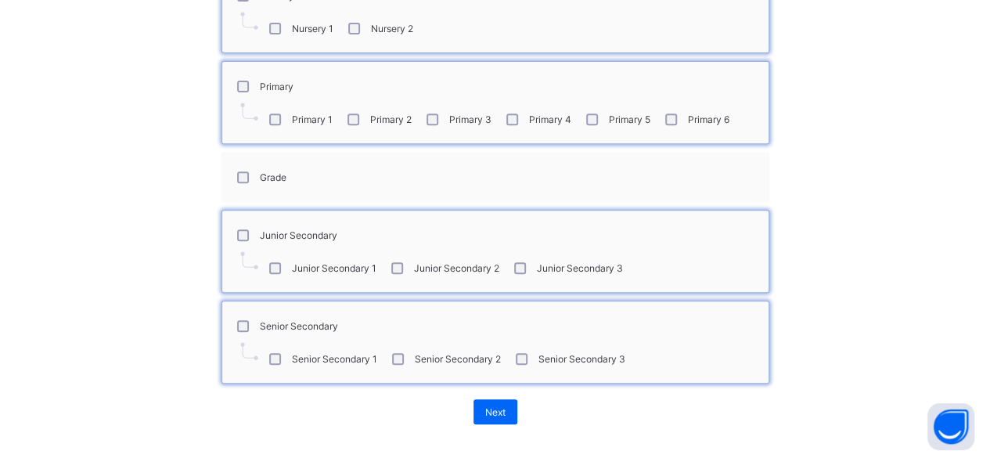
click at [251, 191] on div "Grade" at bounding box center [495, 177] width 548 height 50
click at [240, 184] on div "Grade" at bounding box center [260, 176] width 60 height 33
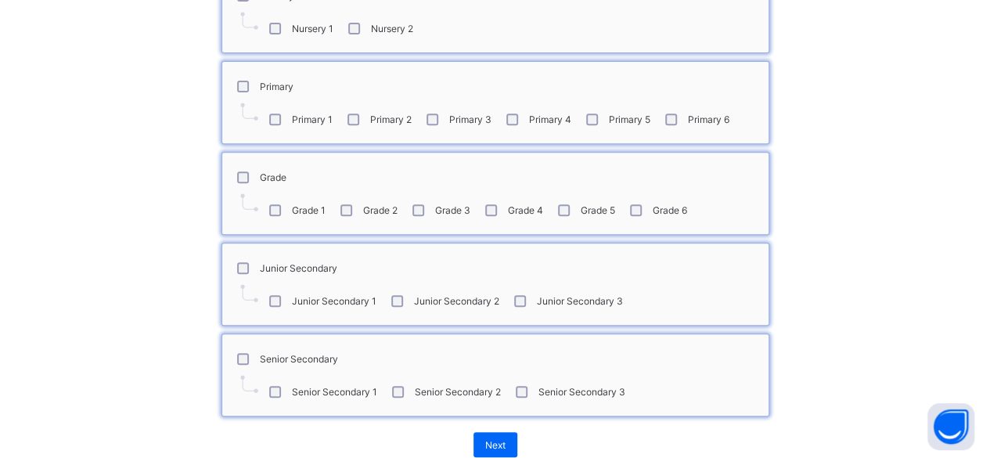
click at [420, 207] on div "Grade 3" at bounding box center [439, 210] width 61 height 12
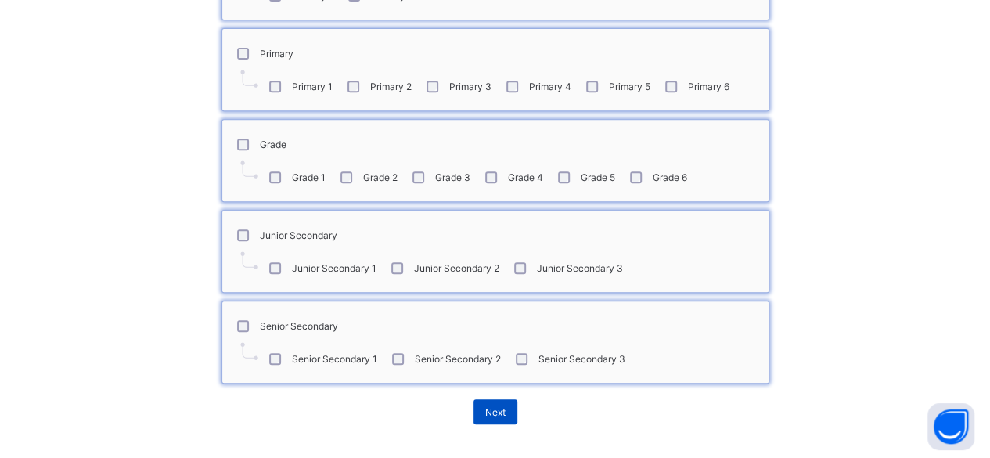
click at [497, 406] on span "Next" at bounding box center [495, 412] width 20 height 12
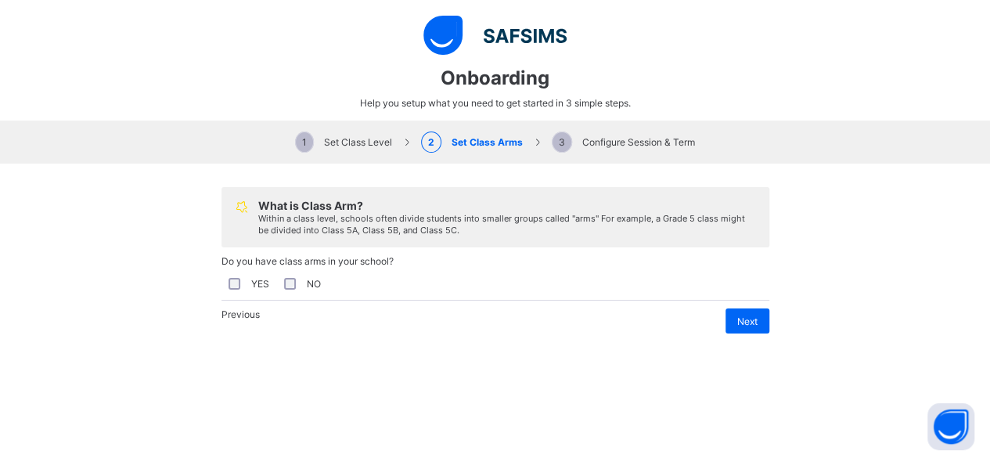
click at [225, 278] on div "YES" at bounding box center [247, 284] width 44 height 12
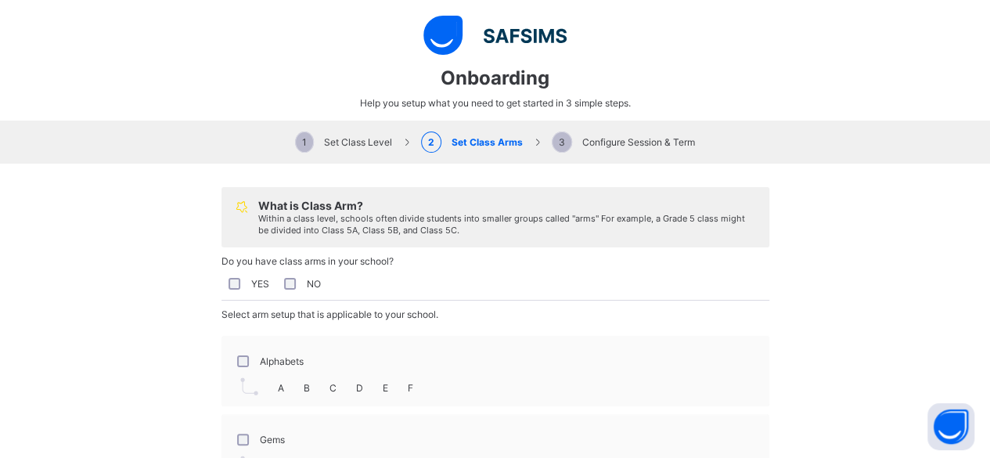
click at [260, 367] on label "Alphabets" at bounding box center [282, 361] width 44 height 12
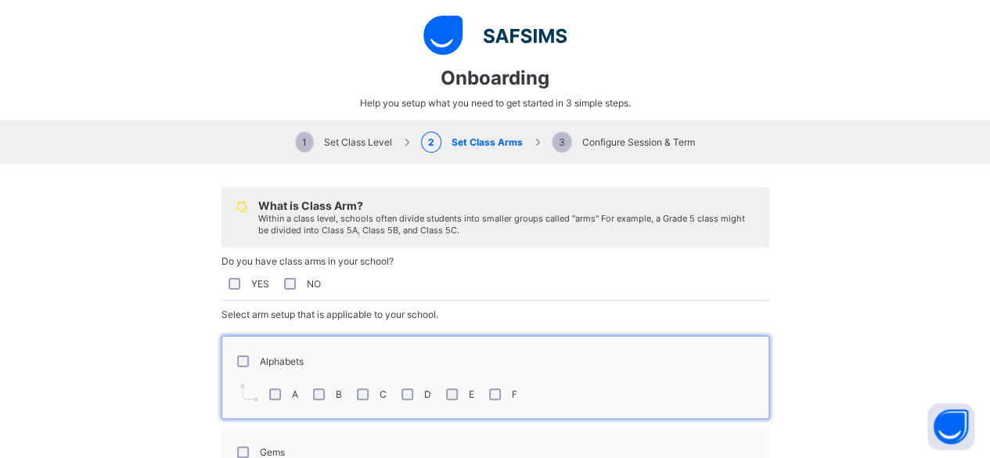
scroll to position [205, 0]
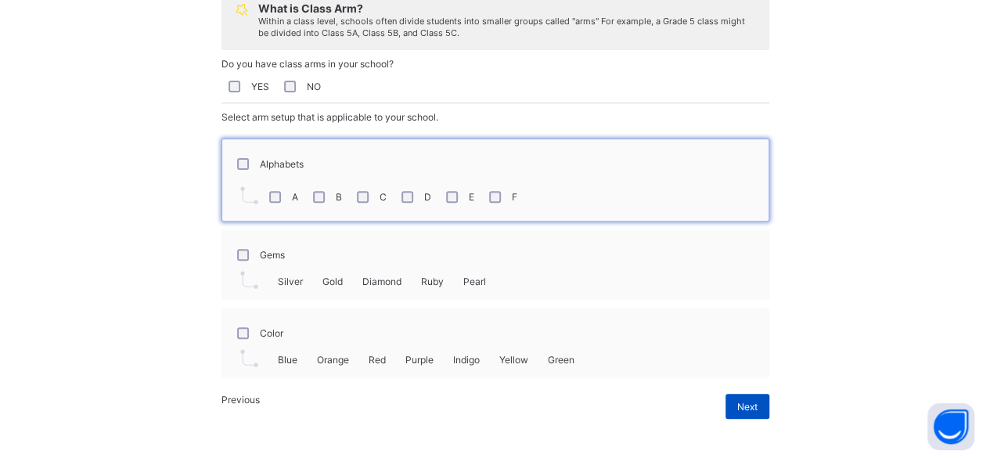
click at [743, 408] on span "Next" at bounding box center [747, 407] width 20 height 12
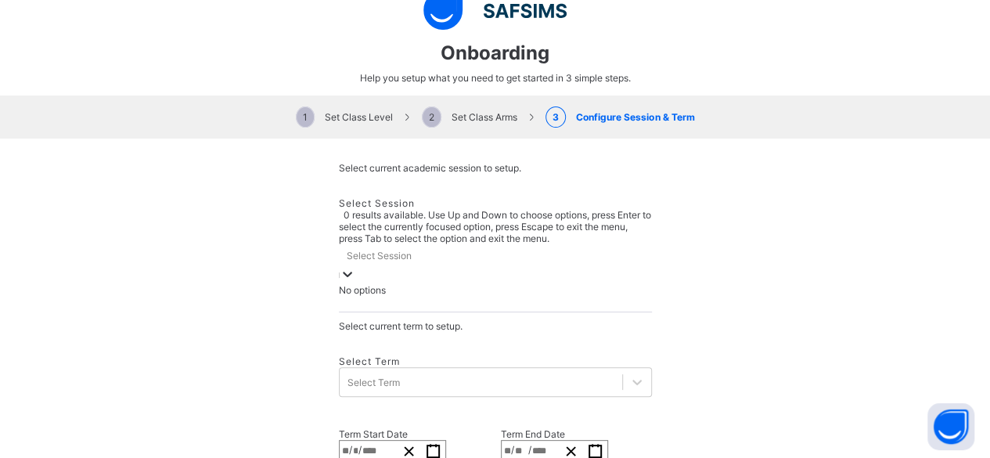
click at [459, 244] on div "Select Session" at bounding box center [495, 255] width 313 height 22
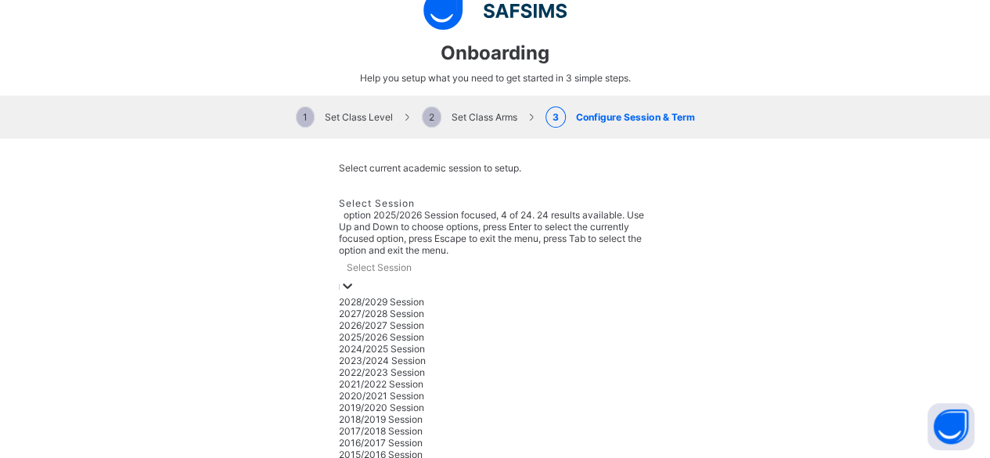
click at [411, 331] on div "2025/2026 Session" at bounding box center [495, 337] width 313 height 12
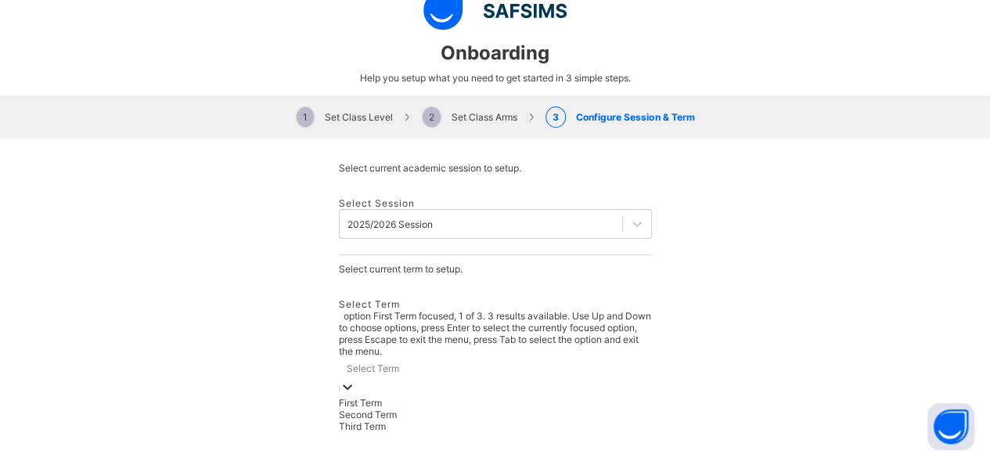
click at [405, 357] on div "Select Term" at bounding box center [495, 368] width 313 height 22
click at [388, 397] on div "First Term" at bounding box center [495, 403] width 313 height 12
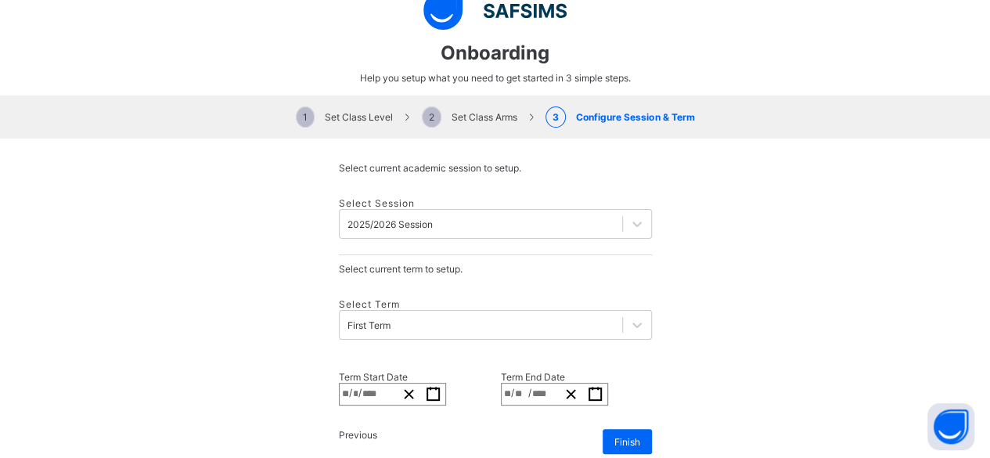
click at [393, 383] on div "**********" at bounding box center [368, 393] width 57 height 21
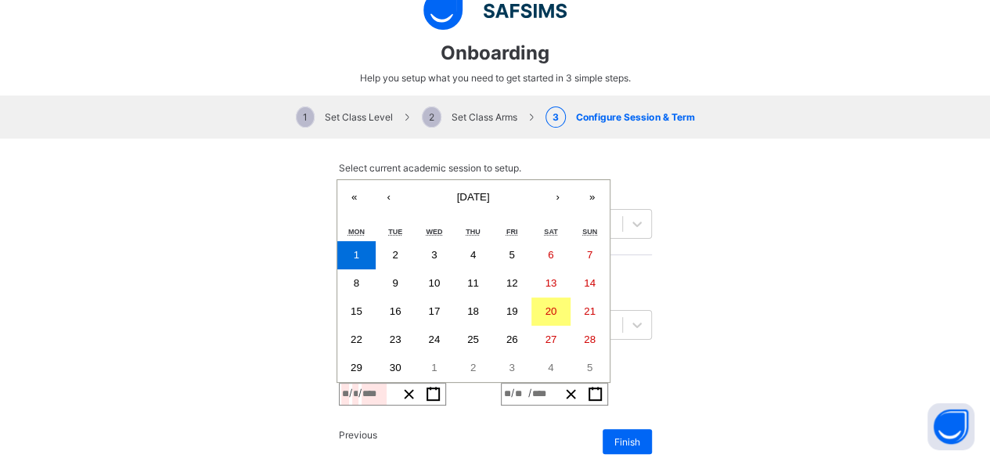
click at [369, 269] on button "8" at bounding box center [356, 283] width 39 height 28
type input "**********"
type input "*"
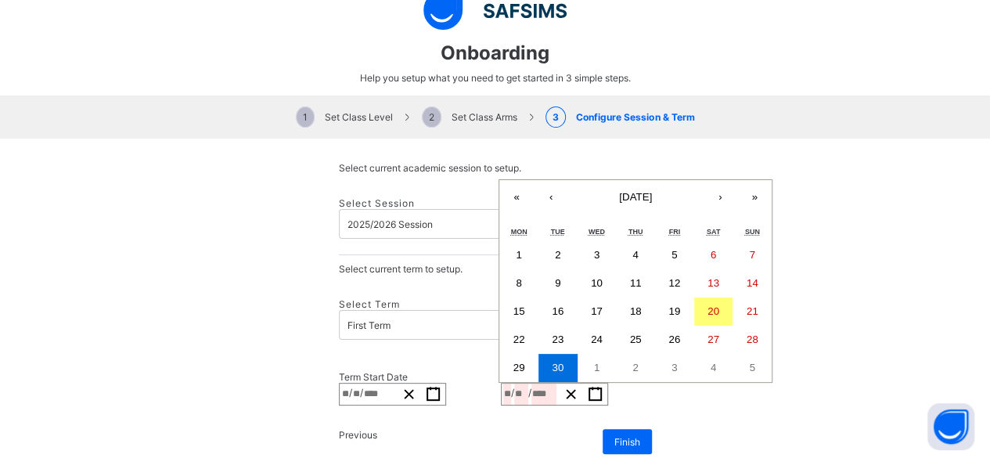
click at [549, 383] on input "****" at bounding box center [543, 393] width 25 height 21
click at [703, 180] on button "›" at bounding box center [720, 197] width 34 height 34
click at [655, 269] on button "12" at bounding box center [674, 283] width 39 height 28
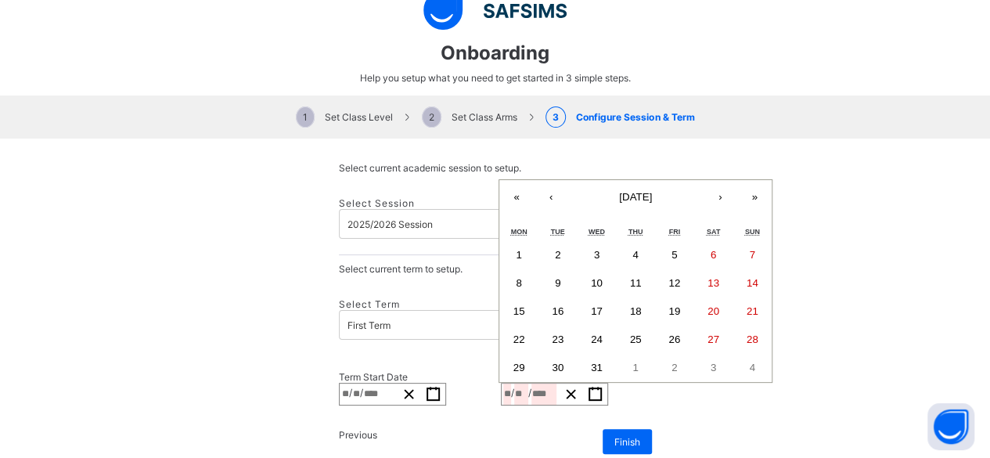
type input "**********"
type input "**"
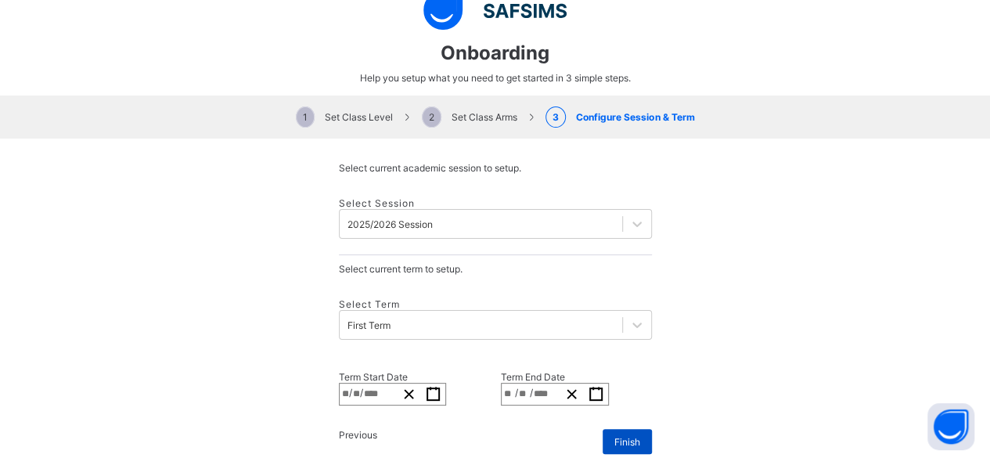
click at [621, 436] on span "Finish" at bounding box center [627, 442] width 26 height 12
click at [615, 436] on span "Finish" at bounding box center [627, 442] width 26 height 12
click at [617, 429] on div "Finish" at bounding box center [627, 441] width 49 height 25
click at [614, 436] on span "Finish" at bounding box center [627, 442] width 26 height 12
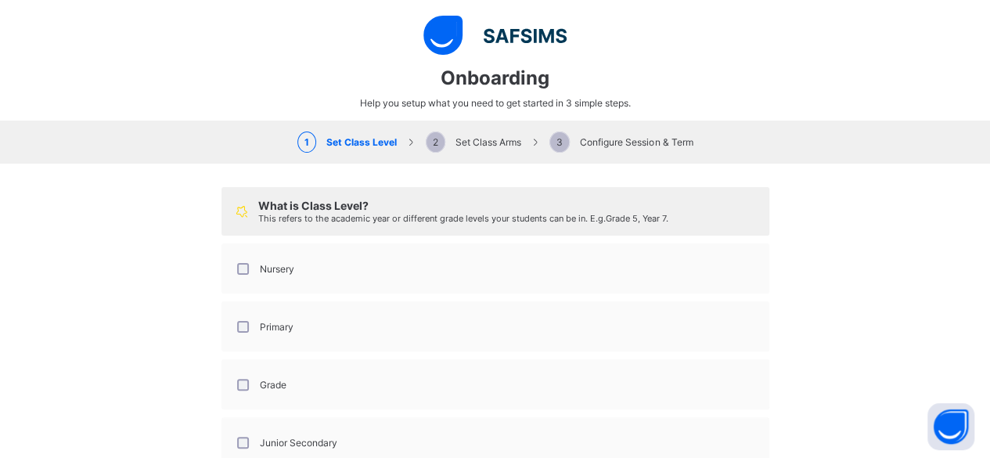
scroll to position [142, 0]
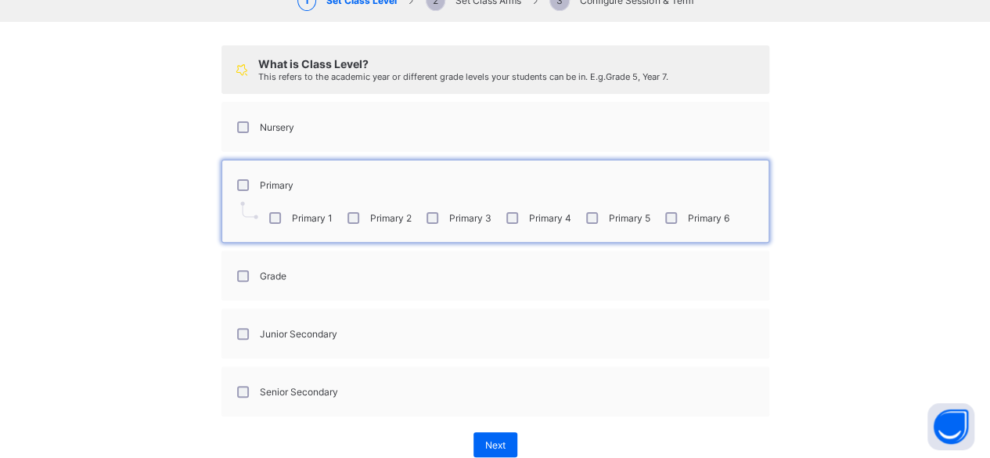
click at [679, 214] on div "Primary 6" at bounding box center [695, 218] width 67 height 12
click at [485, 448] on div "Next" at bounding box center [495, 444] width 44 height 25
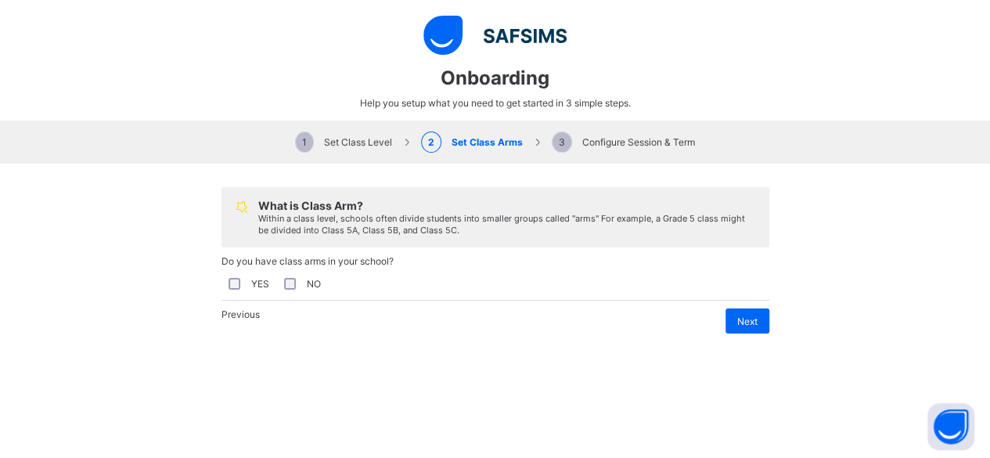
scroll to position [0, 0]
click at [750, 327] on span "Next" at bounding box center [747, 321] width 20 height 12
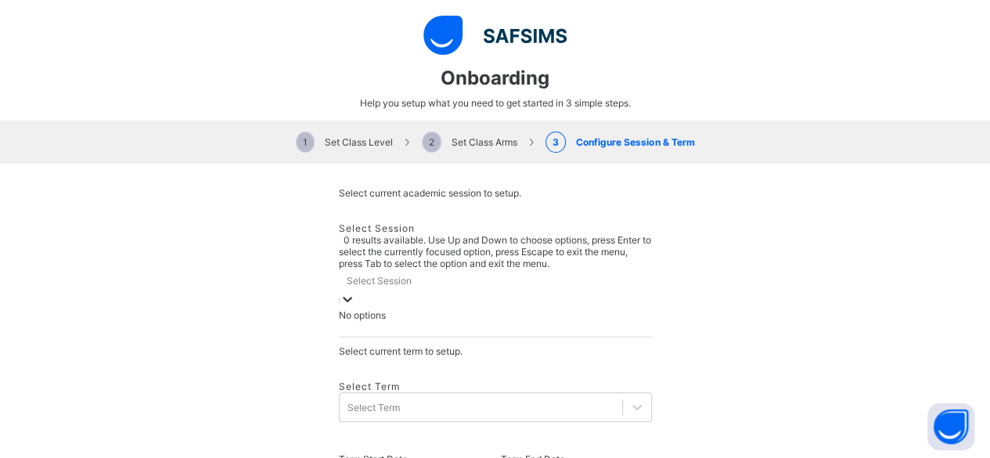
click at [372, 275] on div "Select Session" at bounding box center [379, 281] width 65 height 12
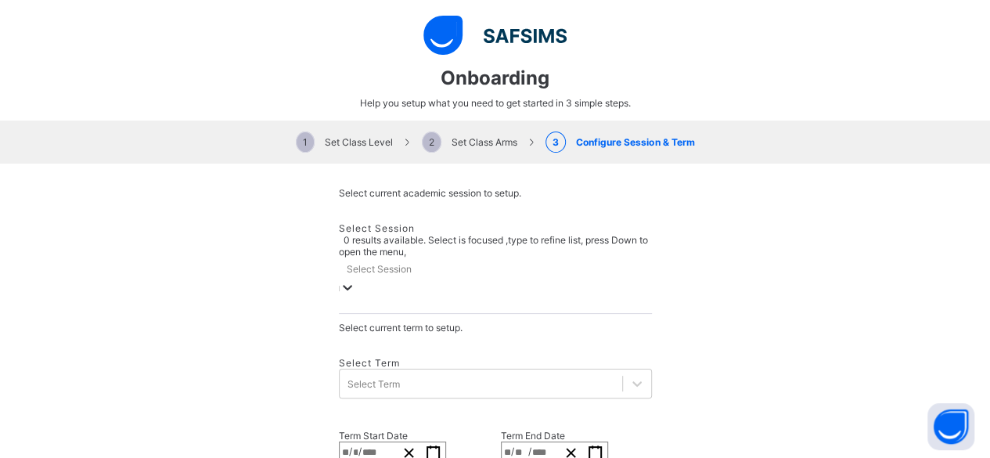
click at [441, 257] on div "Select Session" at bounding box center [495, 268] width 313 height 22
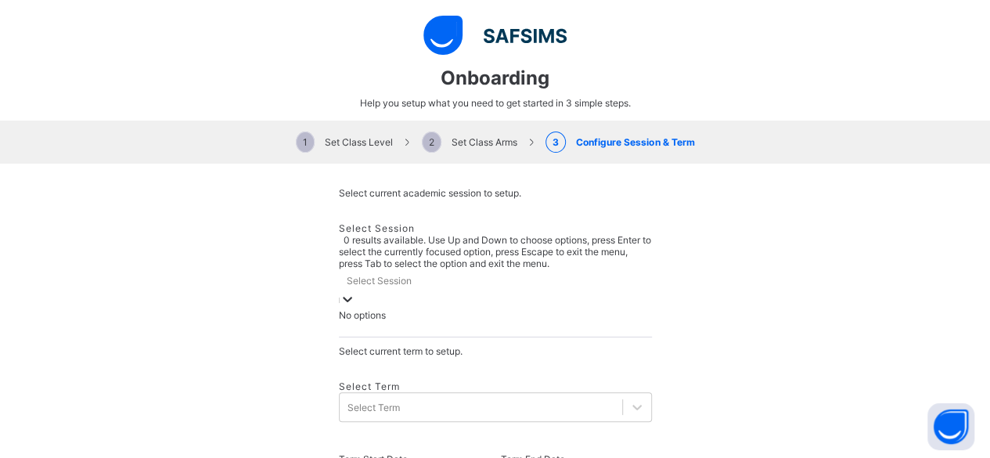
click at [441, 269] on div "Select Session" at bounding box center [495, 280] width 313 height 22
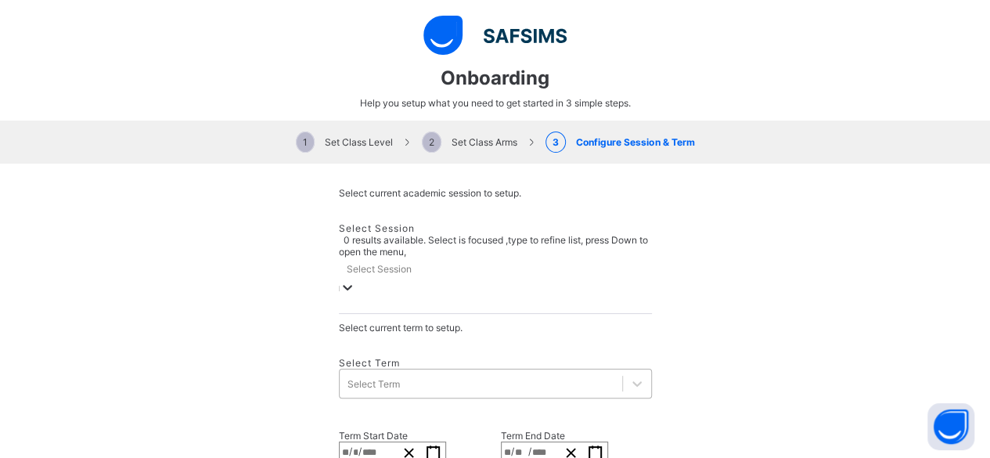
click at [412, 372] on div "Select Term" at bounding box center [481, 383] width 282 height 22
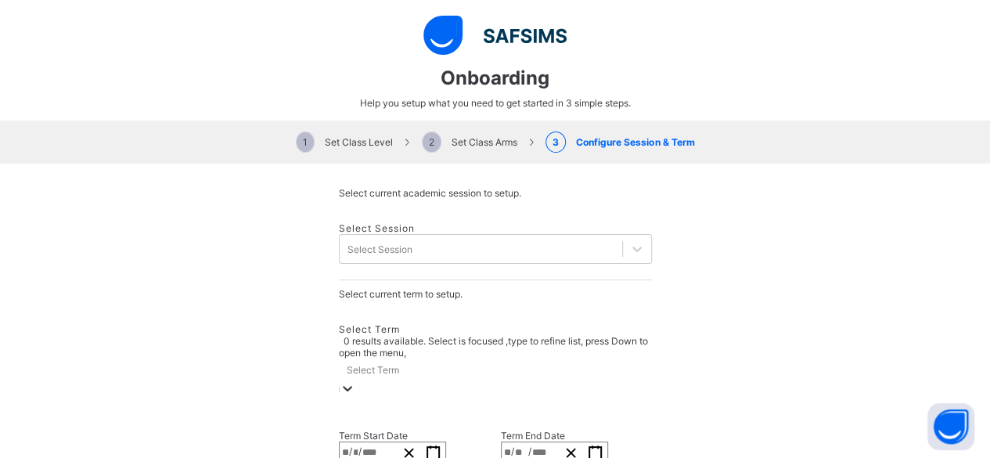
click at [412, 358] on div "Select Term" at bounding box center [495, 369] width 313 height 22
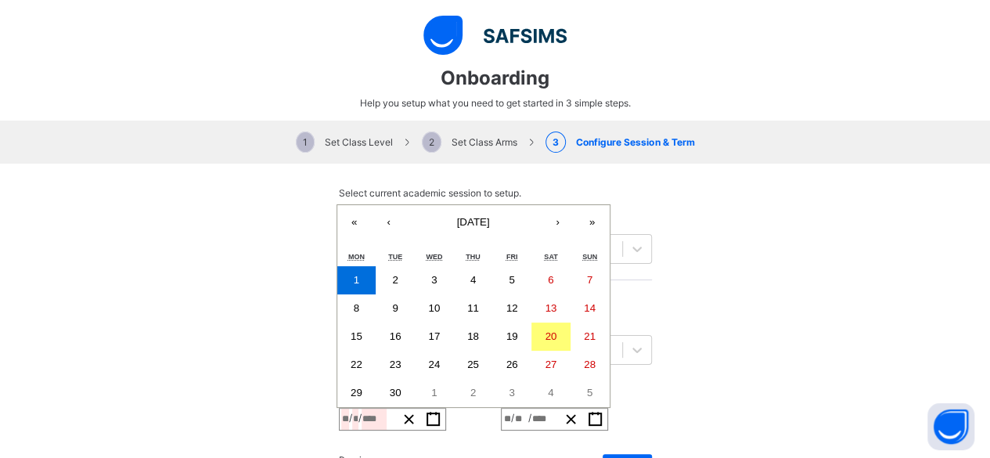
click at [358, 408] on input "*" at bounding box center [355, 418] width 6 height 21
click at [360, 294] on button "8" at bounding box center [356, 308] width 39 height 28
type input "**********"
type input "*"
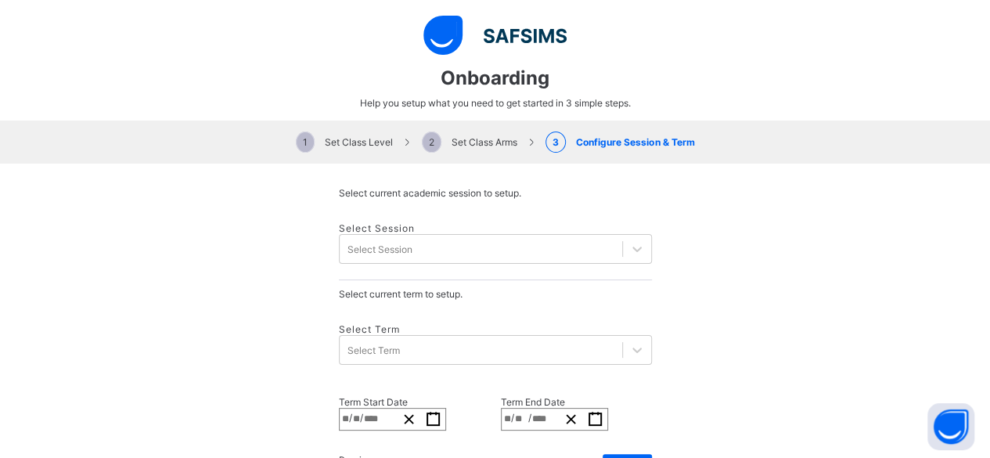
click at [531, 411] on span "/" at bounding box center [529, 417] width 3 height 13
click at [513, 408] on div "**********" at bounding box center [530, 418] width 57 height 21
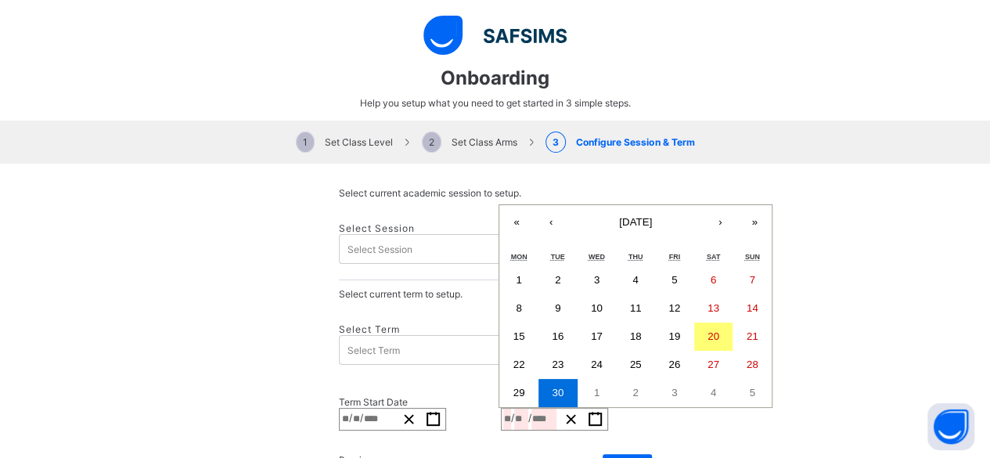
click at [703, 205] on button "›" at bounding box center [720, 222] width 34 height 34
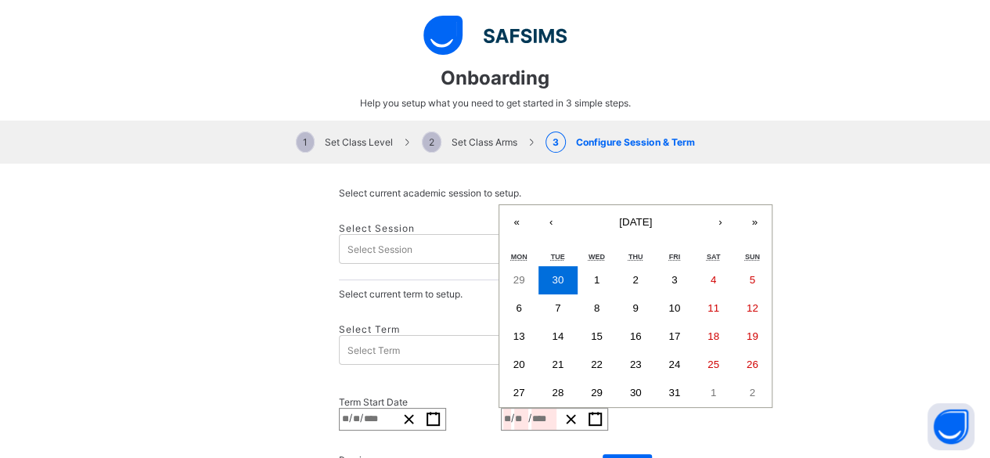
click at [703, 205] on button "›" at bounding box center [720, 222] width 34 height 34
click at [657, 294] on button "12" at bounding box center [674, 308] width 39 height 28
type input "**********"
type input "**"
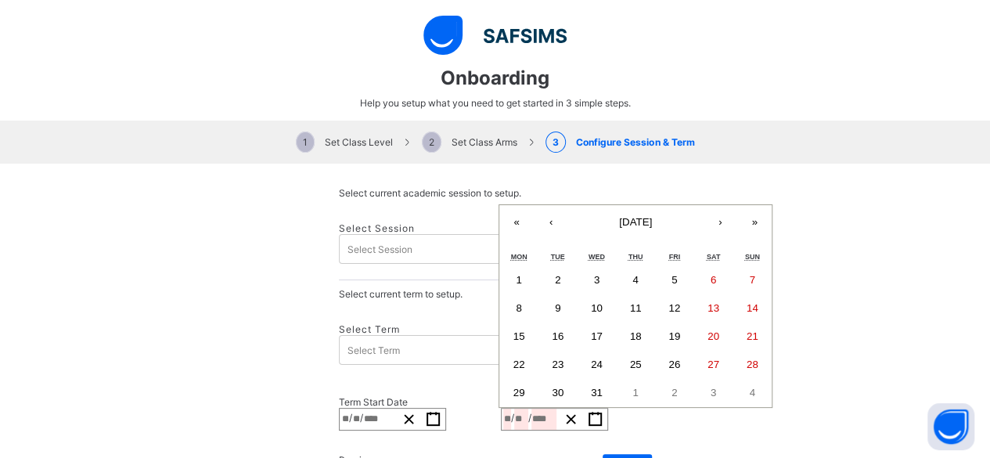
type input "**"
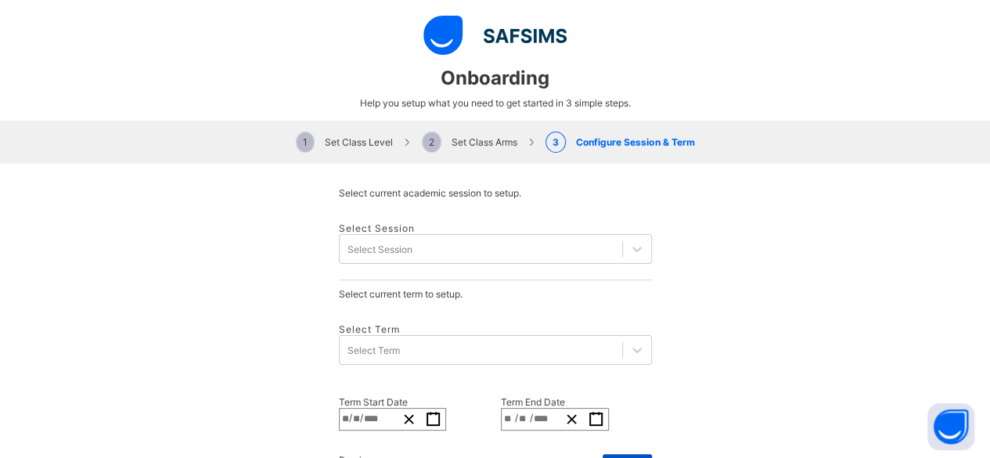
click at [634, 454] on div "Finish" at bounding box center [627, 466] width 49 height 25
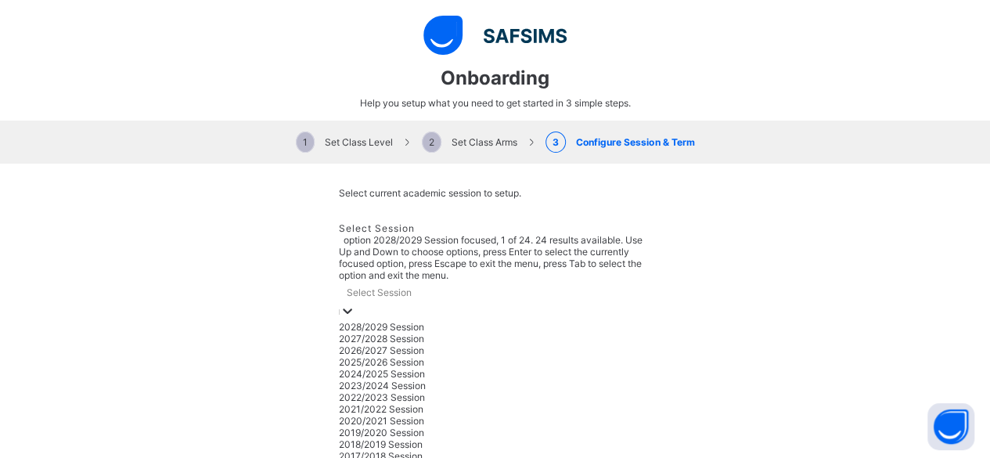
scroll to position [25, 0]
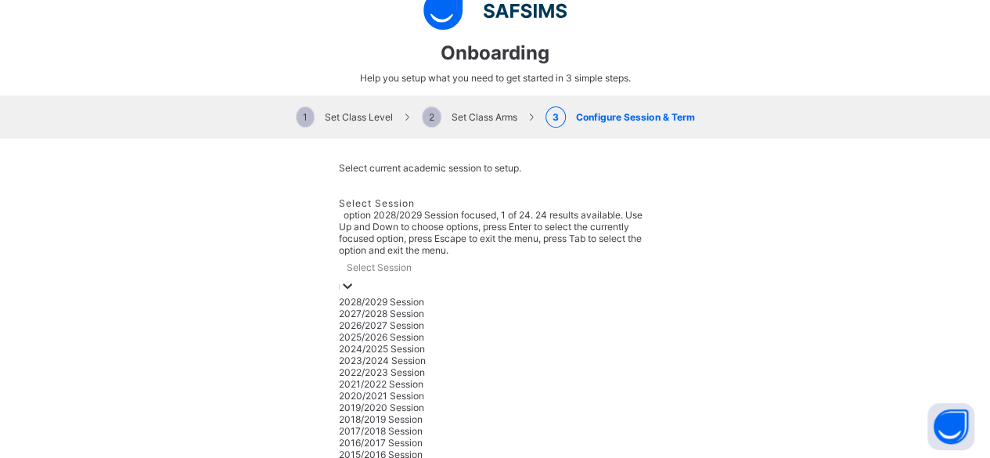
click at [376, 238] on div "option 2028/2029 Session focused, 1 of 24. 24 results available. Use Up and Dow…" at bounding box center [495, 393] width 313 height 369
click at [376, 331] on div "2025/2026 Session" at bounding box center [495, 337] width 313 height 12
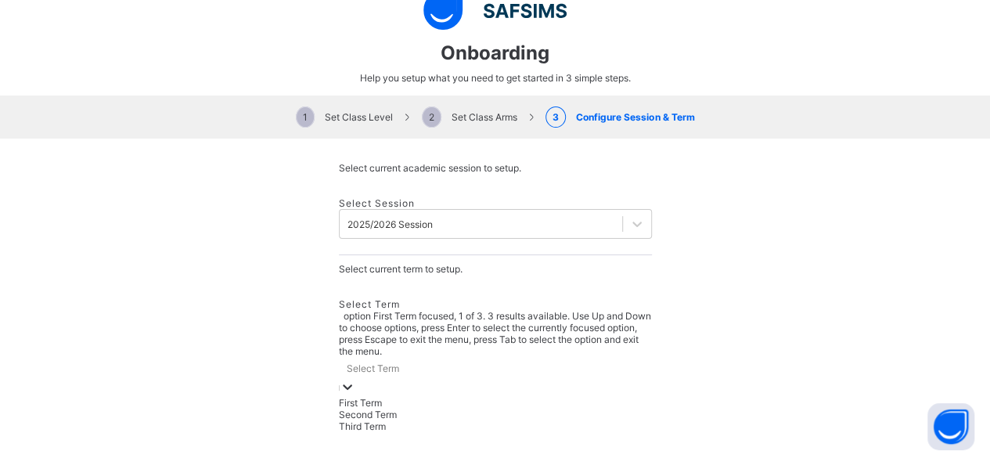
click at [434, 357] on div "Select Term" at bounding box center [495, 368] width 313 height 22
click at [405, 397] on div "First Term" at bounding box center [495, 403] width 313 height 12
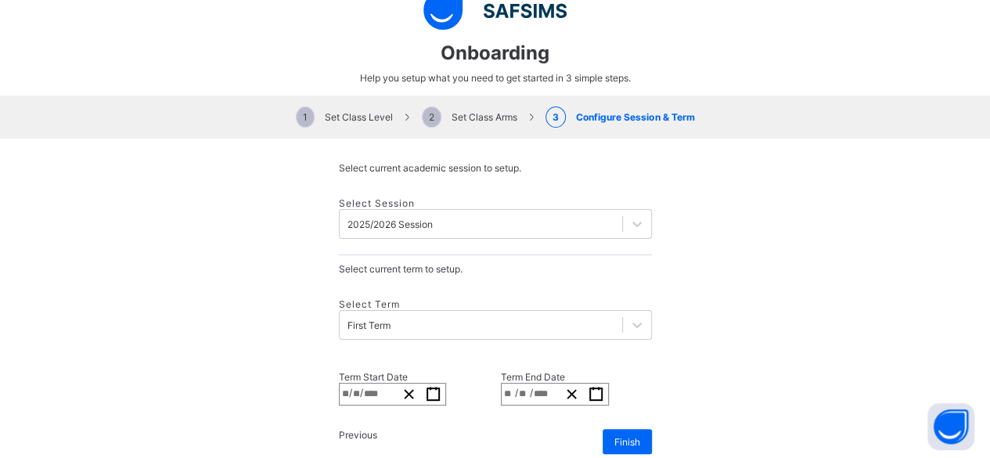
click at [405, 320] on div "Select Term First Term" at bounding box center [495, 318] width 313 height 73
click at [605, 429] on div "Finish" at bounding box center [627, 441] width 49 height 25
click at [484, 123] on div "1 Set Class Level 2 Set Class Arms 3 Configure Session & Term" at bounding box center [495, 116] width 990 height 43
click at [460, 107] on div "1 Set Class Level 2 Set Class Arms 3 Configure Session & Term" at bounding box center [495, 116] width 990 height 43
click at [452, 112] on span "2 Set Class Arms" at bounding box center [469, 117] width 95 height 12
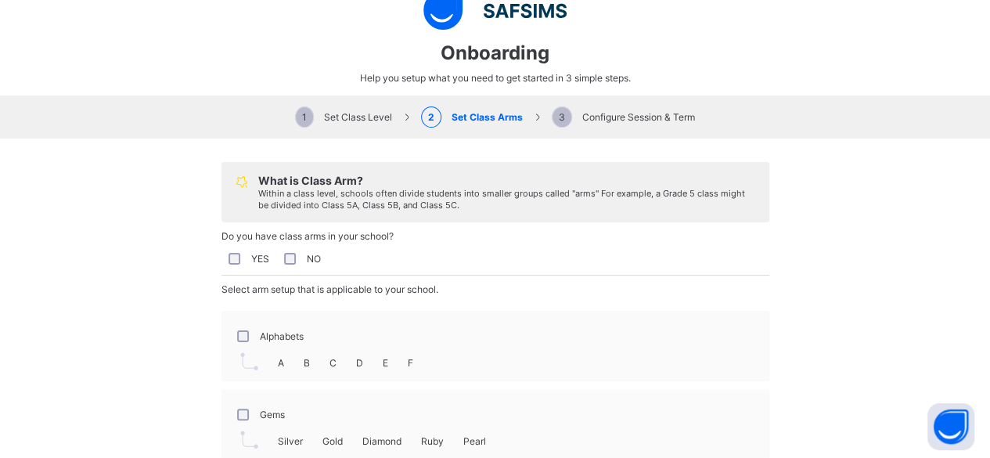
click at [304, 369] on span "B" at bounding box center [307, 363] width 6 height 12
click at [243, 342] on div "Alphabets" at bounding box center [269, 336] width 70 height 12
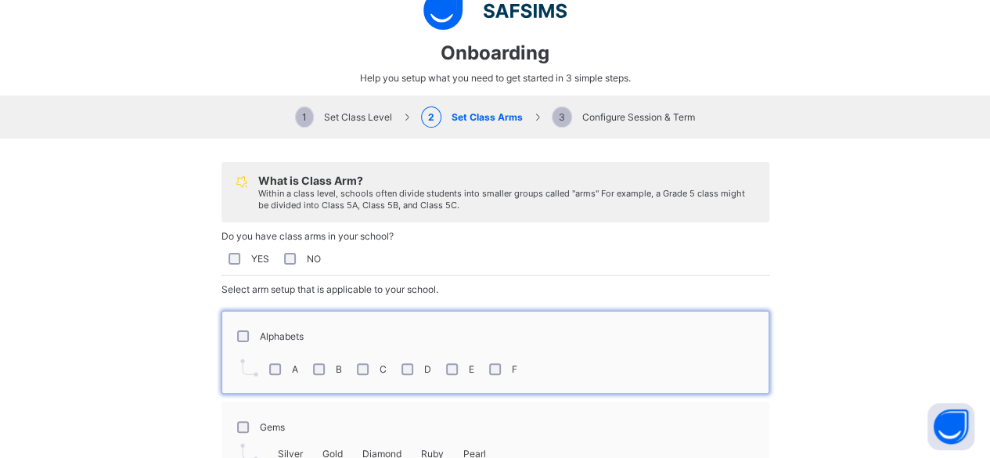
scroll to position [205, 0]
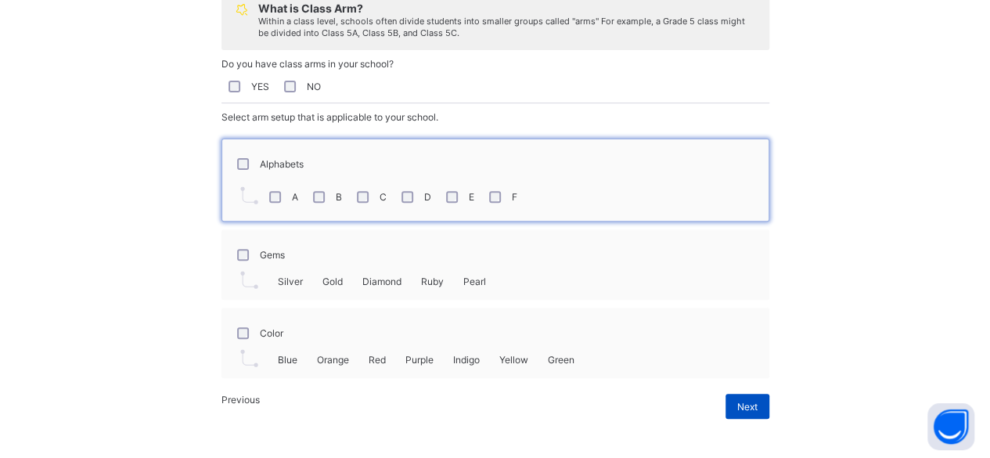
click at [744, 411] on span "Next" at bounding box center [747, 407] width 20 height 12
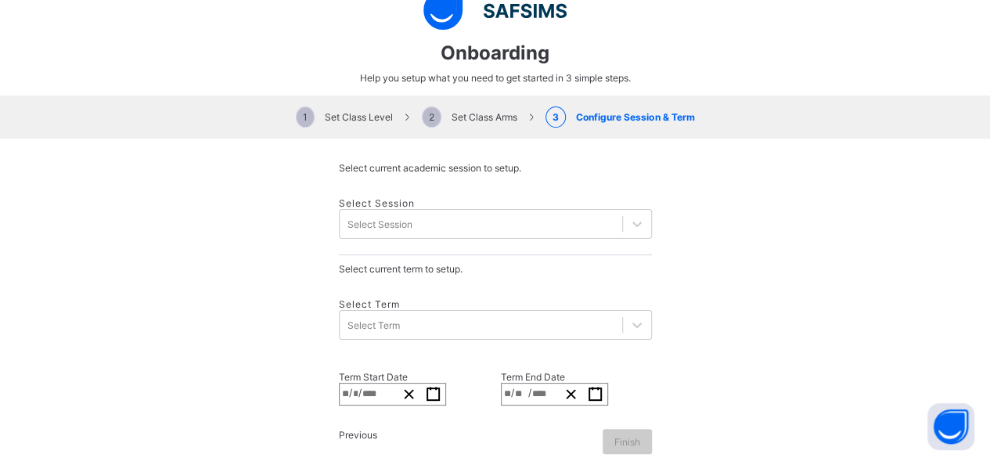
click at [459, 222] on div "Select Session Select Session" at bounding box center [495, 219] width 313 height 74
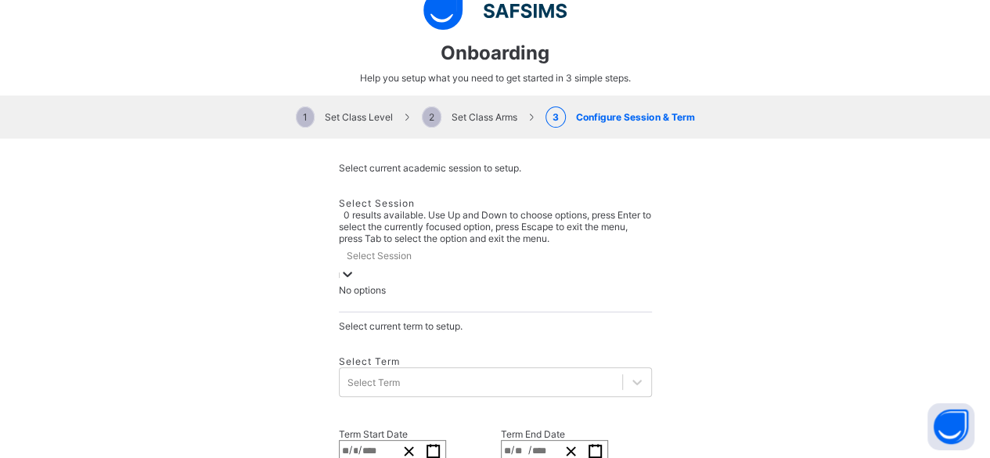
click at [449, 244] on div "Select Session" at bounding box center [495, 255] width 313 height 22
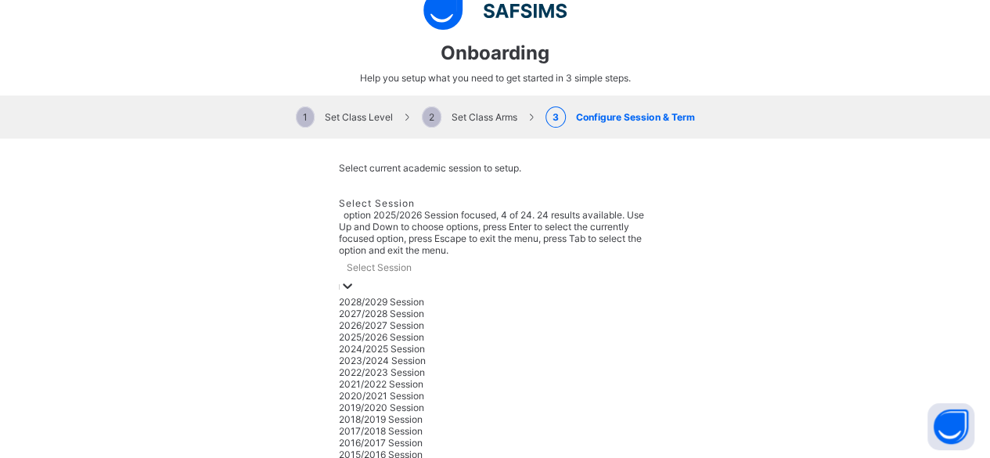
click at [377, 331] on div "2025/2026 Session" at bounding box center [495, 337] width 313 height 12
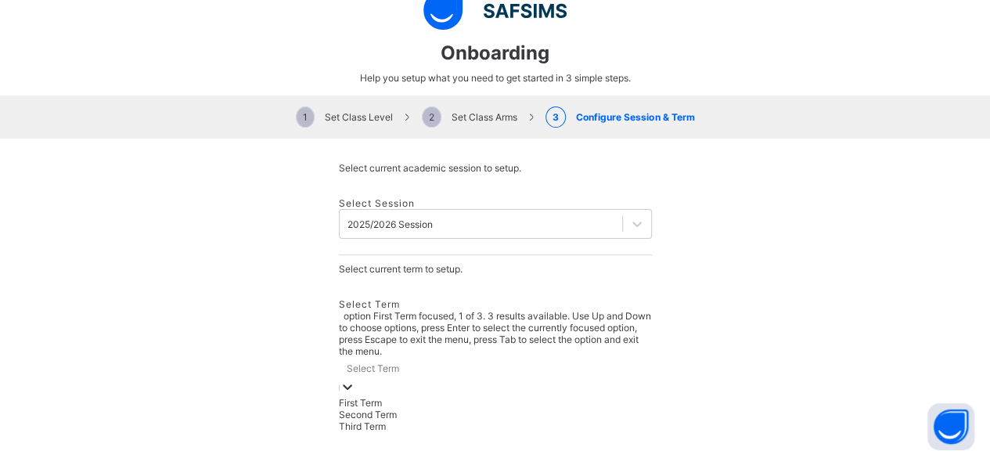
click at [393, 362] on div "Select Term" at bounding box center [373, 368] width 52 height 12
click at [381, 397] on div "First Term" at bounding box center [495, 403] width 313 height 12
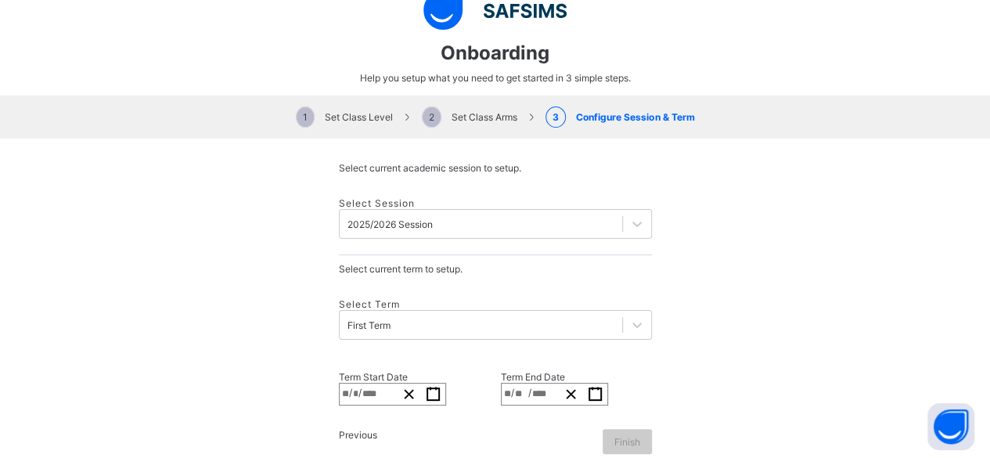
click at [362, 386] on span "/" at bounding box center [359, 392] width 3 height 13
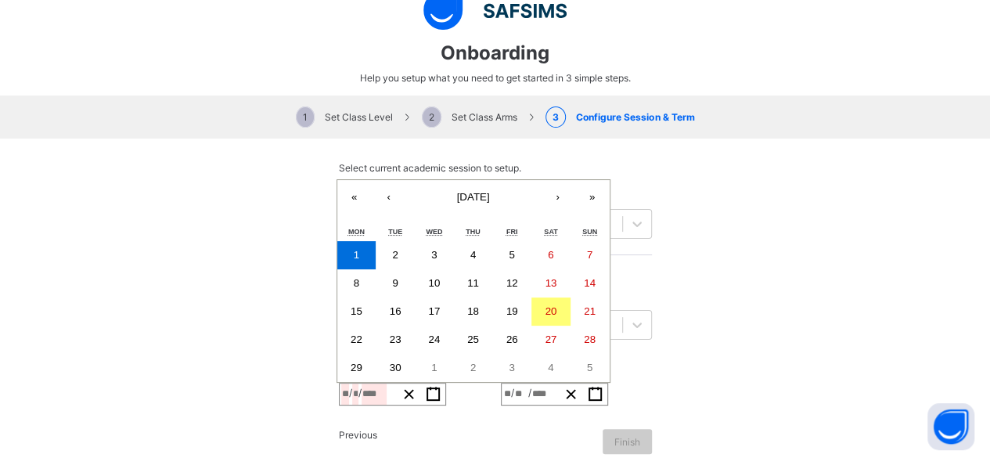
click at [349, 383] on input "*" at bounding box center [345, 393] width 8 height 21
click at [359, 277] on abbr "8" at bounding box center [356, 283] width 5 height 12
type input "**********"
type input "*"
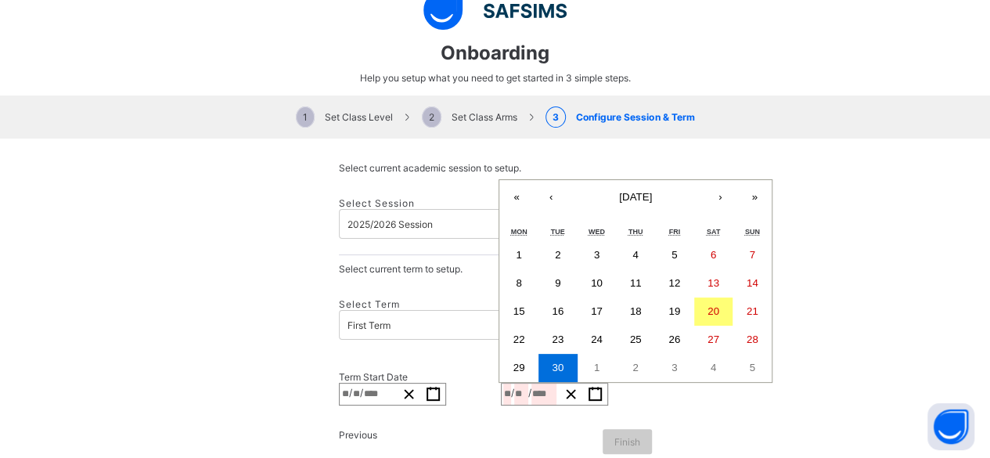
click at [526, 383] on input "**" at bounding box center [521, 393] width 14 height 21
click at [703, 180] on button "›" at bounding box center [720, 197] width 34 height 34
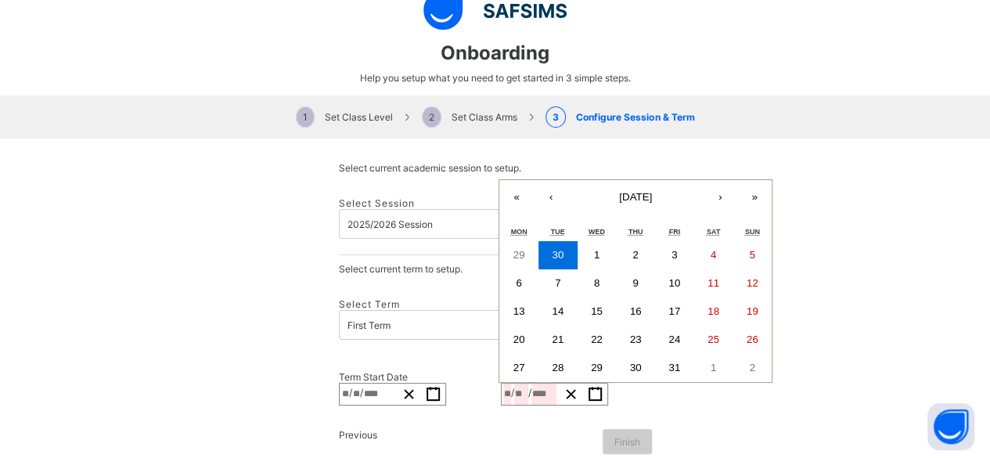
click at [703, 180] on button "›" at bounding box center [720, 197] width 34 height 34
click at [668, 277] on abbr "12" at bounding box center [674, 283] width 12 height 12
type input "**********"
type input "**"
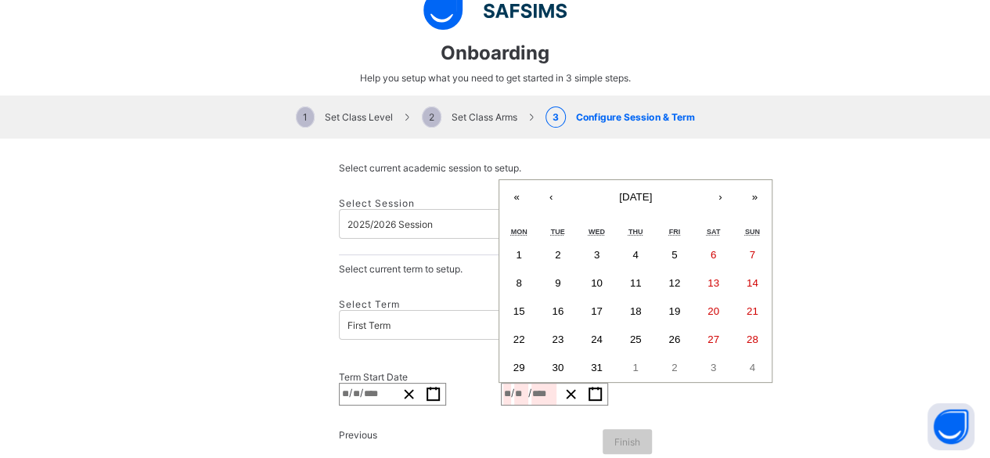
type input "**"
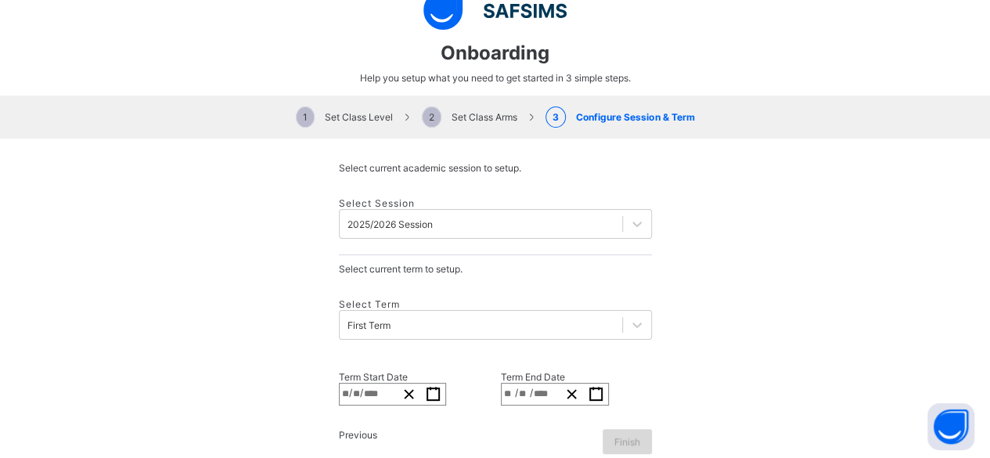
click at [603, 429] on div "Finish" at bounding box center [627, 441] width 49 height 25
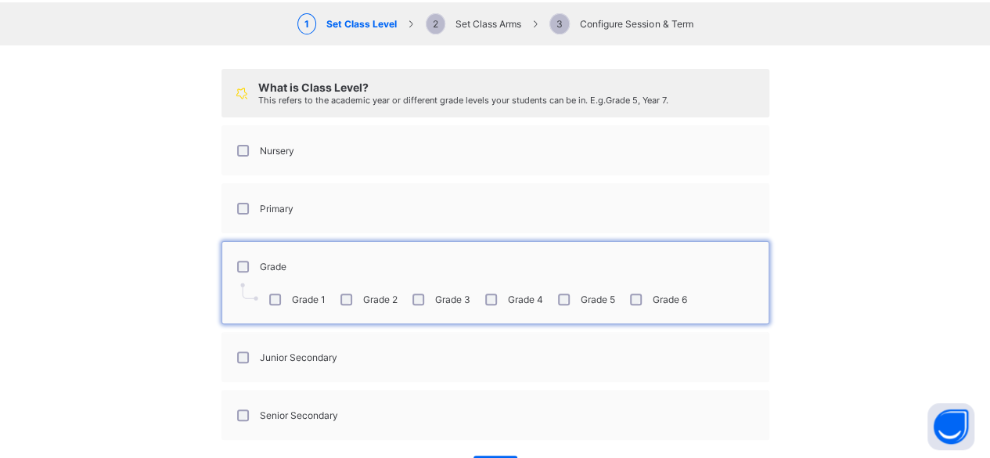
scroll to position [175, 0]
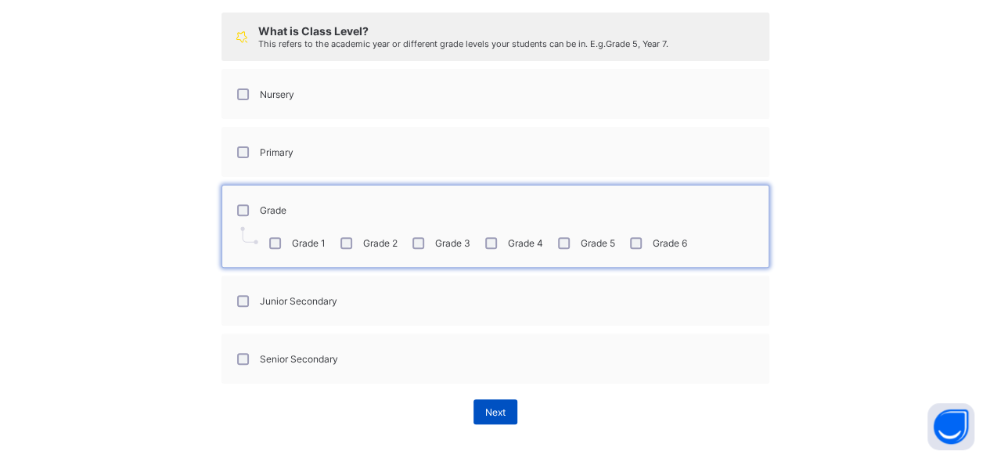
click at [495, 406] on span "Next" at bounding box center [495, 412] width 20 height 12
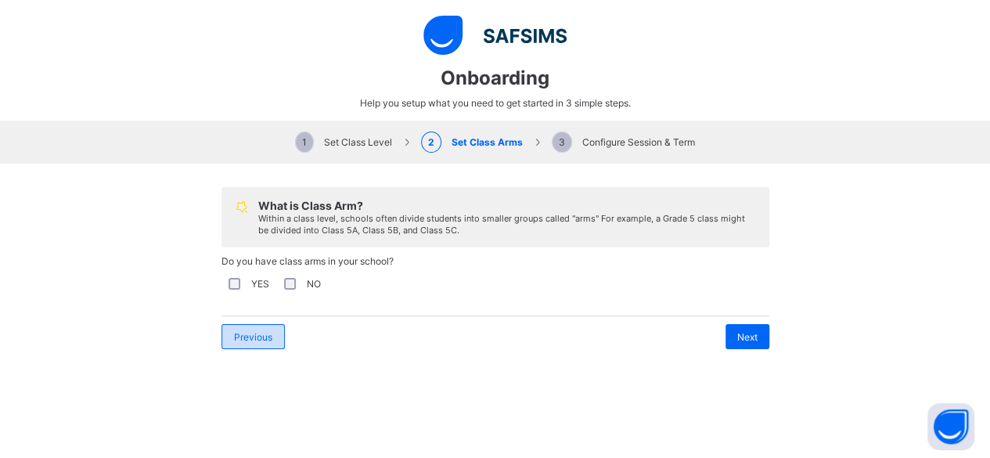
click at [260, 336] on span "Previous" at bounding box center [253, 337] width 38 height 12
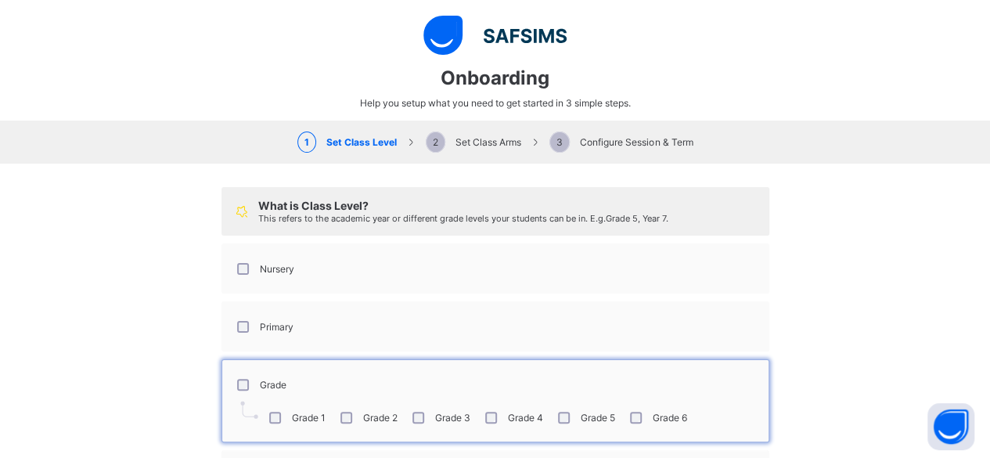
click at [639, 412] on div "Grade 6" at bounding box center [657, 418] width 60 height 12
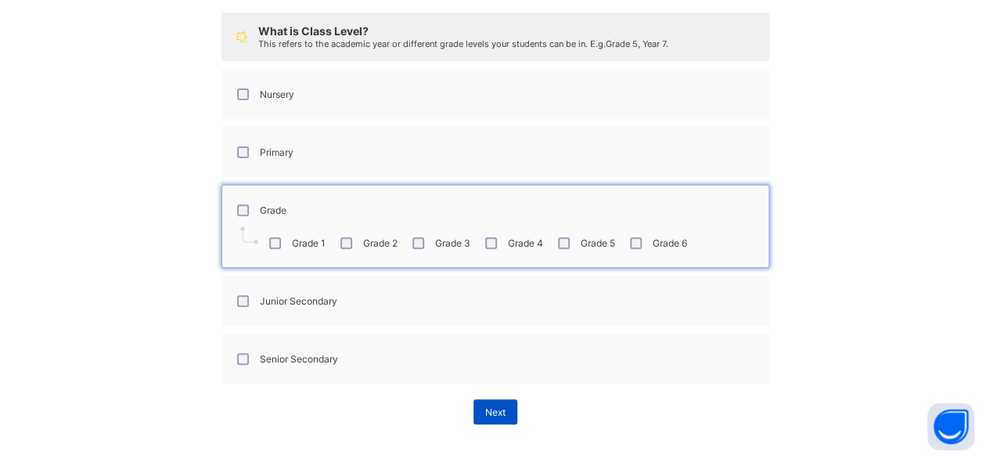
click at [490, 409] on span "Next" at bounding box center [495, 412] width 20 height 12
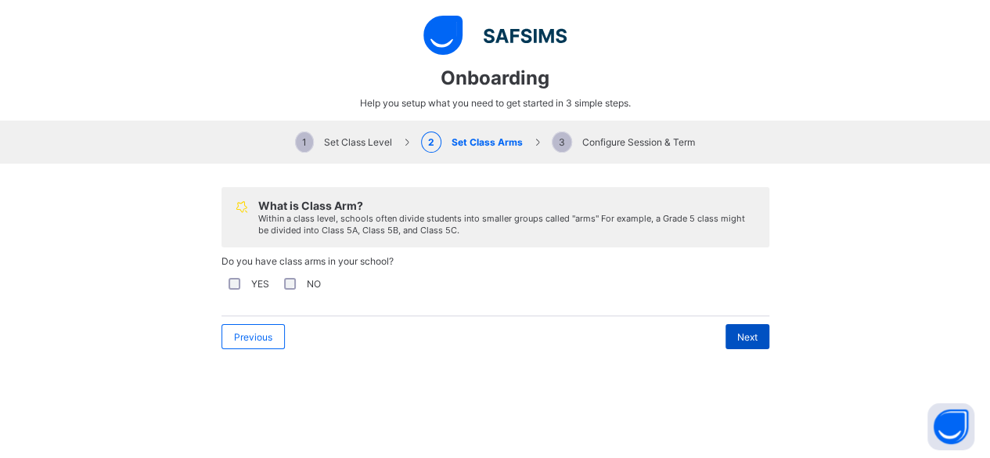
click at [734, 341] on div "Next" at bounding box center [747, 336] width 44 height 25
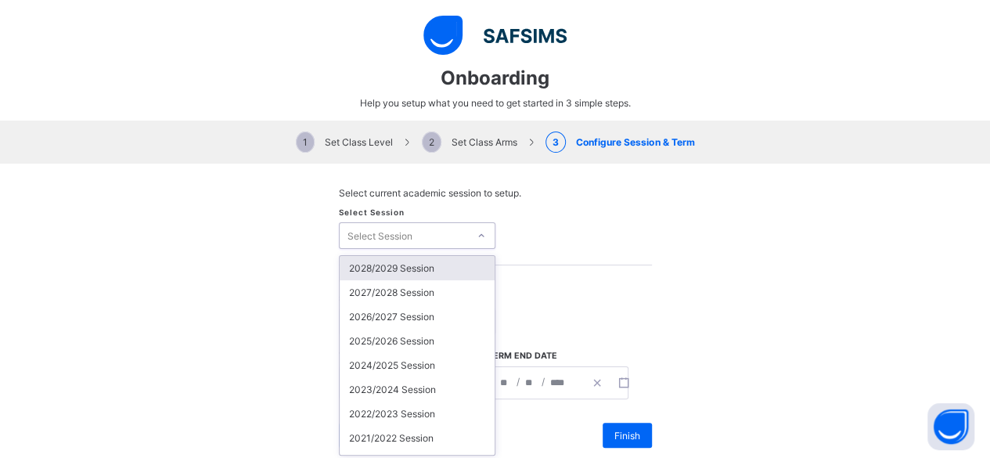
scroll to position [25, 0]
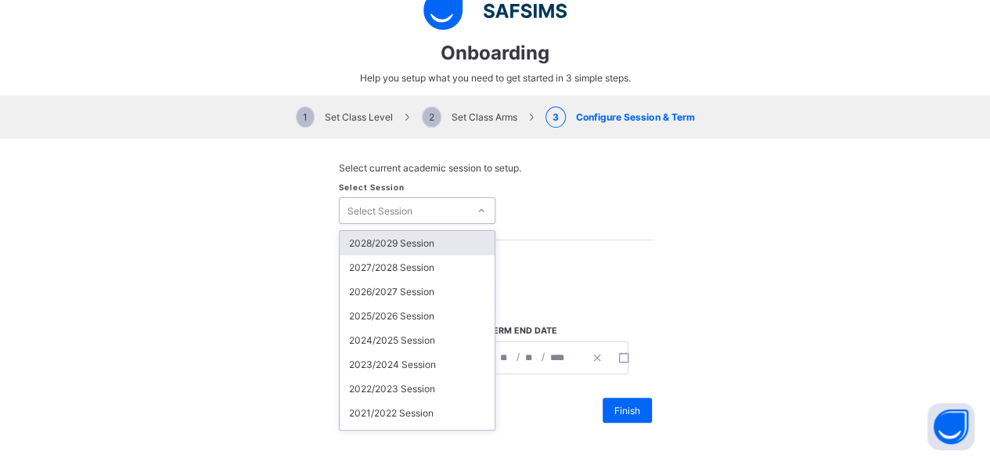
click at [434, 225] on div "Select Session option 2028/2029 Session focused, 1 of 24. 24 results available.…" at bounding box center [495, 211] width 313 height 59
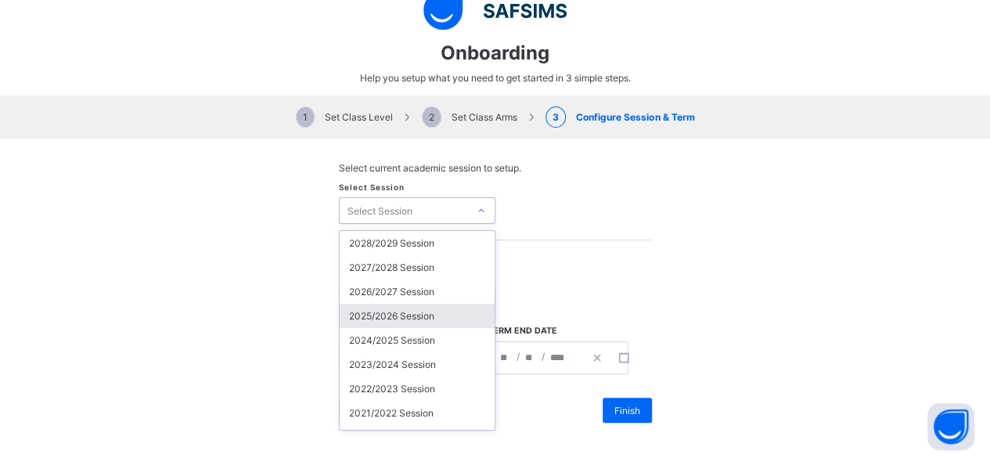
click at [421, 319] on div "2025/2026 Session" at bounding box center [417, 316] width 155 height 24
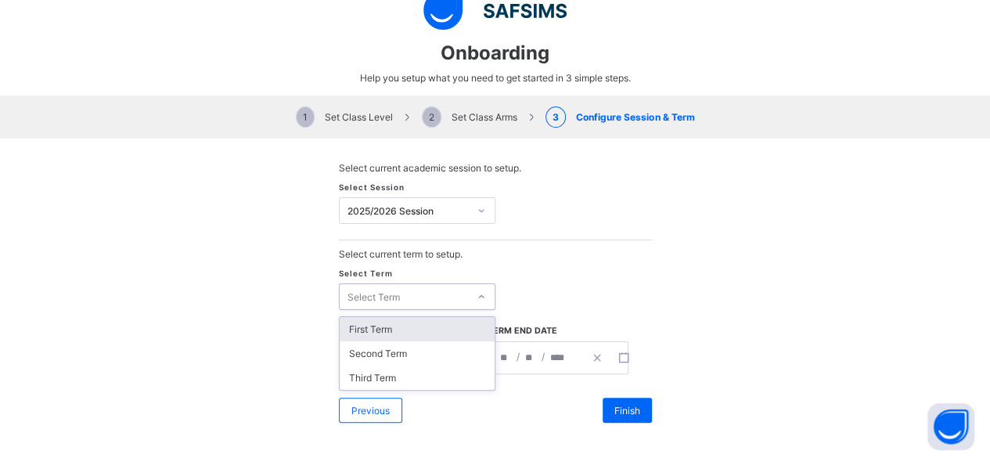
click at [418, 292] on div "Select Term" at bounding box center [404, 297] width 128 height 22
click at [407, 335] on div "First Term" at bounding box center [417, 329] width 155 height 24
click at [418, 362] on div "**********" at bounding box center [387, 357] width 95 height 31
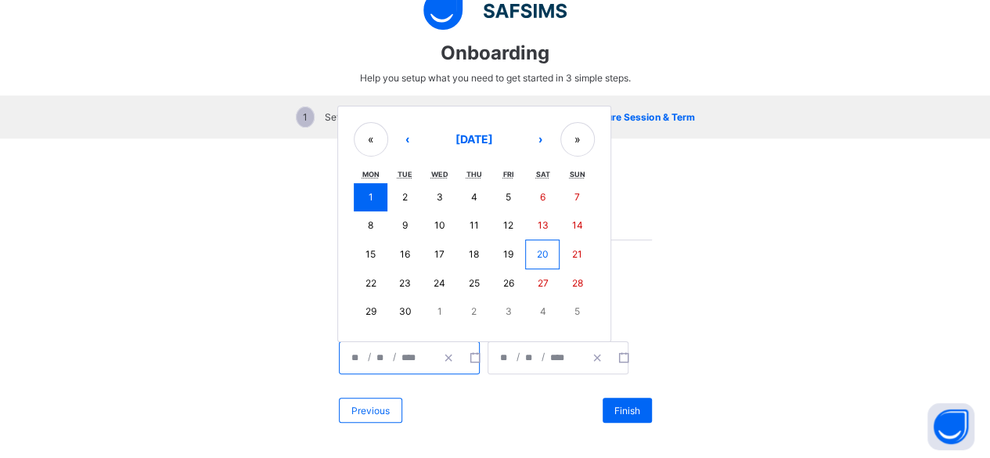
click at [358, 220] on button "8" at bounding box center [371, 225] width 34 height 28
type input "**********"
type input "*"
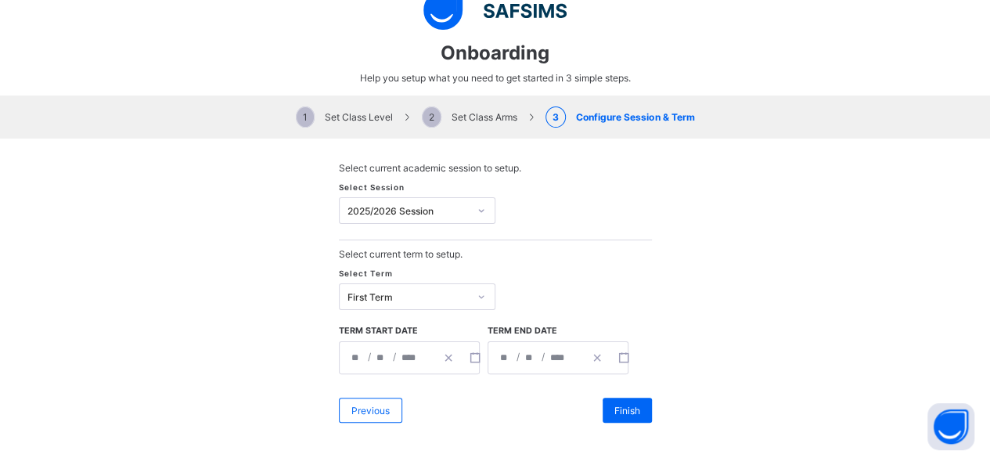
click at [532, 344] on div "**********" at bounding box center [535, 357] width 95 height 31
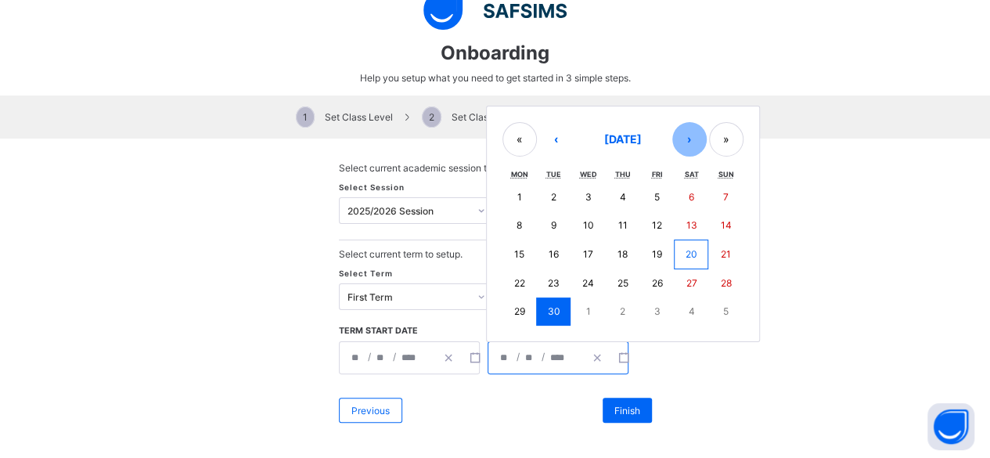
click at [686, 142] on button "›" at bounding box center [689, 139] width 34 height 34
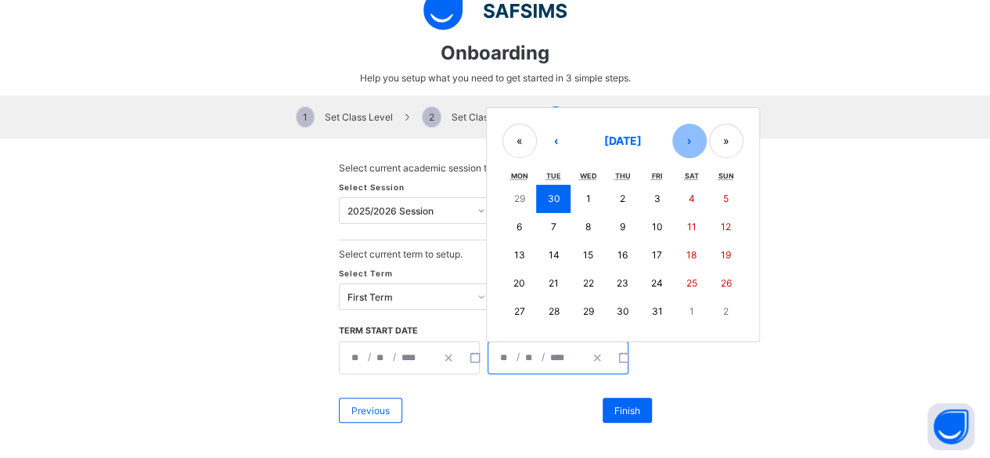
click at [686, 142] on button "›" at bounding box center [689, 141] width 34 height 34
click at [652, 222] on abbr "12" at bounding box center [657, 227] width 10 height 12
type input "**********"
type input "**"
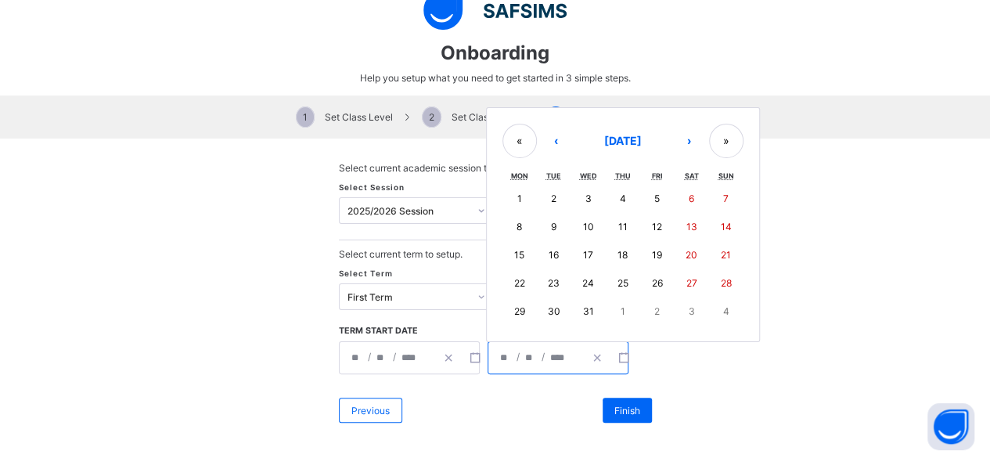
type input "**"
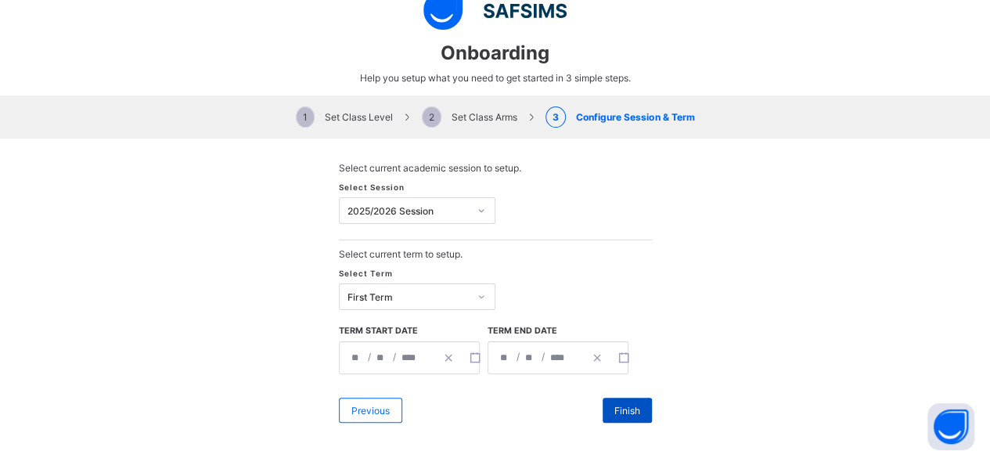
click at [624, 412] on div "Finish" at bounding box center [627, 410] width 49 height 25
